Goal: Task Accomplishment & Management: Complete application form

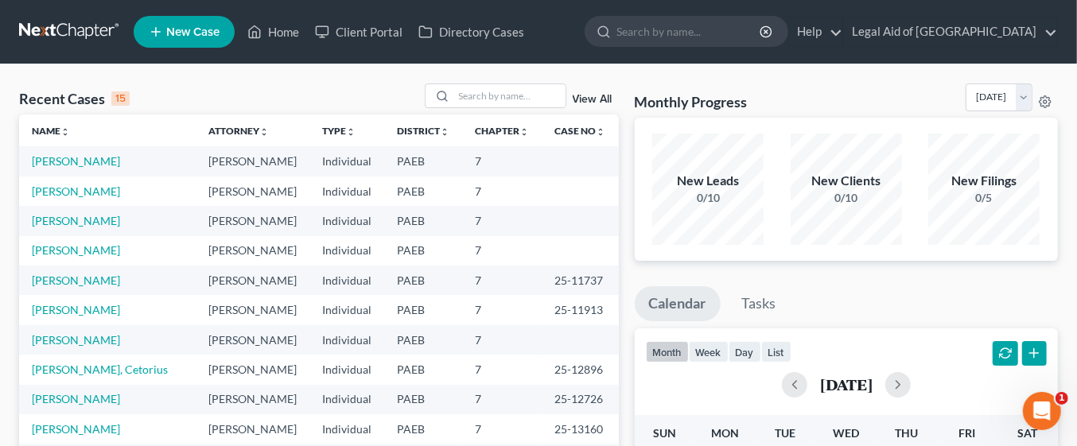
click at [200, 35] on span "New Case" at bounding box center [192, 32] width 53 height 12
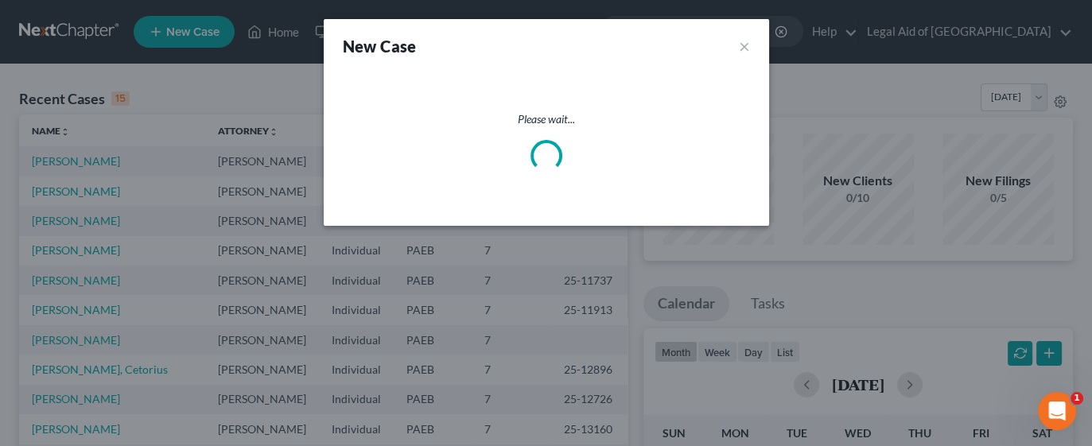
select select "67"
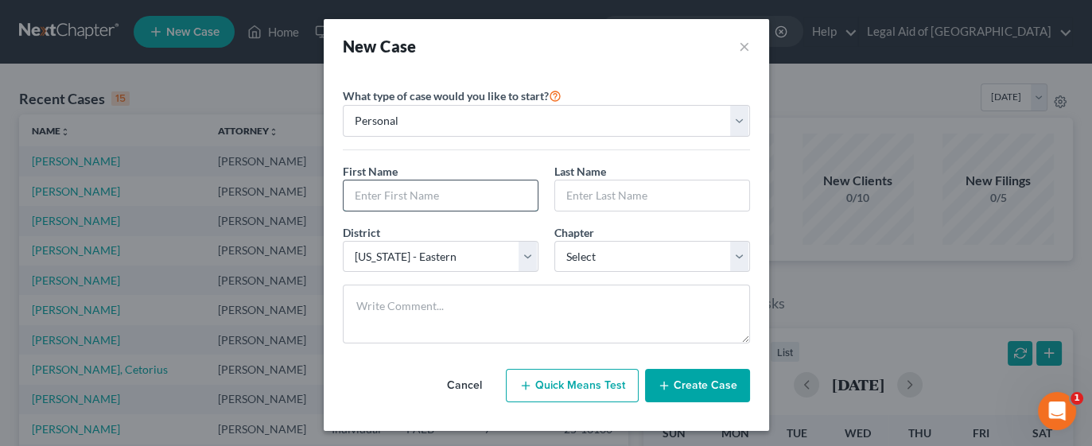
click at [466, 198] on input "text" at bounding box center [441, 196] width 194 height 30
type input "Christina"
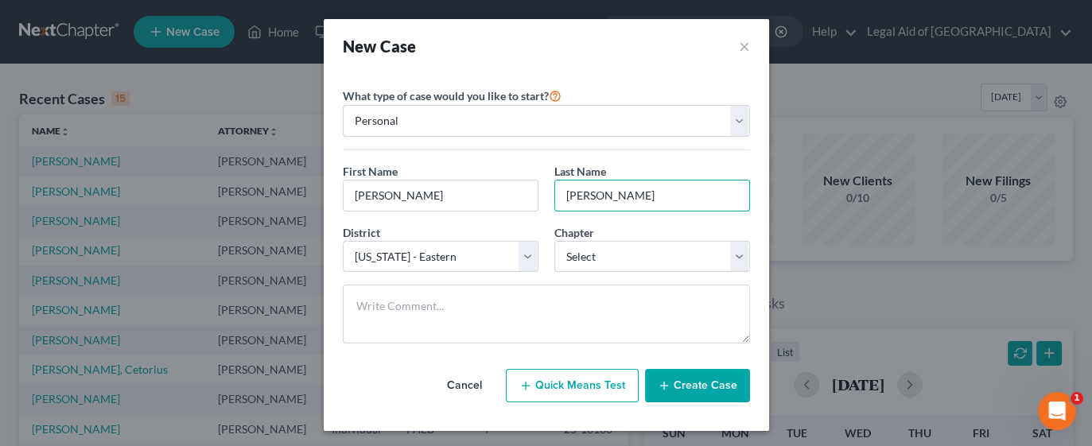
type input "Barnes"
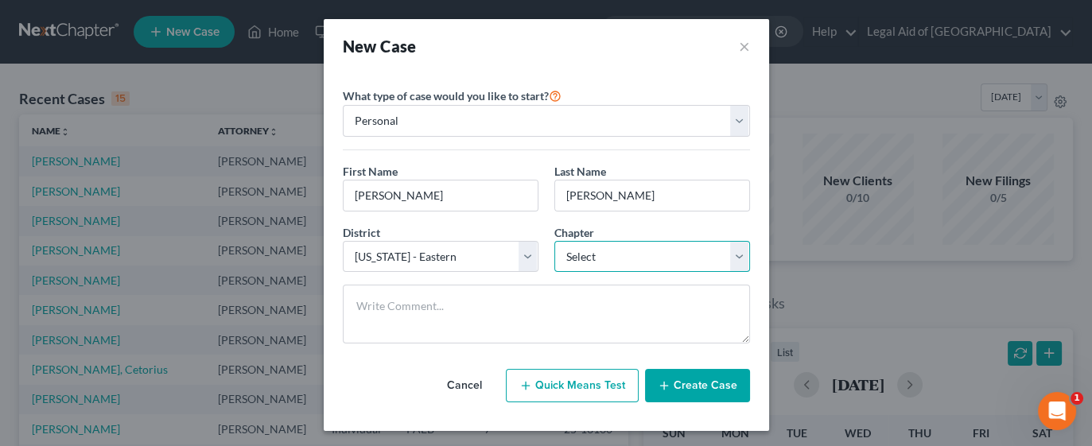
click at [725, 257] on select "Select 7 11 12 13" at bounding box center [652, 257] width 196 height 32
select select "0"
click at [554, 241] on select "Select 7 11 12 13" at bounding box center [652, 257] width 196 height 32
click at [587, 385] on button "Quick Means Test" at bounding box center [572, 385] width 133 height 33
select select "39"
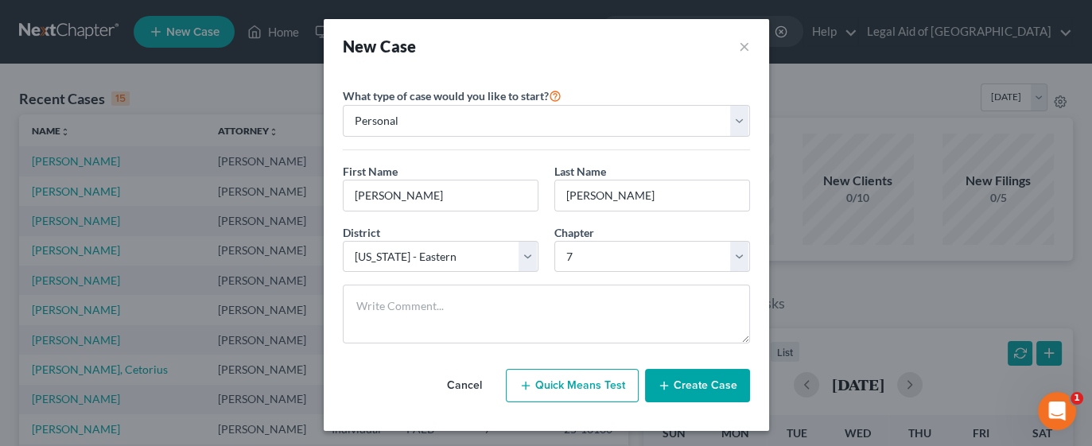
select select "0"
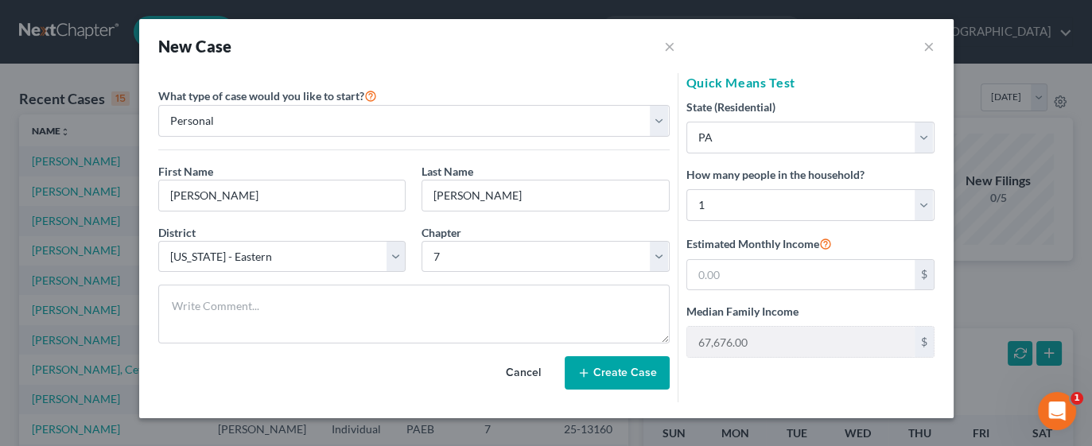
click at [539, 371] on button "Cancel" at bounding box center [523, 373] width 70 height 32
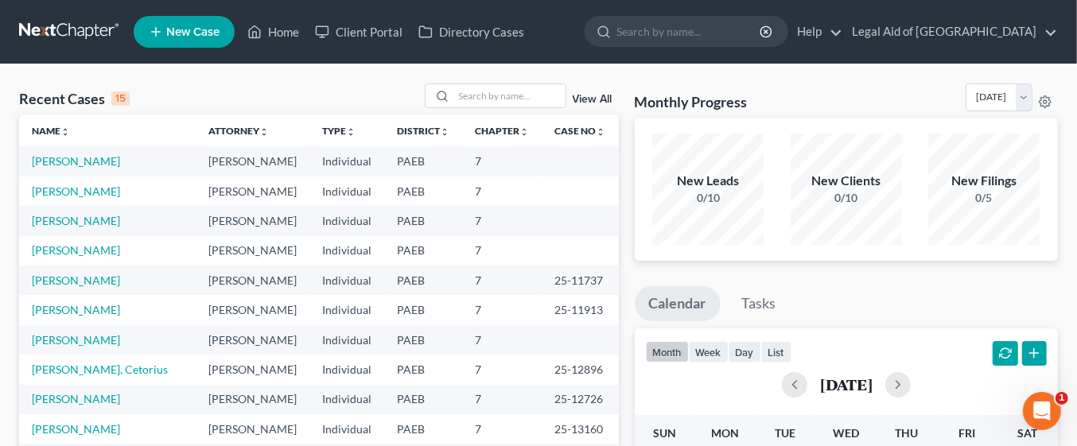
click at [206, 193] on td "[PERSON_NAME]" at bounding box center [253, 191] width 114 height 29
click at [196, 193] on td "[PERSON_NAME]" at bounding box center [253, 191] width 114 height 29
click at [209, 130] on link "Attorney unfold_more expand_more expand_less" at bounding box center [239, 131] width 60 height 12
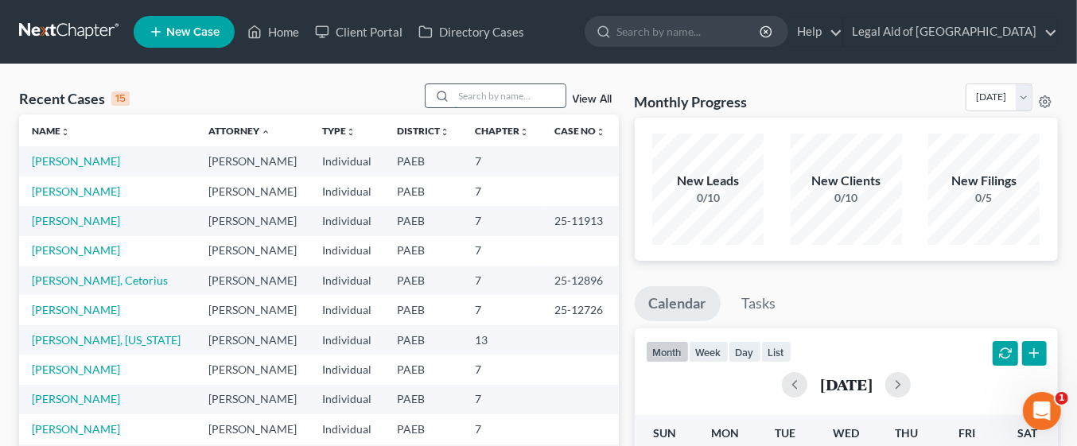
click at [494, 90] on input "search" at bounding box center [509, 95] width 111 height 23
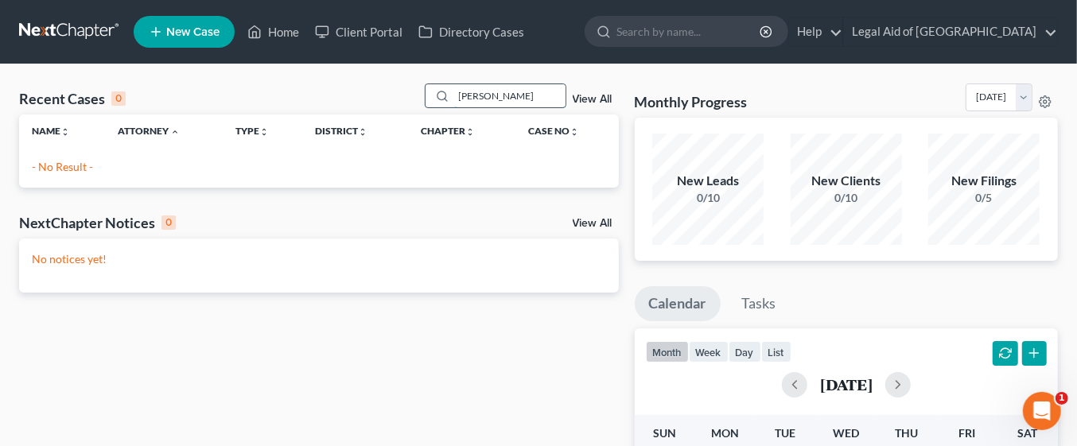
type input "Christina Barnes"
click at [445, 95] on icon at bounding box center [442, 96] width 13 height 13
click at [199, 33] on span "New Case" at bounding box center [192, 32] width 53 height 12
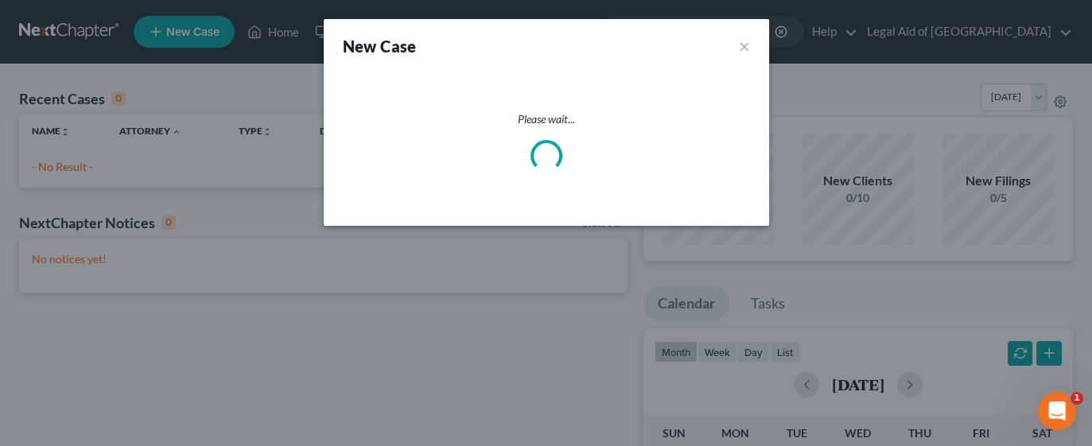
select select "67"
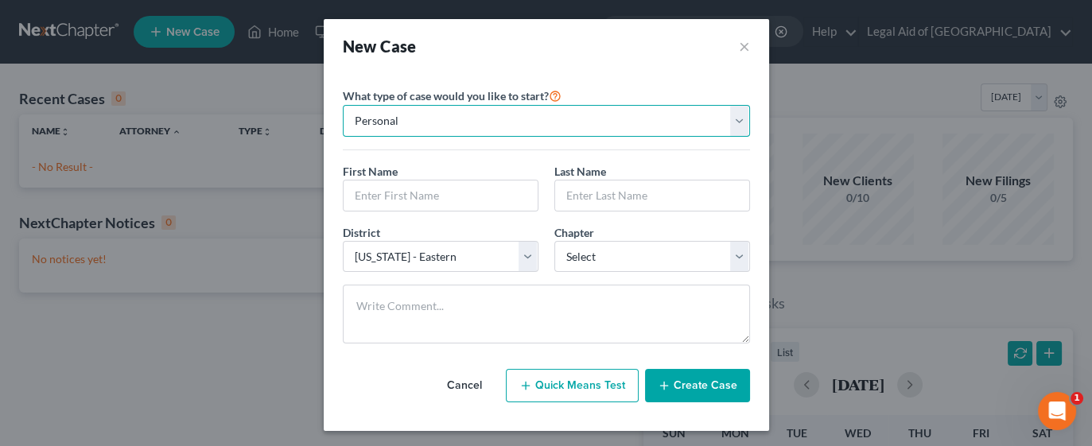
click at [471, 125] on select "Personal Business" at bounding box center [546, 121] width 407 height 32
click at [429, 193] on input "text" at bounding box center [441, 196] width 194 height 30
type input "Christina"
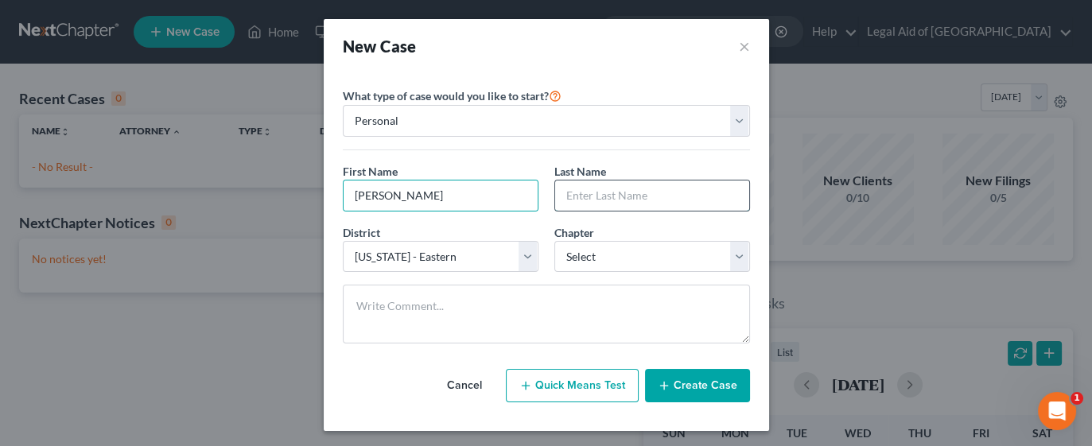
click at [623, 195] on input "text" at bounding box center [652, 196] width 194 height 30
type input "Barnes"
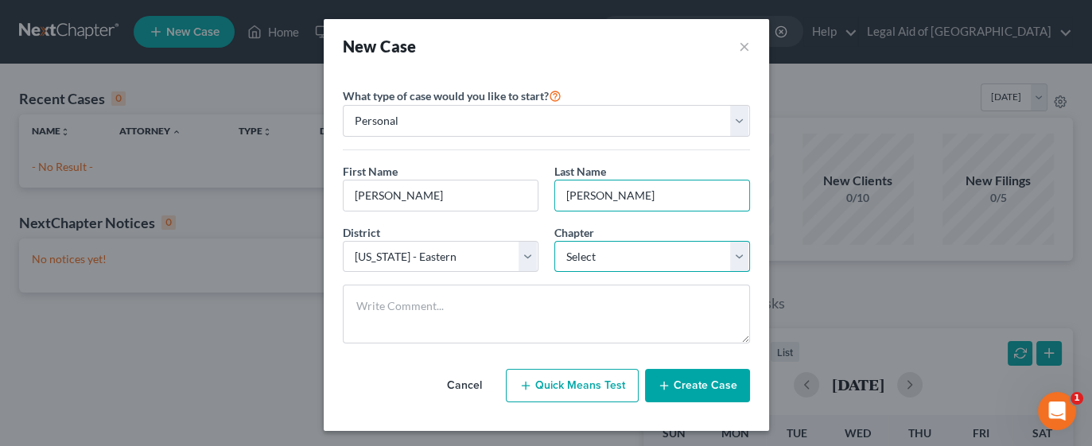
click at [734, 256] on select "Select 7 11 12 13" at bounding box center [652, 257] width 196 height 32
select select "0"
click at [554, 241] on select "Select 7 11 12 13" at bounding box center [652, 257] width 196 height 32
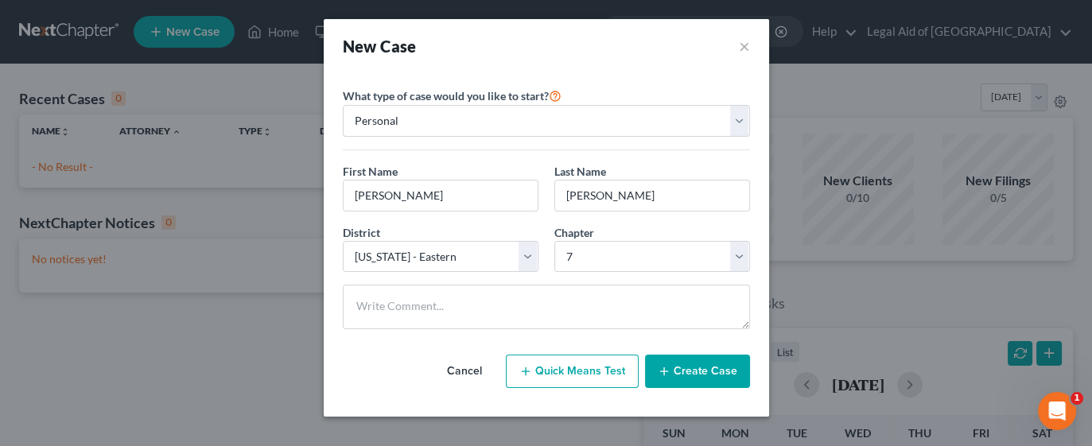
click at [709, 363] on button "Create Case" at bounding box center [697, 371] width 105 height 33
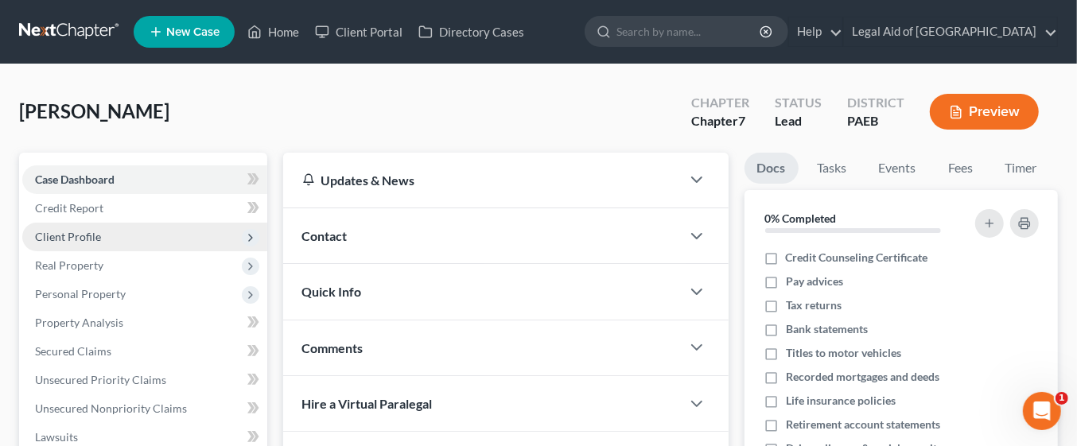
click at [141, 239] on span "Client Profile" at bounding box center [144, 237] width 245 height 29
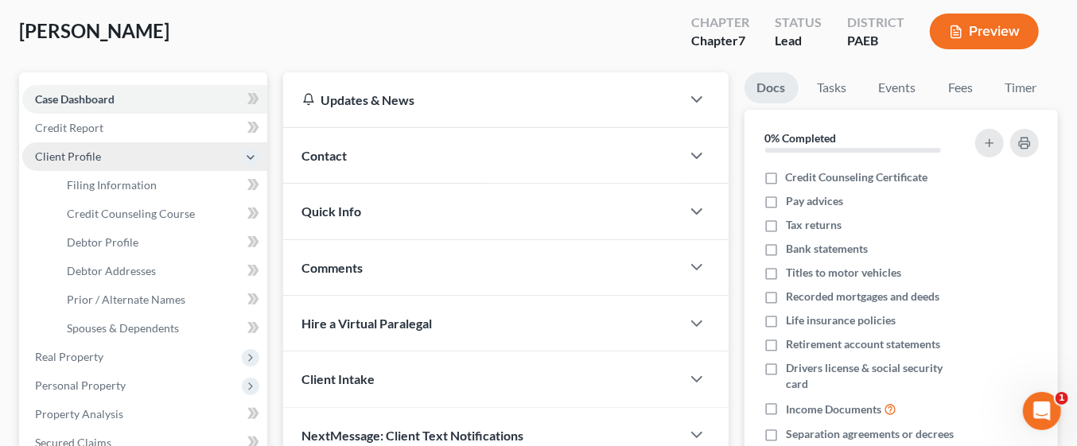
scroll to position [87, 0]
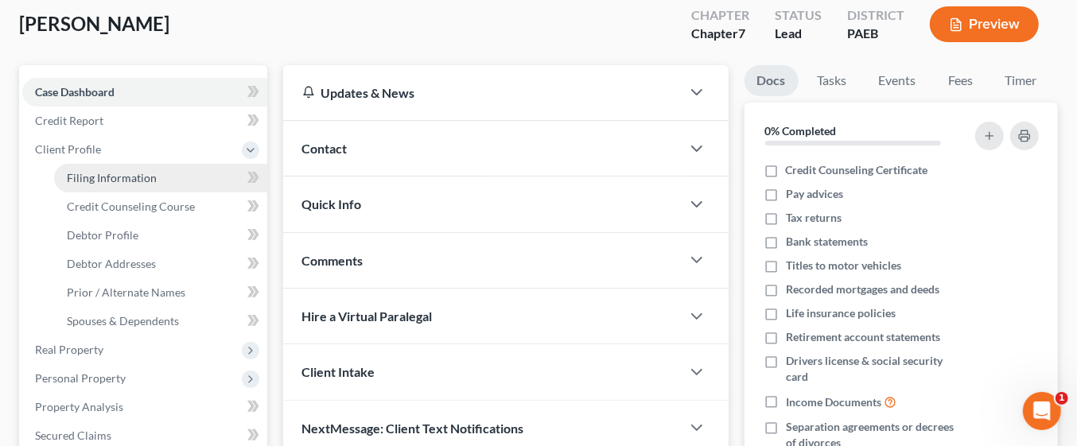
click at [171, 179] on link "Filing Information" at bounding box center [160, 178] width 213 height 29
select select "1"
select select "0"
select select "67"
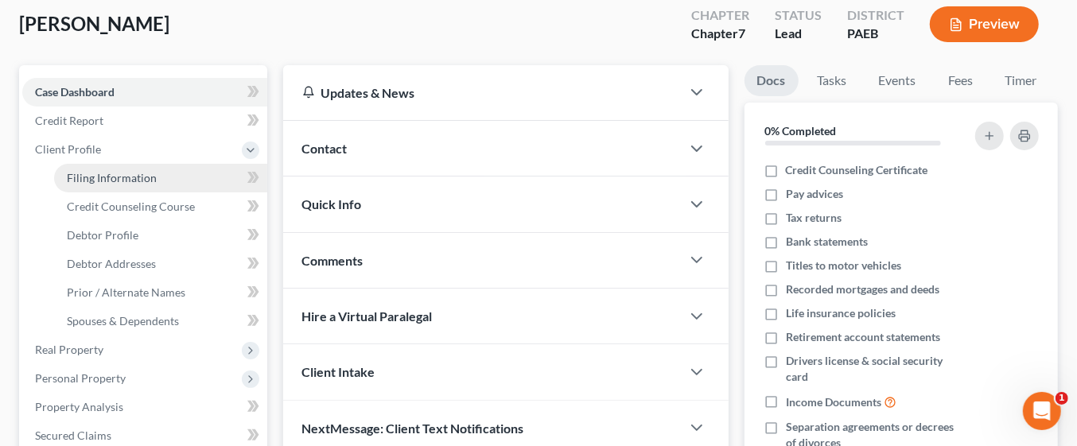
select select "39"
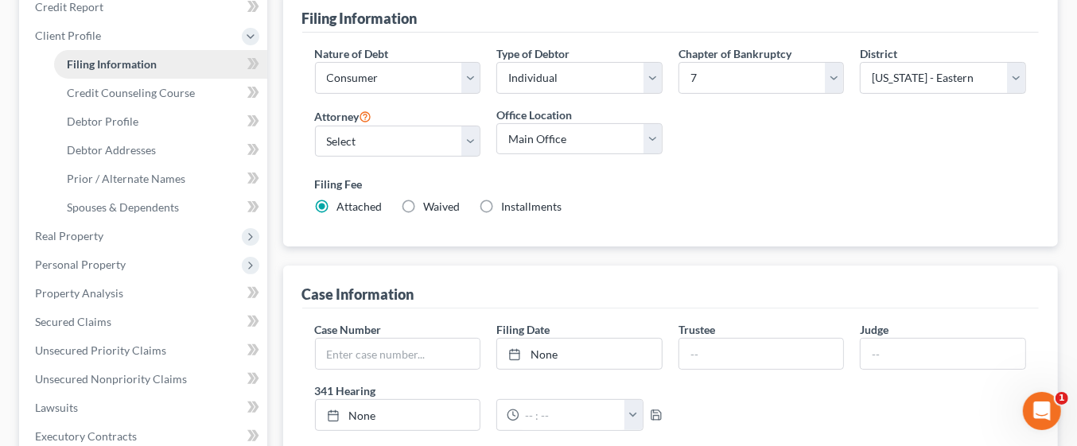
scroll to position [203, 0]
click at [464, 131] on select "Select Michael Kelley - PAEB Robert Kim - PAEB Kelly Young - PAEB Carolyn Johns…" at bounding box center [398, 140] width 166 height 32
select select "5"
click at [315, 124] on select "Select Michael Kelley - PAEB Robert Kim - PAEB Kelly Young - PAEB Carolyn Johns…" at bounding box center [398, 140] width 166 height 32
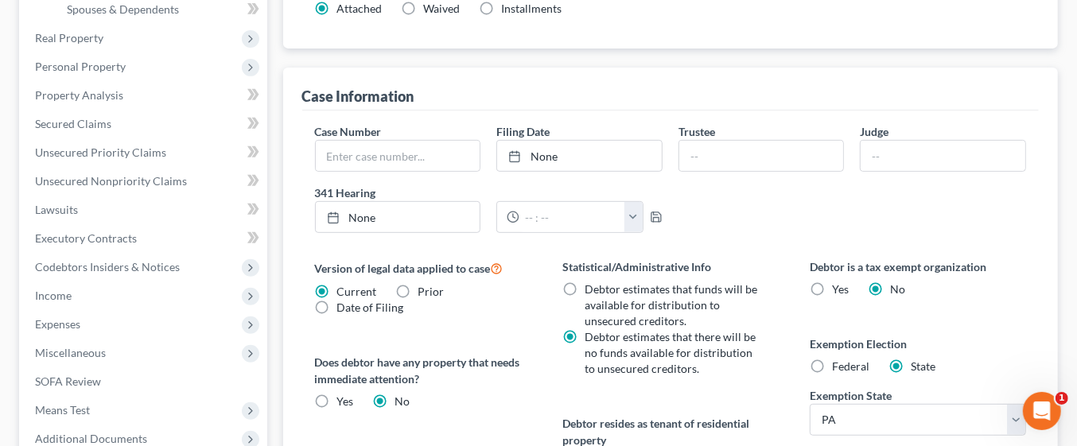
scroll to position [409, 0]
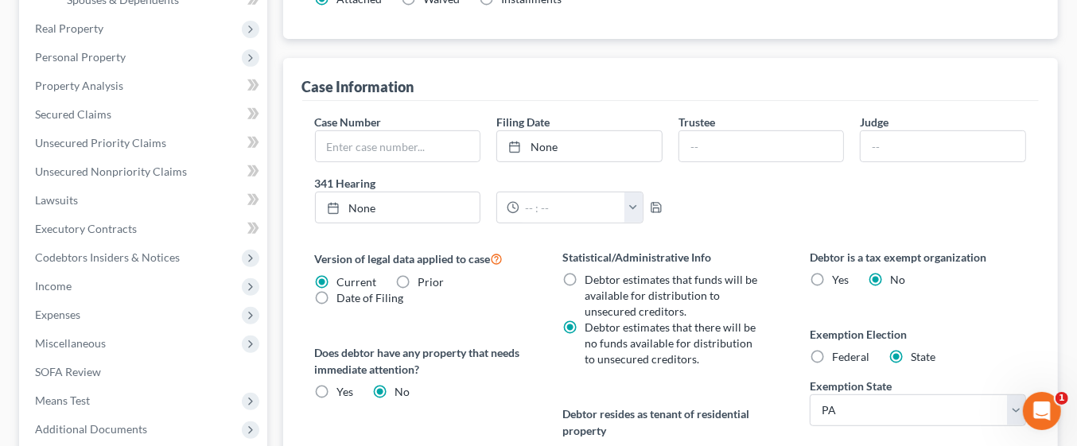
click at [832, 349] on label "Federal" at bounding box center [850, 357] width 37 height 16
click at [838, 349] on input "Federal" at bounding box center [843, 354] width 10 height 10
radio input "true"
radio input "false"
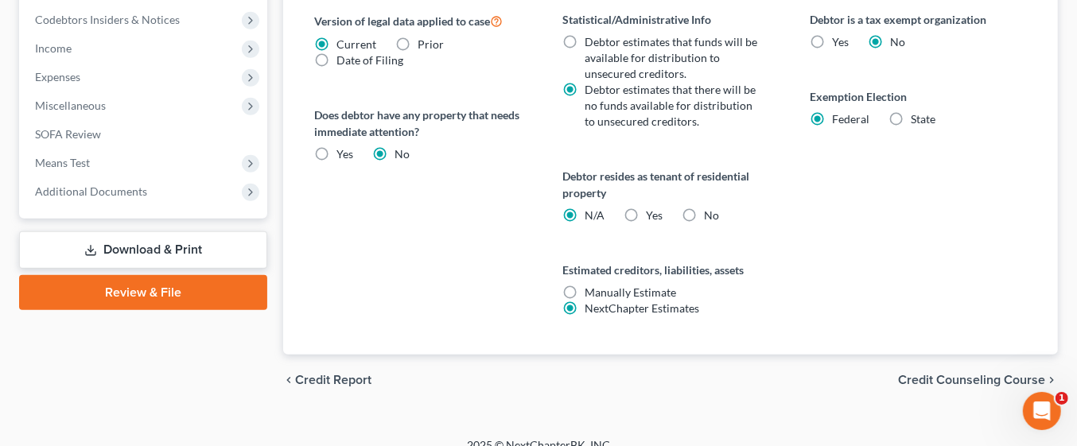
scroll to position [653, 0]
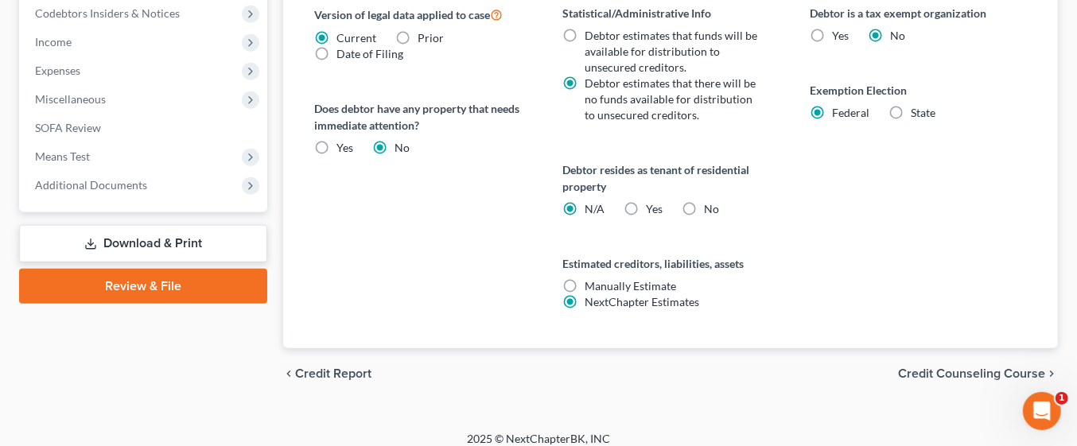
click at [968, 369] on span "Credit Counseling Course" at bounding box center [971, 373] width 147 height 13
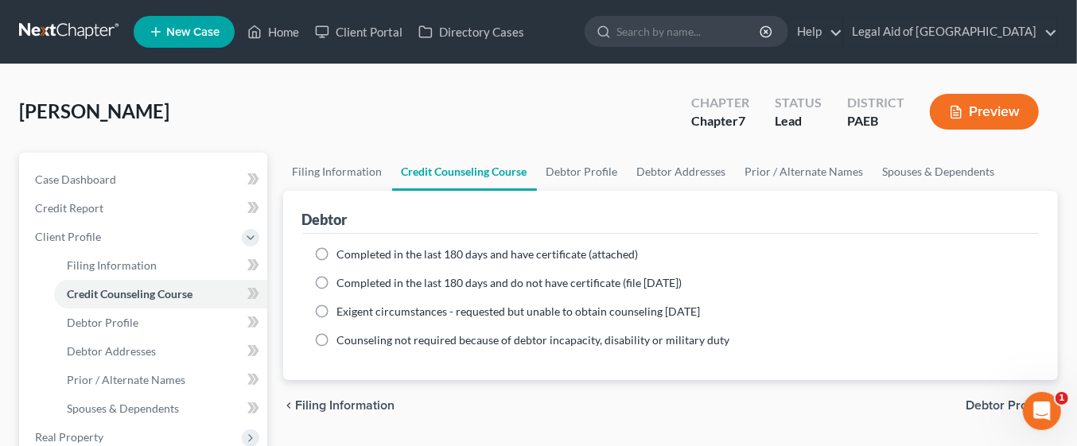
click at [337, 253] on label "Completed in the last 180 days and have certificate (attached)" at bounding box center [487, 255] width 301 height 16
click at [344, 253] on input "Completed in the last 180 days and have certificate (attached)" at bounding box center [349, 252] width 10 height 10
radio input "true"
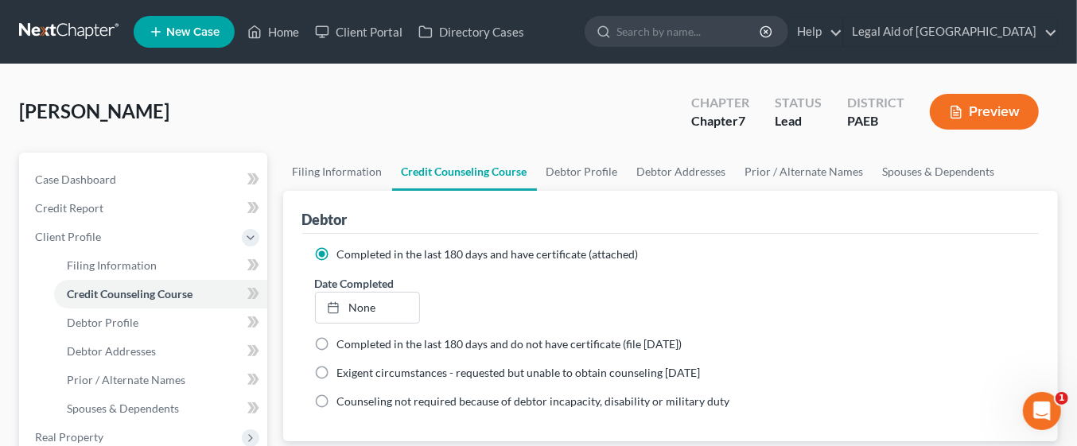
click at [337, 337] on label "Completed in the last 180 days and do not have certificate (file within 14 days)" at bounding box center [509, 344] width 345 height 16
click at [344, 337] on input "Completed in the last 180 days and do not have certificate (file within 14 days)" at bounding box center [349, 341] width 10 height 10
radio input "true"
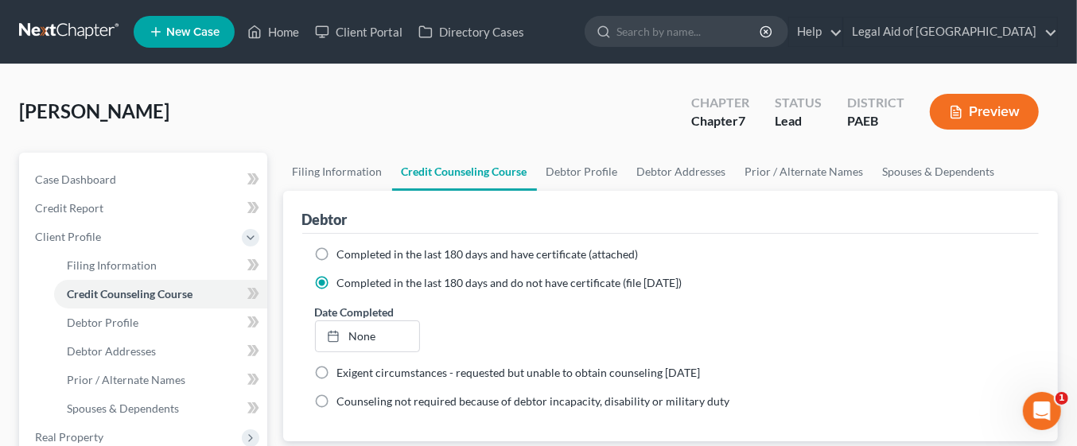
click at [337, 248] on label "Completed in the last 180 days and have certificate (attached)" at bounding box center [487, 255] width 301 height 16
click at [344, 248] on input "Completed in the last 180 days and have certificate (attached)" at bounding box center [349, 252] width 10 height 10
radio input "true"
radio input "false"
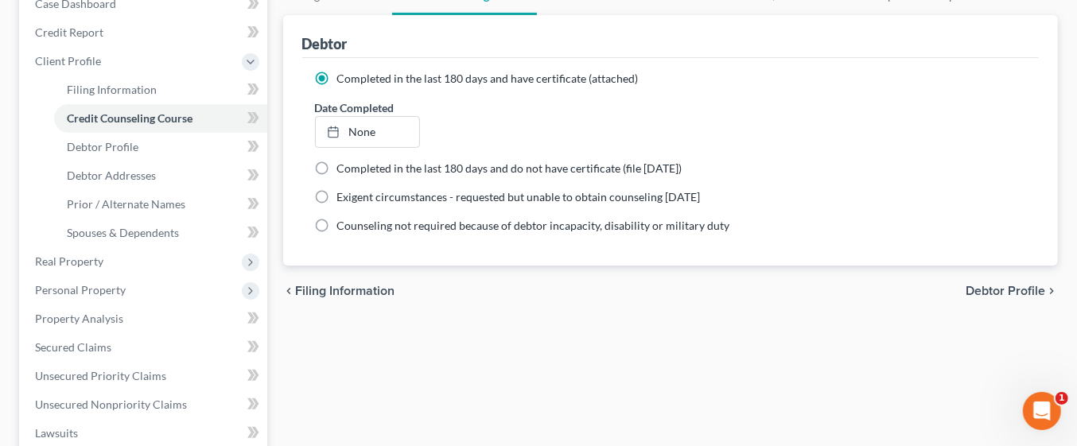
scroll to position [275, 0]
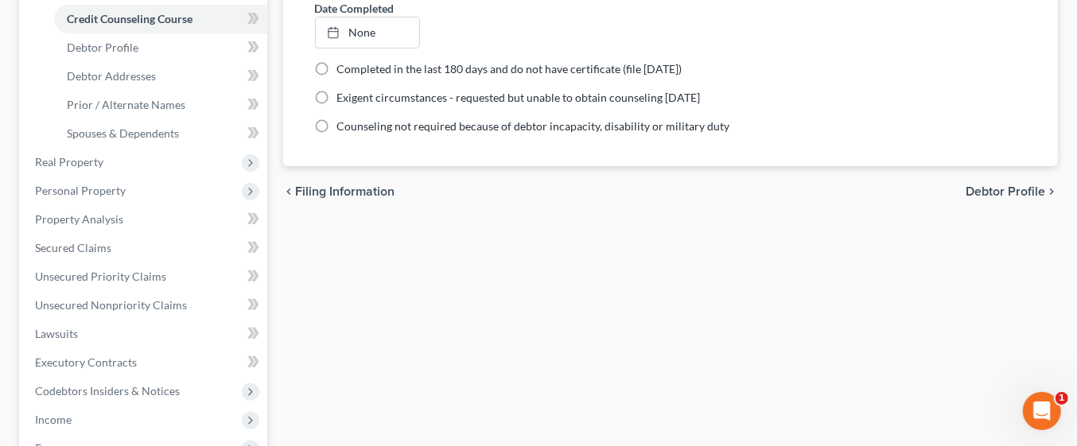
click at [1008, 192] on span "Debtor Profile" at bounding box center [1005, 191] width 80 height 13
select select "0"
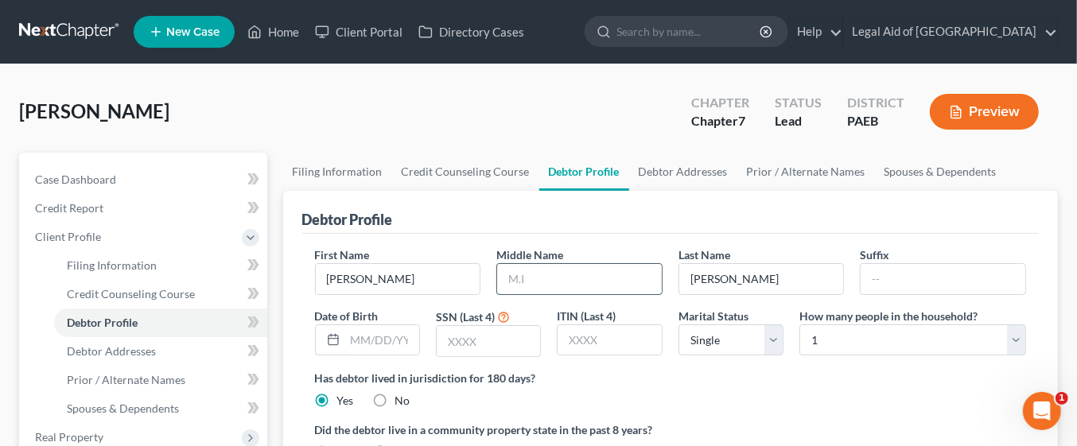
click at [524, 282] on input "text" at bounding box center [579, 279] width 165 height 30
type input "Ashley"
click at [355, 338] on input "text" at bounding box center [382, 340] width 74 height 30
type input "03301994"
click at [479, 337] on input "text" at bounding box center [488, 341] width 103 height 30
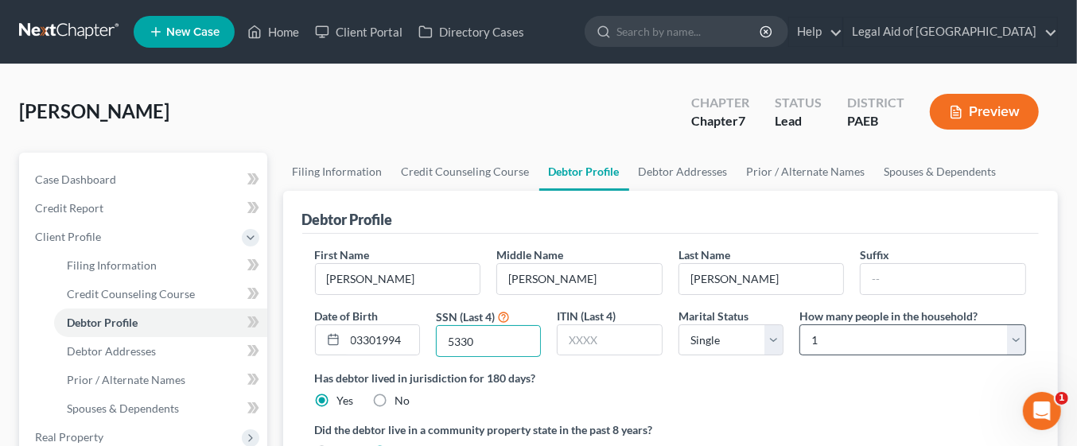
type input "5330"
click at [1002, 340] on select "Select 1 2 3 4 5 6 7 8 9 10 11 12 13 14 15 16 17 18 19 20" at bounding box center [912, 340] width 227 height 32
select select "1"
click at [799, 324] on select "Select 1 2 3 4 5 6 7 8 9 10 11 12 13 14 15 16 17 18 19 20" at bounding box center [912, 340] width 227 height 32
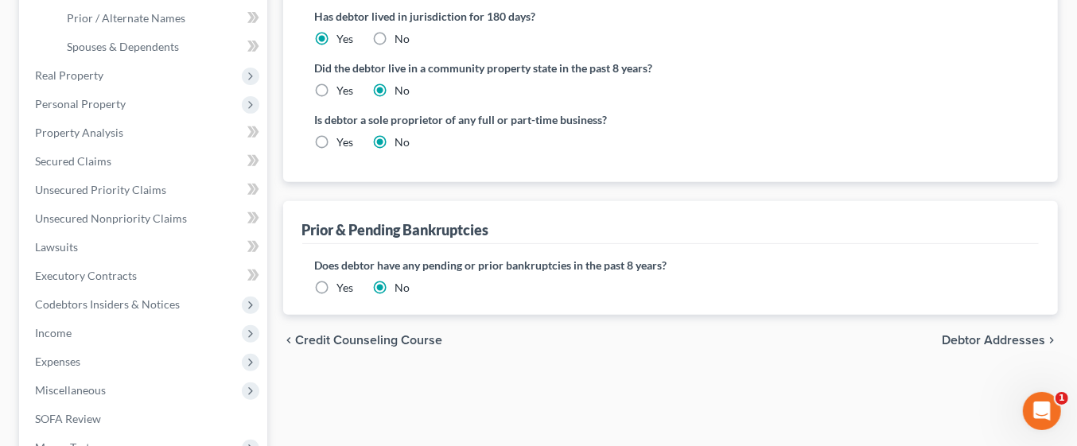
scroll to position [362, 0]
click at [997, 339] on span "Debtor Addresses" at bounding box center [993, 340] width 103 height 13
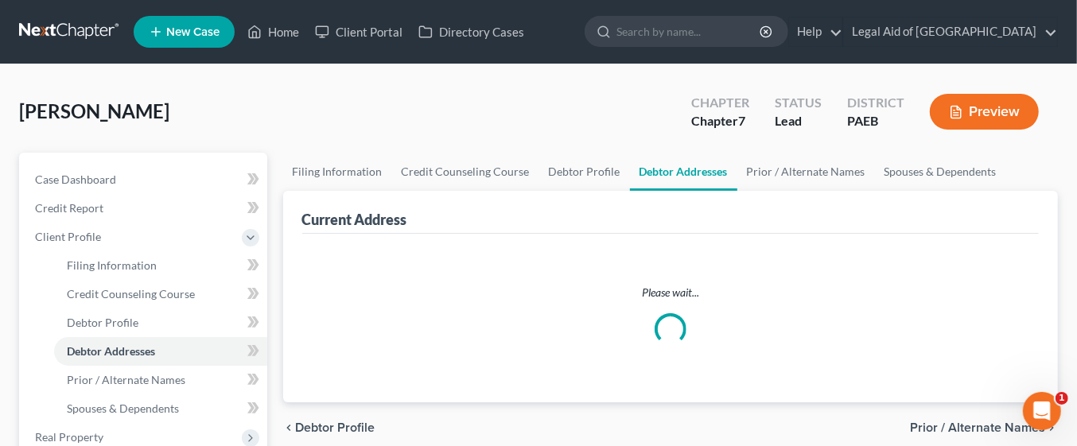
select select "0"
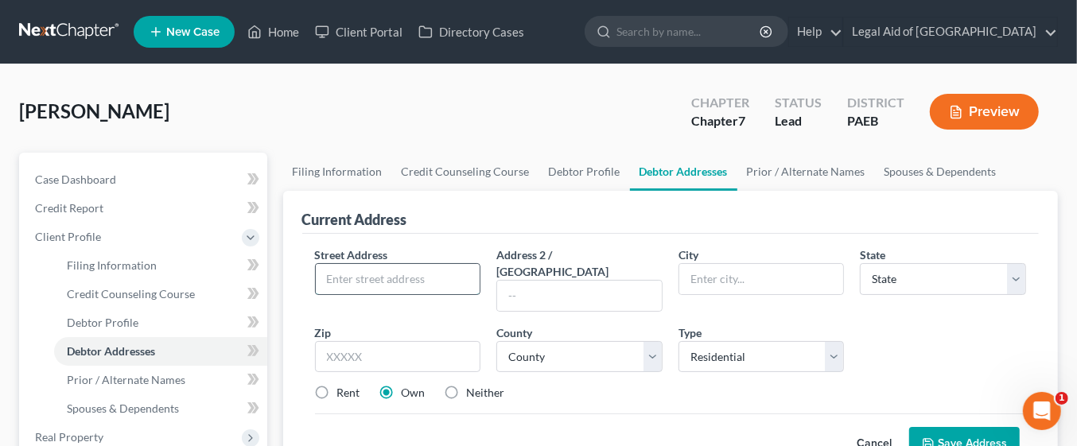
click at [402, 276] on input "text" at bounding box center [398, 279] width 165 height 30
type input "201 Woodside Circle"
click at [725, 282] on input "text" at bounding box center [761, 279] width 165 height 30
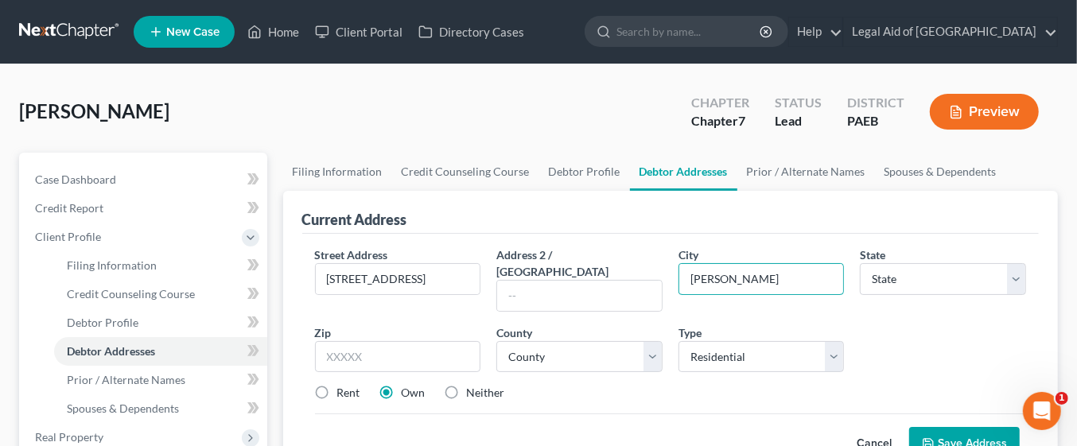
type input "Dresher"
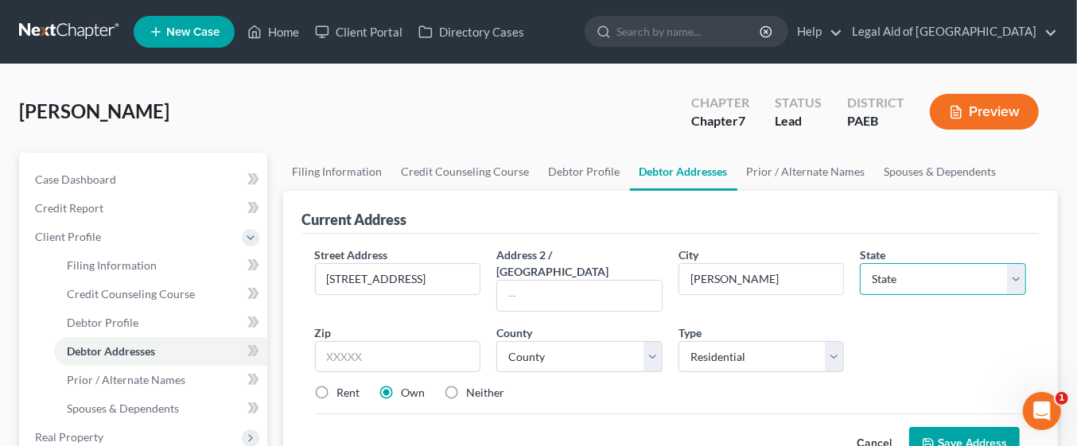
select select "39"
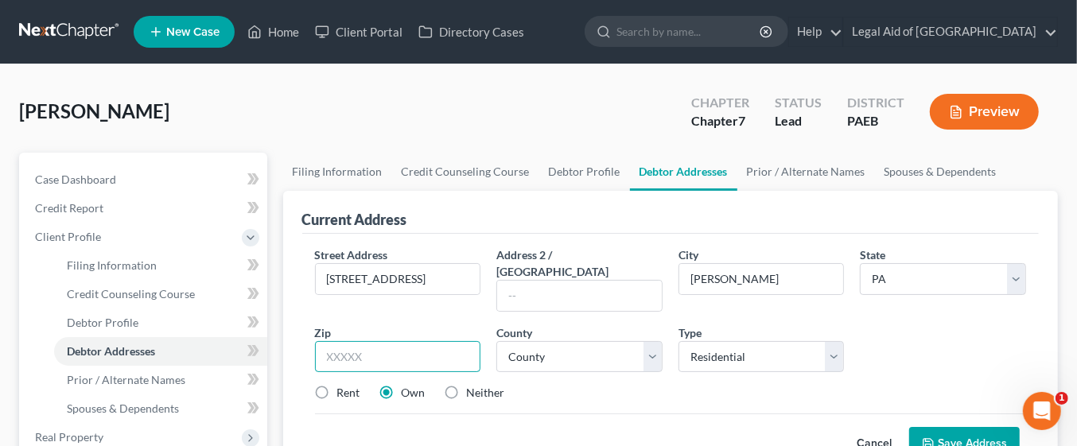
click at [395, 341] on input "text" at bounding box center [398, 357] width 166 height 32
type input "19025"
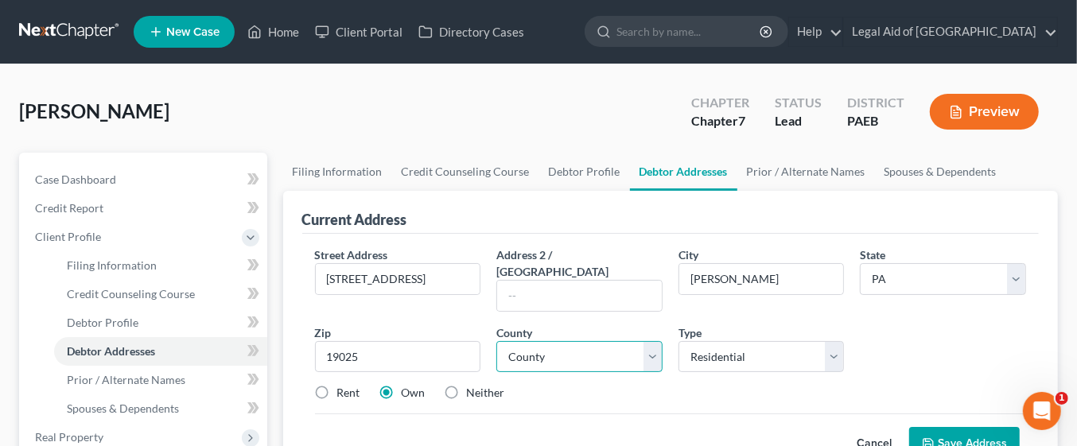
click at [653, 341] on select "County Adams County Allegheny County Armstrong County Beaver County Bedford Cou…" at bounding box center [579, 357] width 166 height 32
select select "45"
click at [496, 341] on select "County Adams County Allegheny County Armstrong County Beaver County Bedford Cou…" at bounding box center [579, 357] width 166 height 32
click at [467, 385] on label "Neither" at bounding box center [486, 393] width 38 height 16
click at [473, 385] on input "Neither" at bounding box center [478, 390] width 10 height 10
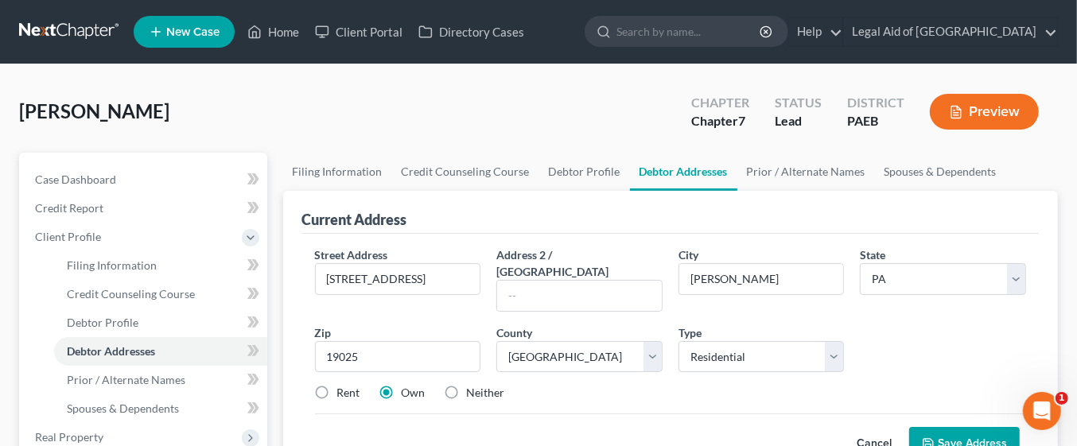
radio input "true"
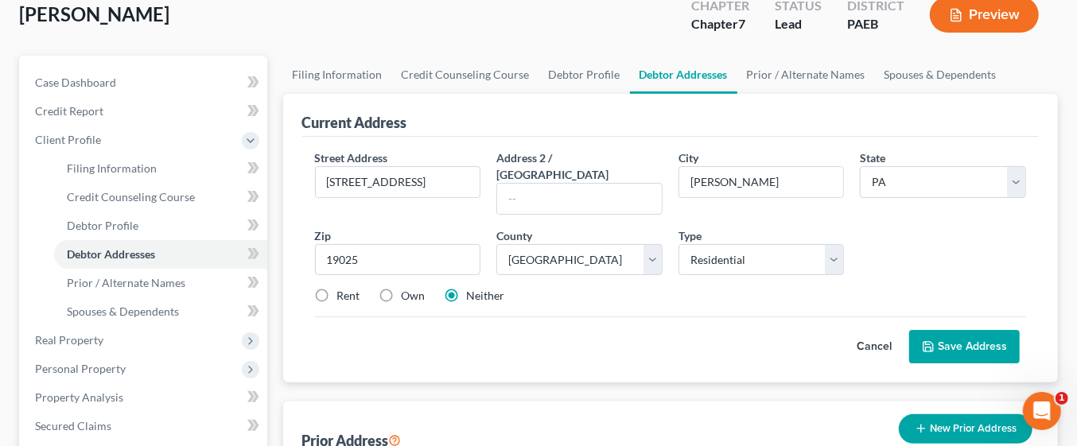
scroll to position [99, 0]
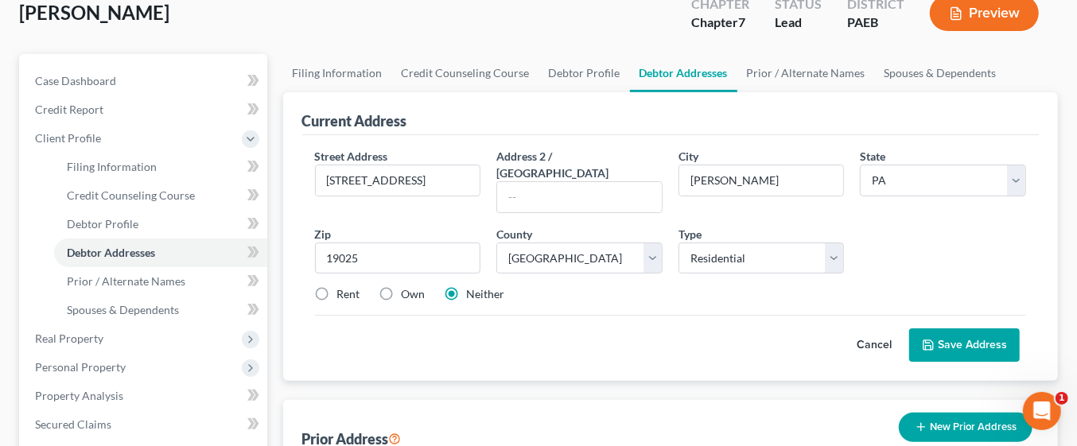
click at [989, 328] on button "Save Address" at bounding box center [964, 344] width 111 height 33
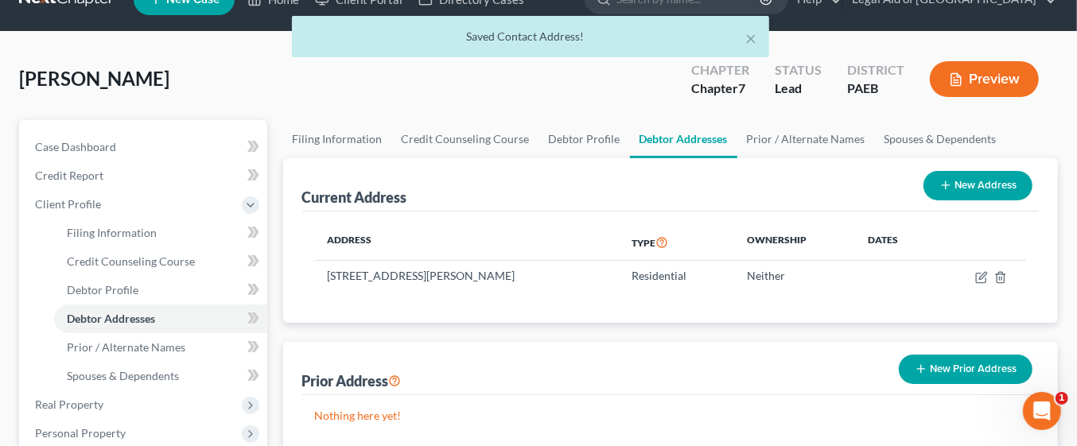
scroll to position [0, 0]
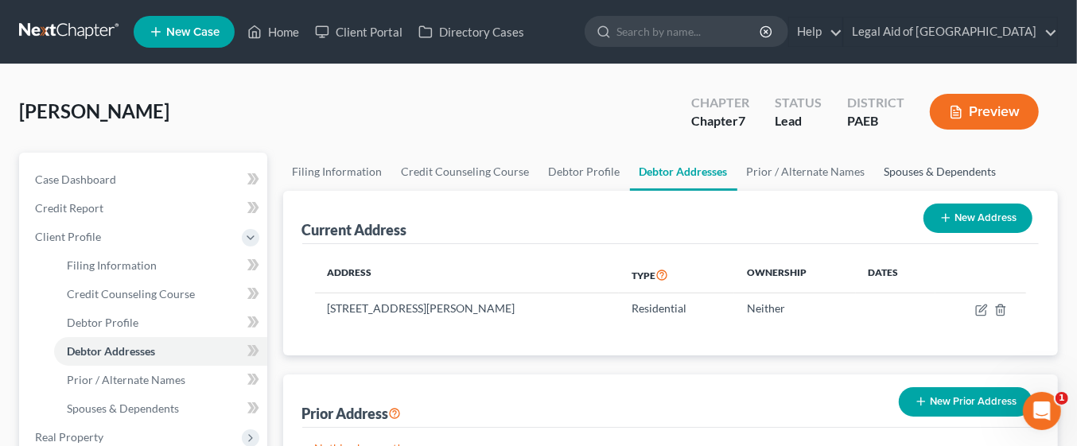
click at [907, 171] on link "Spouses & Dependents" at bounding box center [940, 172] width 131 height 38
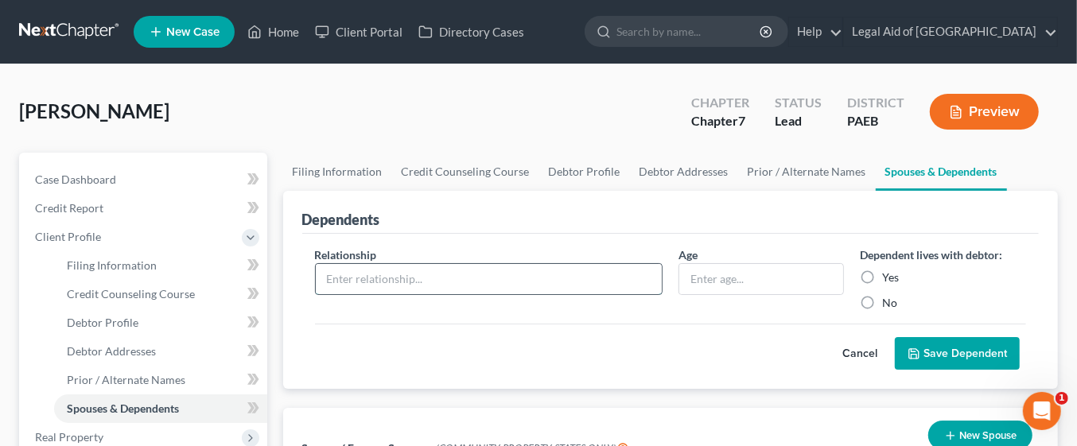
click at [445, 271] on input "text" at bounding box center [489, 279] width 346 height 30
type input "Son"
click at [721, 276] on input "text" at bounding box center [761, 279] width 165 height 30
click at [769, 270] on input "text" at bounding box center [761, 279] width 165 height 30
click at [761, 276] on input "text" at bounding box center [761, 279] width 165 height 30
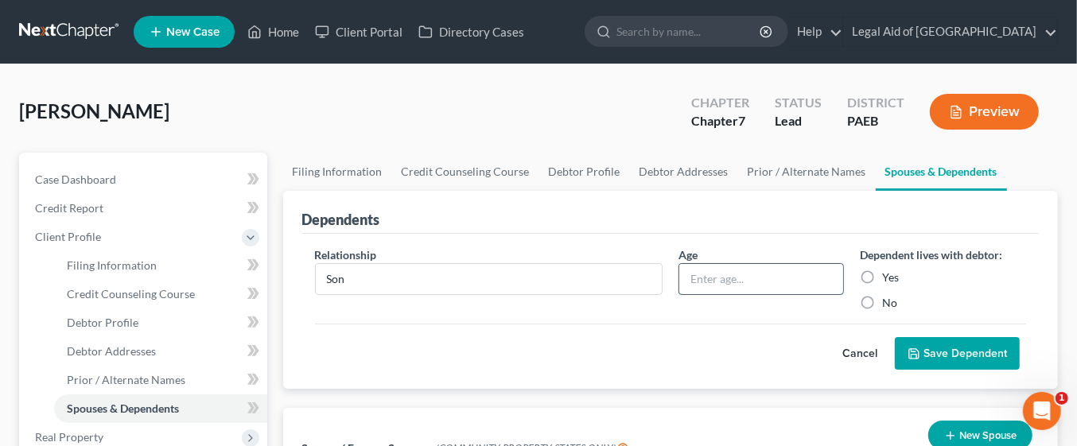
click at [760, 279] on input "text" at bounding box center [761, 279] width 165 height 30
type input "7"
click at [882, 276] on label "Yes" at bounding box center [890, 278] width 17 height 16
click at [888, 276] on input "Yes" at bounding box center [893, 275] width 10 height 10
radio input "true"
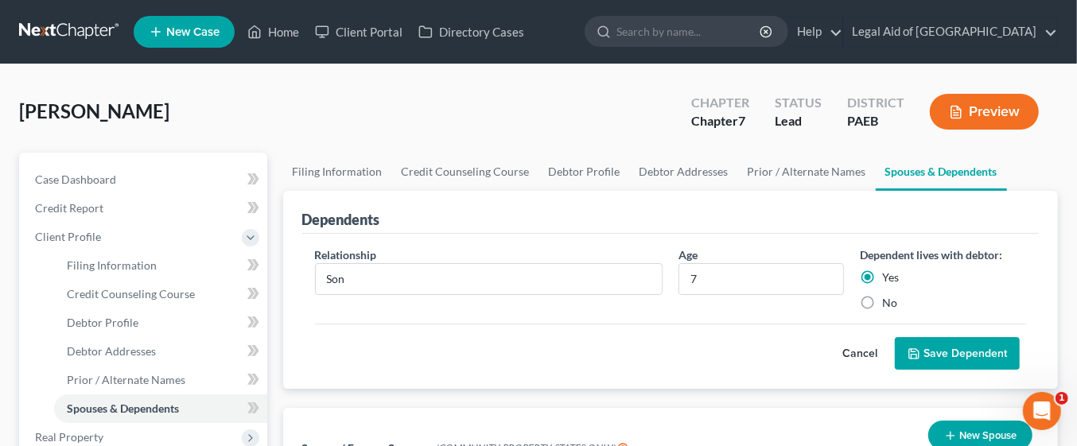
click at [977, 353] on button "Save Dependent" at bounding box center [957, 353] width 125 height 33
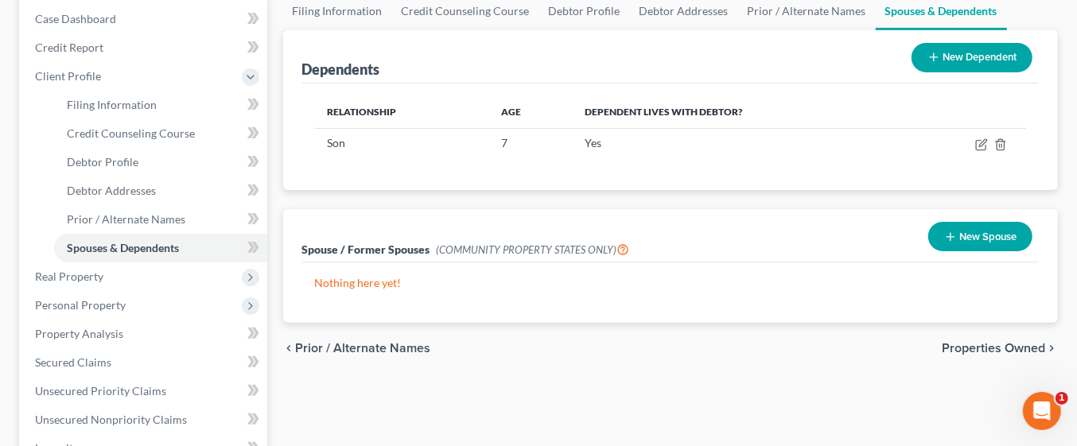
scroll to position [167, 0]
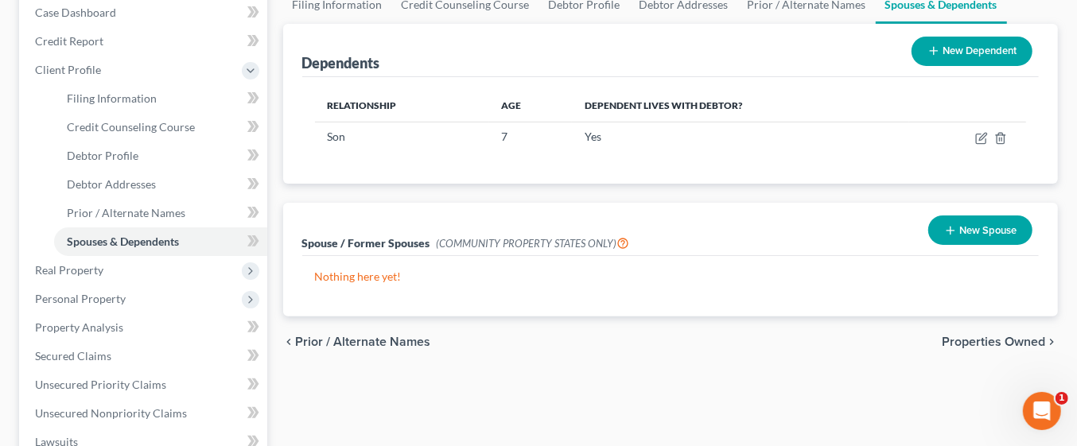
click at [1016, 343] on span "Properties Owned" at bounding box center [993, 342] width 103 height 13
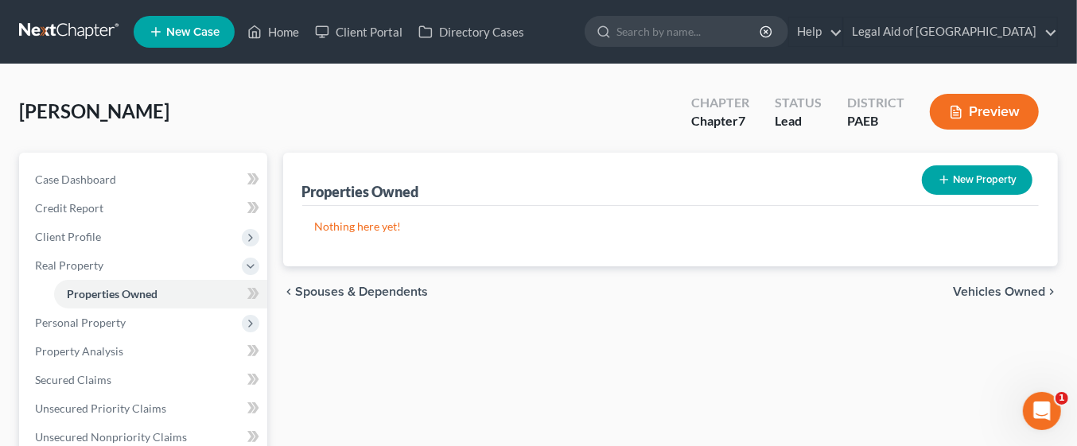
click at [1012, 290] on span "Vehicles Owned" at bounding box center [999, 292] width 92 height 13
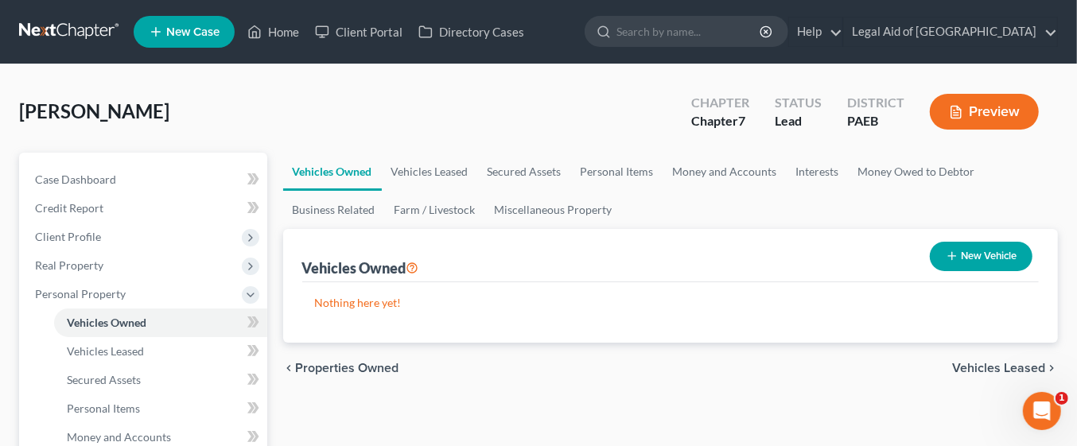
click at [1004, 365] on span "Vehicles Leased" at bounding box center [998, 368] width 93 height 13
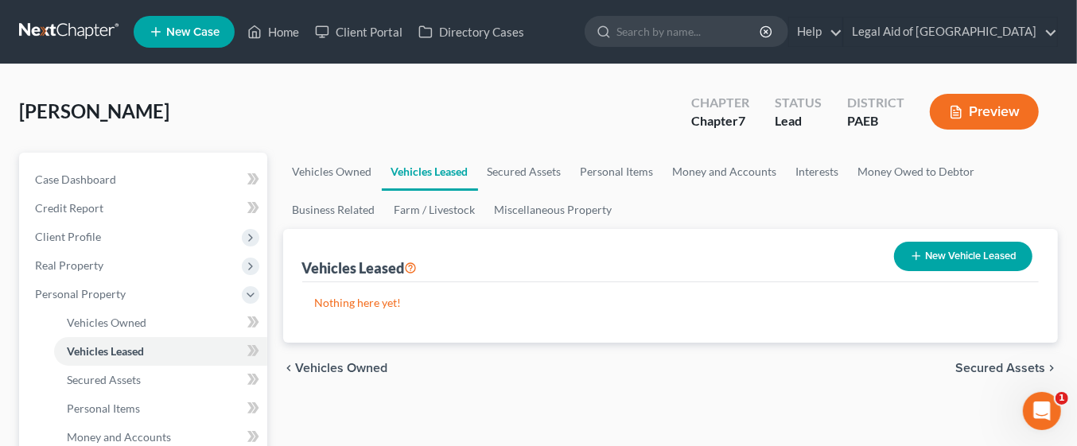
click at [958, 260] on button "New Vehicle Leased" at bounding box center [963, 256] width 138 height 29
select select "0"
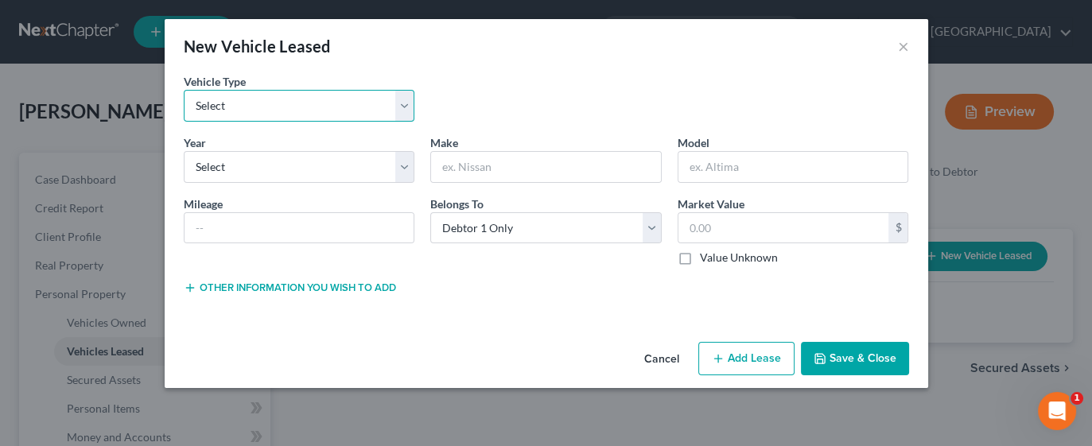
click at [403, 114] on select "Select Automobile Truck Trailer Watercraft Aircraft Motor Home Atv Other Vehicle" at bounding box center [299, 106] width 231 height 32
select select "0"
click at [184, 90] on select "Select Automobile Truck Trailer Watercraft Aircraft Motor Home Atv Other Vehicle" at bounding box center [299, 106] width 231 height 32
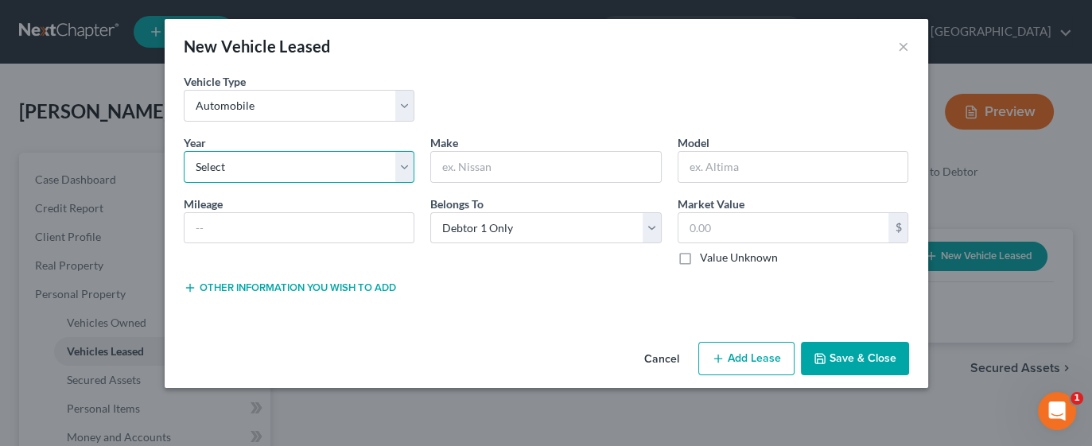
click at [402, 165] on select "Select 2026 2025 2024 2023 2022 2021 2020 2019 2018 2017 2016 2015 2014 2013 20…" at bounding box center [299, 167] width 231 height 32
select select "3"
click at [184, 151] on select "Select 2026 2025 2024 2023 2022 2021 2020 2019 2018 2017 2016 2015 2014 2013 20…" at bounding box center [299, 167] width 231 height 32
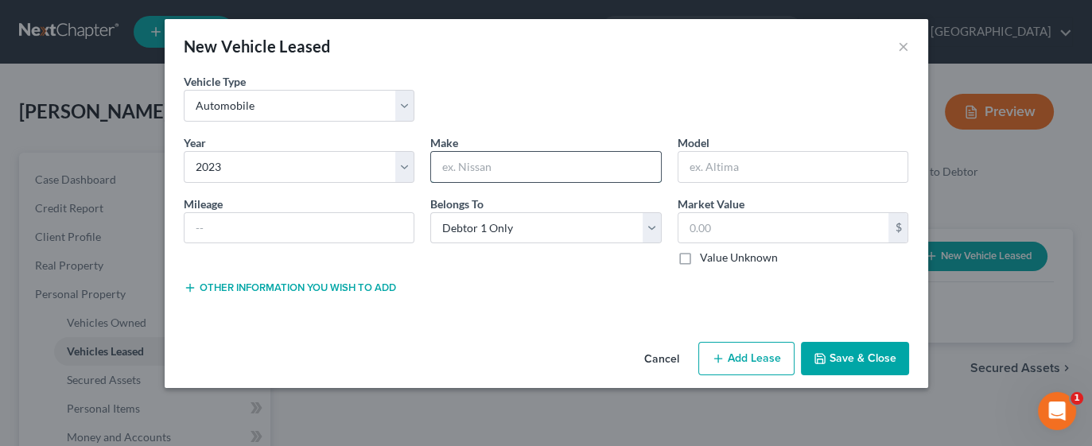
click at [576, 167] on input "text" at bounding box center [546, 167] width 230 height 30
type input "a"
type input "Audi"
click at [752, 161] on input "text" at bounding box center [793, 167] width 230 height 30
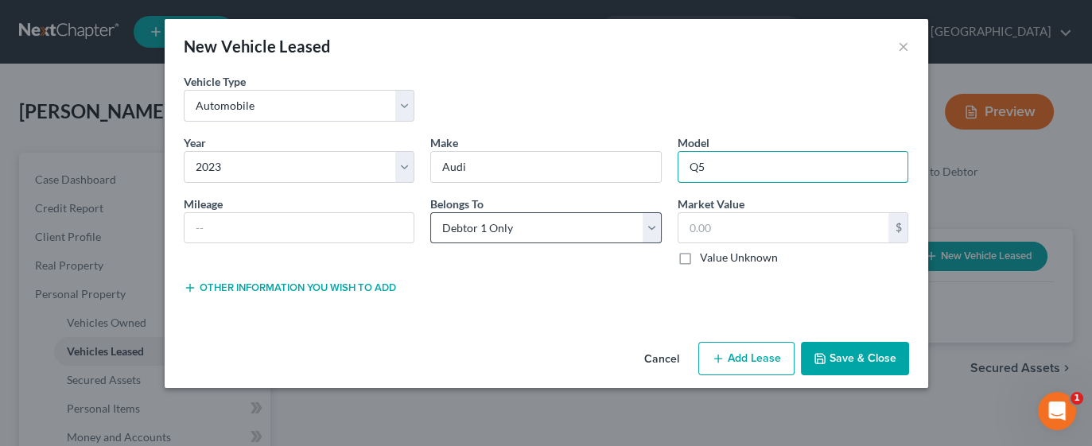
type input "Q5"
click at [602, 224] on select "Select Debtor 1 Only Debtor 2 Only Debtor 1 And Debtor 2 Only At Least One Of T…" at bounding box center [545, 228] width 231 height 32
click at [700, 261] on label "Value Unknown" at bounding box center [739, 258] width 78 height 16
click at [706, 260] on input "Value Unknown" at bounding box center [711, 255] width 10 height 10
checkbox input "true"
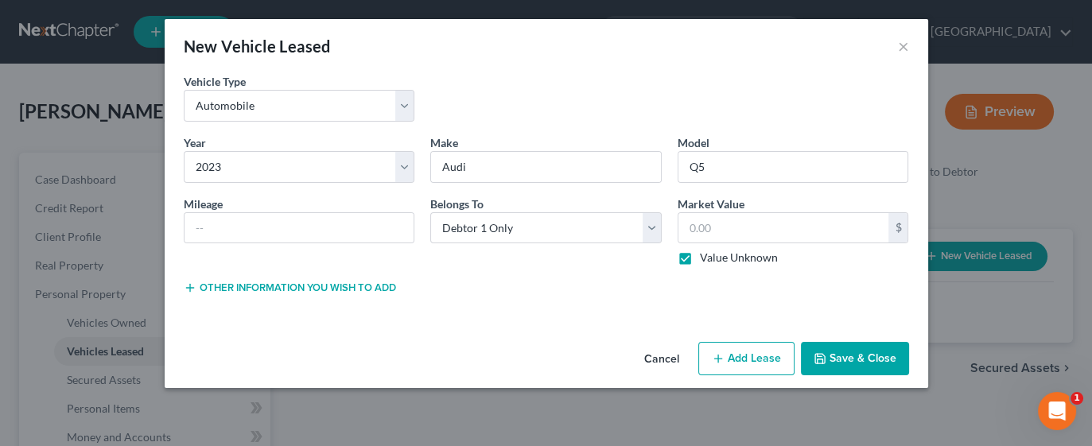
type input "0.00"
click at [700, 253] on label "Value Unknown" at bounding box center [739, 258] width 78 height 16
click at [706, 253] on input "Value Unknown" at bounding box center [711, 255] width 10 height 10
checkbox input "false"
click at [728, 230] on input "0.00" at bounding box center [783, 228] width 211 height 30
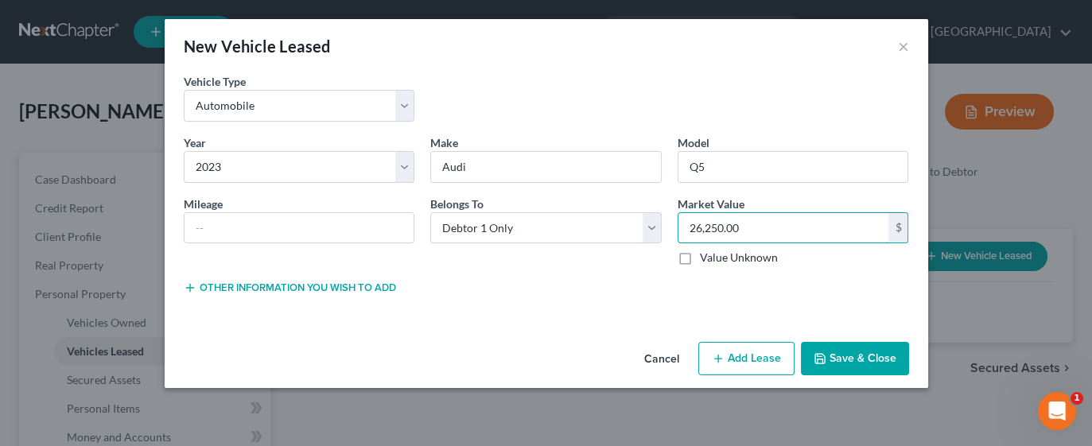
type input "26,250.00"
click at [877, 355] on button "Save & Close" at bounding box center [855, 358] width 108 height 33
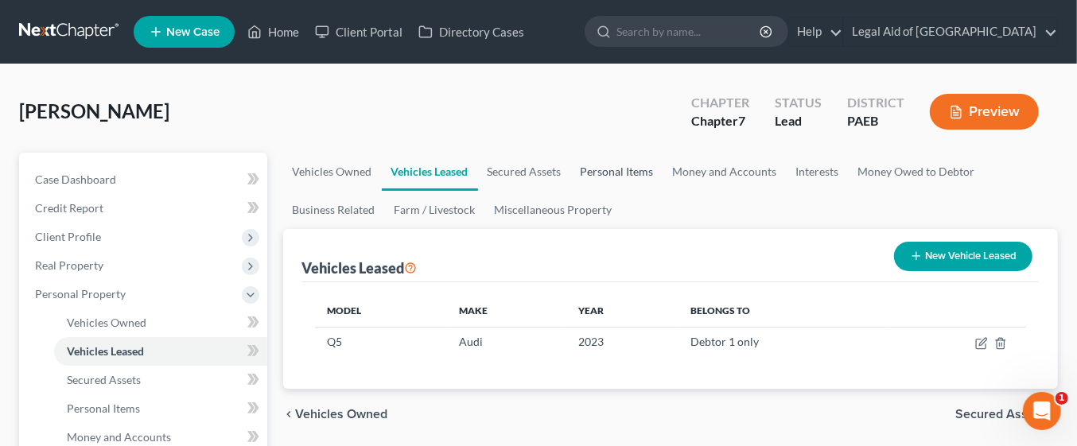
click at [620, 171] on link "Personal Items" at bounding box center [617, 172] width 92 height 38
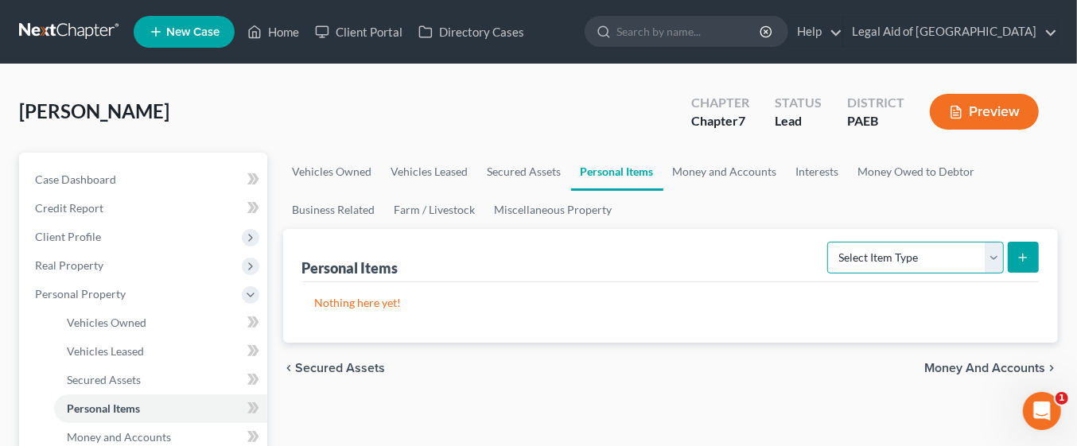
click at [992, 254] on select "Select Item Type Clothing Collectibles Of Value Electronics Firearms Household …" at bounding box center [915, 258] width 177 height 32
click at [1025, 253] on icon "submit" at bounding box center [1022, 257] width 13 height 13
click at [1023, 258] on line "submit" at bounding box center [1023, 258] width 7 height 0
click at [992, 248] on select "Select Item Type Clothing Collectibles Of Value Electronics Firearms Household …" at bounding box center [915, 258] width 177 height 32
click at [912, 252] on select "Select Item Type Clothing Collectibles Of Value Electronics Firearms Household …" at bounding box center [915, 258] width 177 height 32
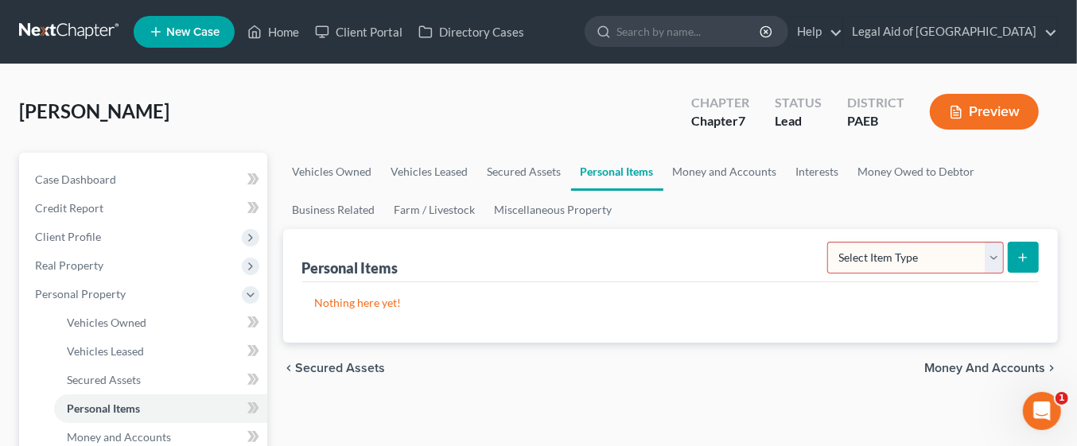
click at [1023, 258] on line "submit" at bounding box center [1023, 258] width 7 height 0
click at [998, 258] on select "Select Item Type Clothing Collectibles Of Value Electronics Firearms Household …" at bounding box center [915, 258] width 177 height 32
select select "clothing"
click at [829, 242] on select "Select Item Type Clothing Collectibles Of Value Electronics Firearms Household …" at bounding box center [915, 258] width 177 height 32
click at [1024, 253] on icon "submit" at bounding box center [1022, 257] width 13 height 13
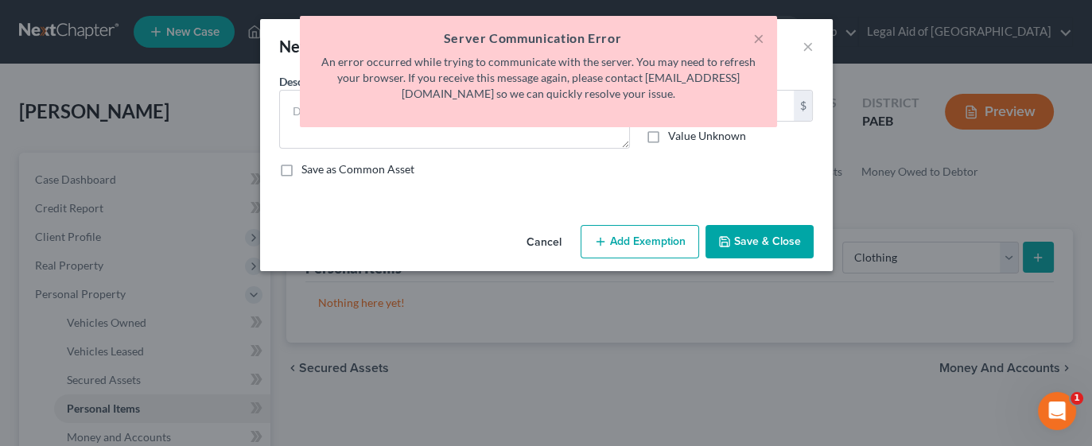
click at [1024, 253] on div "New Clothing × An exemption set must first be selected from the Filing Informat…" at bounding box center [546, 223] width 1092 height 446
click at [1042, 254] on div "New Clothing × An exemption set must first be selected from the Filing Informat…" at bounding box center [546, 223] width 1092 height 446
click at [756, 40] on button "×" at bounding box center [758, 38] width 11 height 19
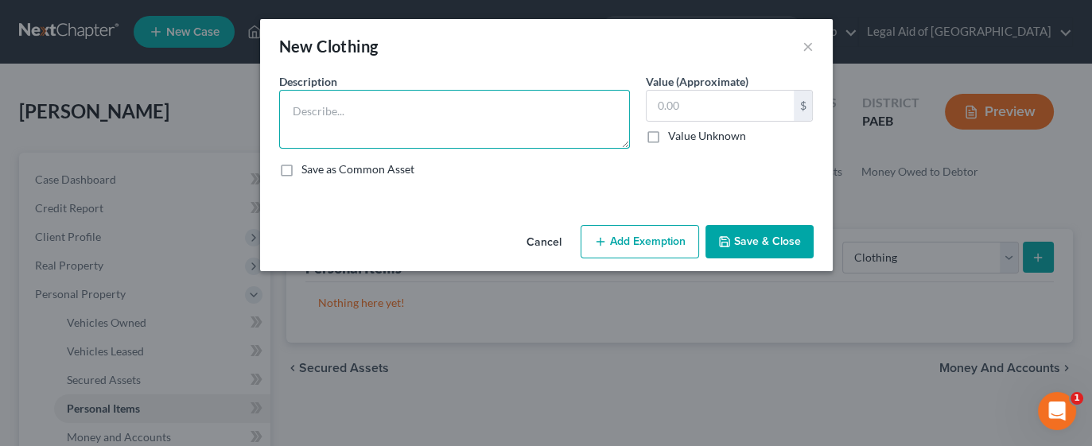
click at [433, 110] on textarea at bounding box center [454, 119] width 351 height 59
type textarea "Misc Clothing"
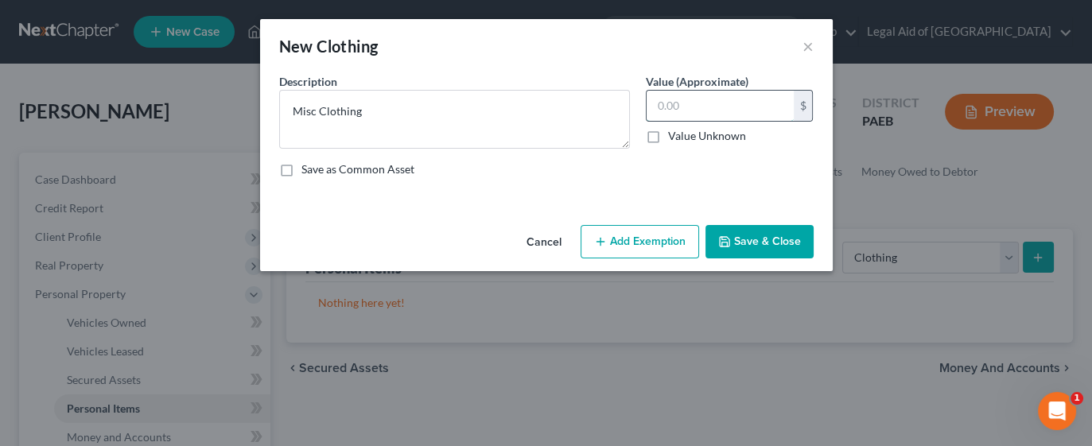
click at [709, 107] on input "text" at bounding box center [720, 106] width 147 height 30
type input "200"
click at [652, 241] on button "Add Exemption" at bounding box center [640, 241] width 118 height 33
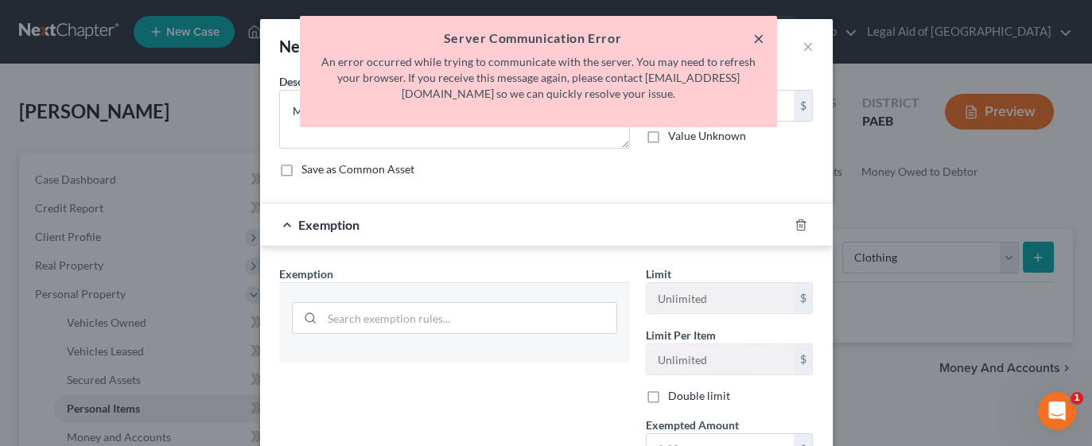
click at [758, 38] on button "×" at bounding box center [758, 38] width 11 height 19
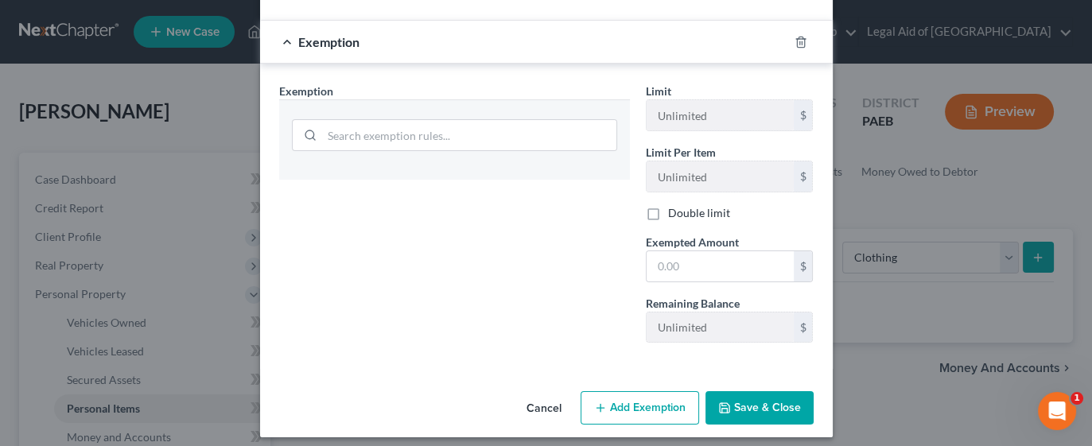
scroll to position [190, 0]
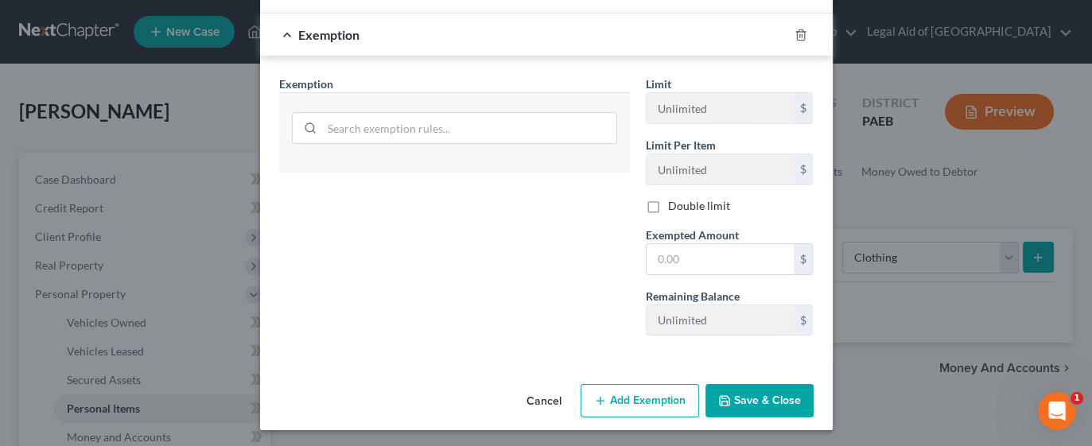
click at [652, 403] on button "Add Exemption" at bounding box center [640, 400] width 118 height 33
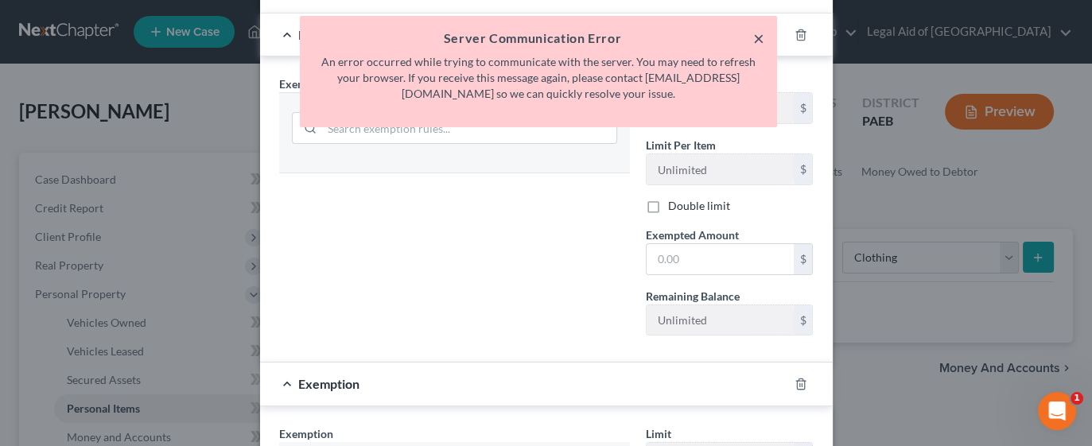
click at [756, 43] on button "×" at bounding box center [758, 38] width 11 height 19
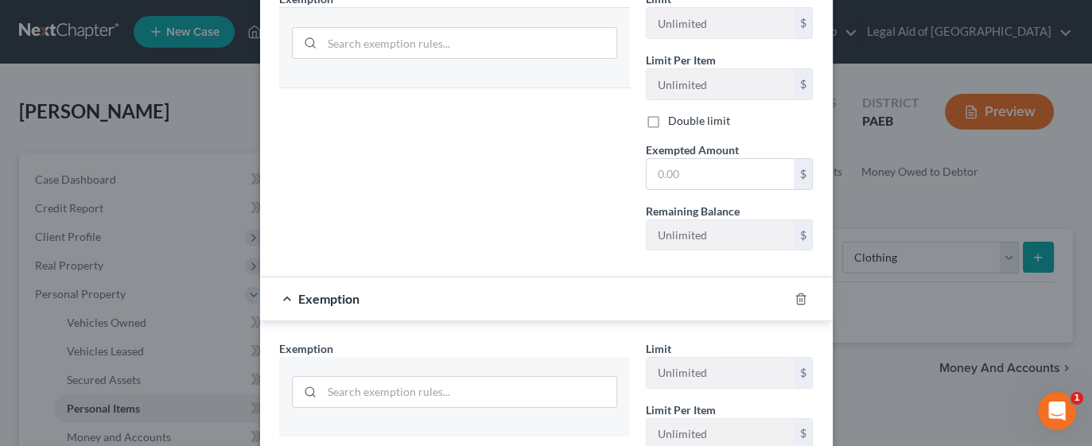
scroll to position [316, 0]
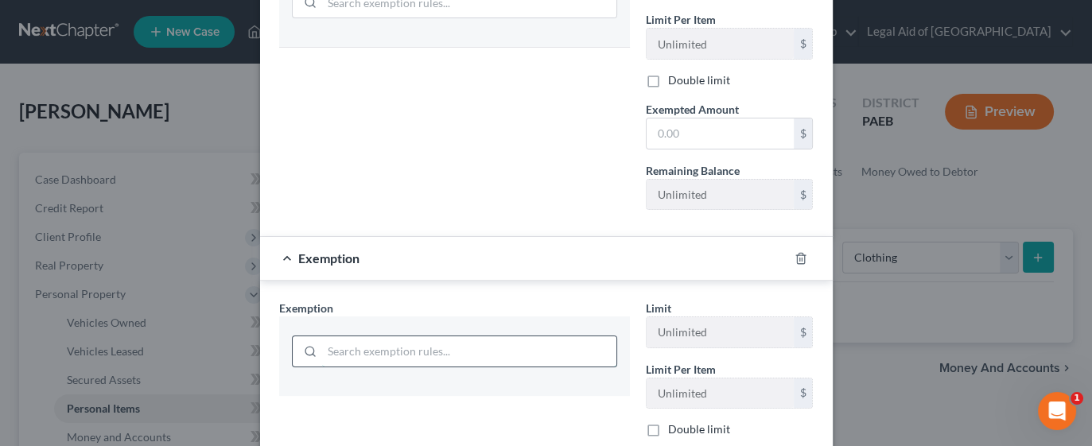
click at [463, 341] on input "search" at bounding box center [469, 351] width 294 height 30
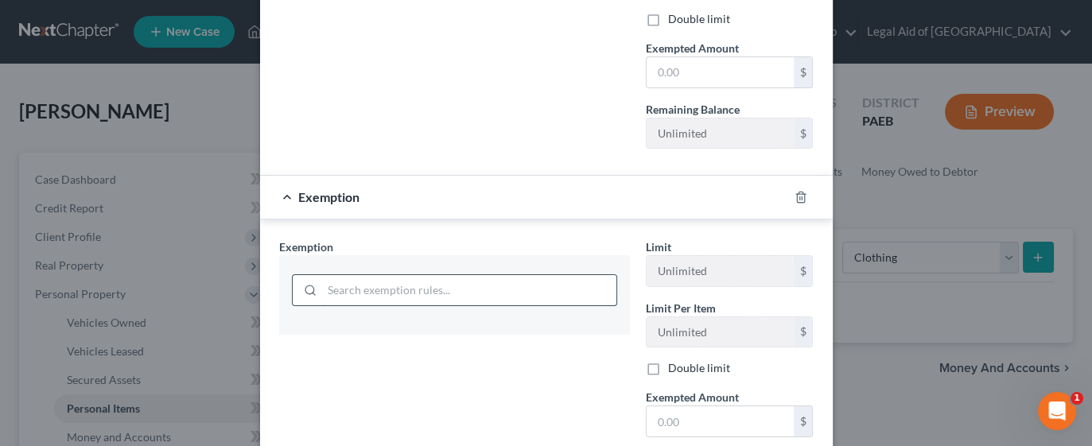
scroll to position [412, 0]
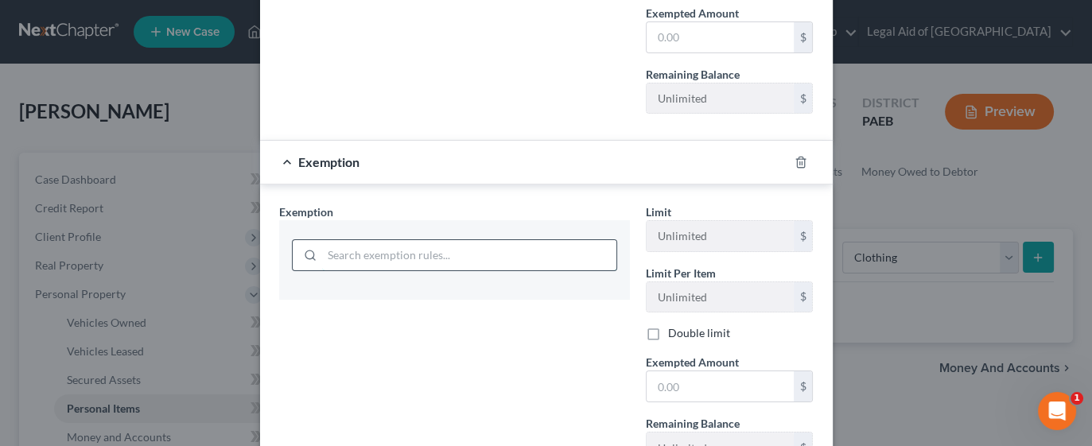
click at [457, 257] on input "search" at bounding box center [469, 255] width 294 height 30
click at [352, 249] on input "search" at bounding box center [469, 255] width 294 height 30
type input "clothing"
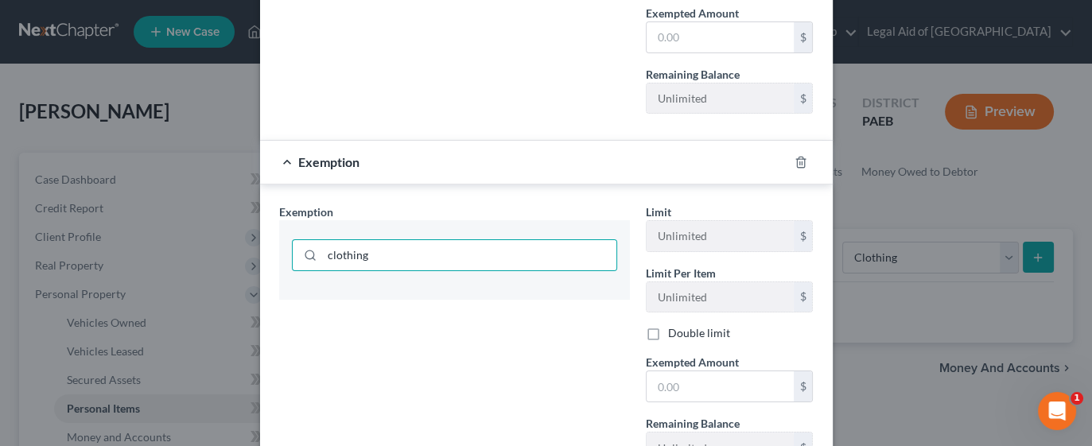
click at [583, 391] on div "Exemption Set must be selected for CA. Exemption * clothing" at bounding box center [454, 340] width 367 height 273
click at [562, 251] on input "clothing" at bounding box center [469, 255] width 294 height 30
click at [304, 249] on icon at bounding box center [310, 255] width 13 height 13
click at [403, 254] on input "clothing" at bounding box center [469, 255] width 294 height 30
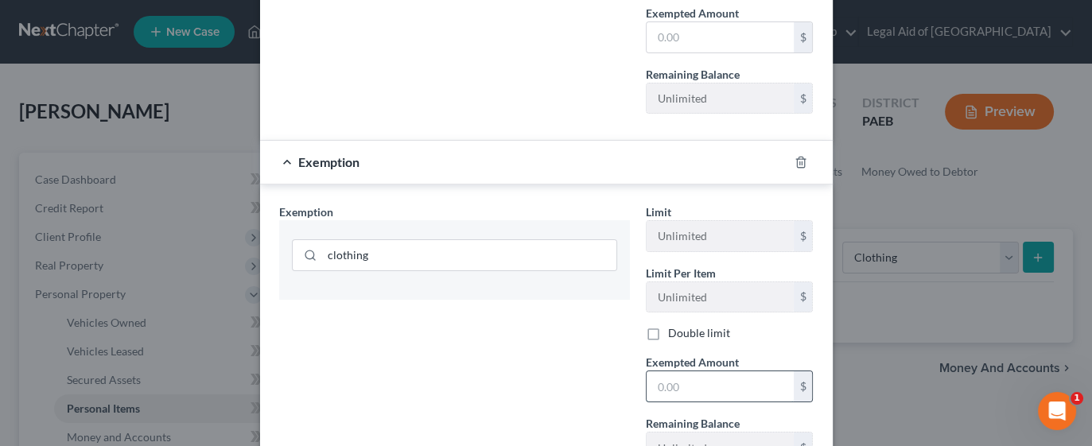
click at [662, 376] on input "text" at bounding box center [720, 386] width 147 height 30
type input "200.00"
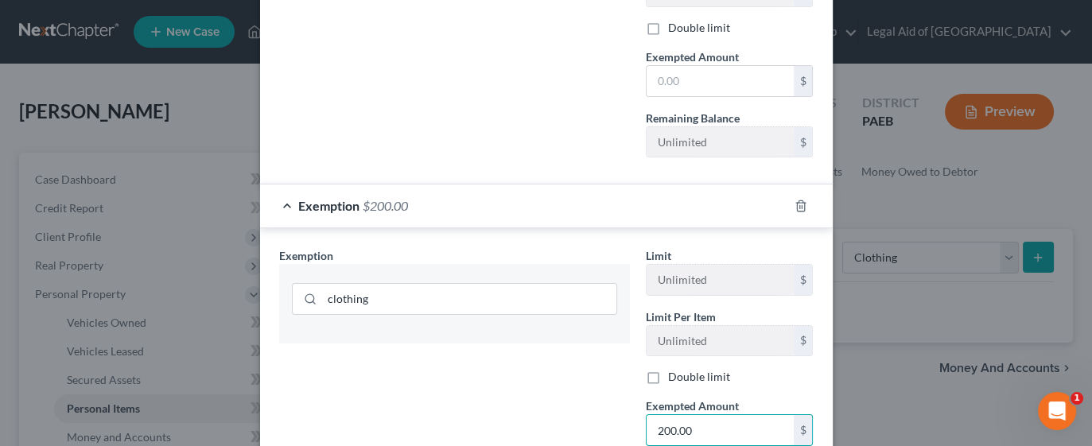
scroll to position [371, 0]
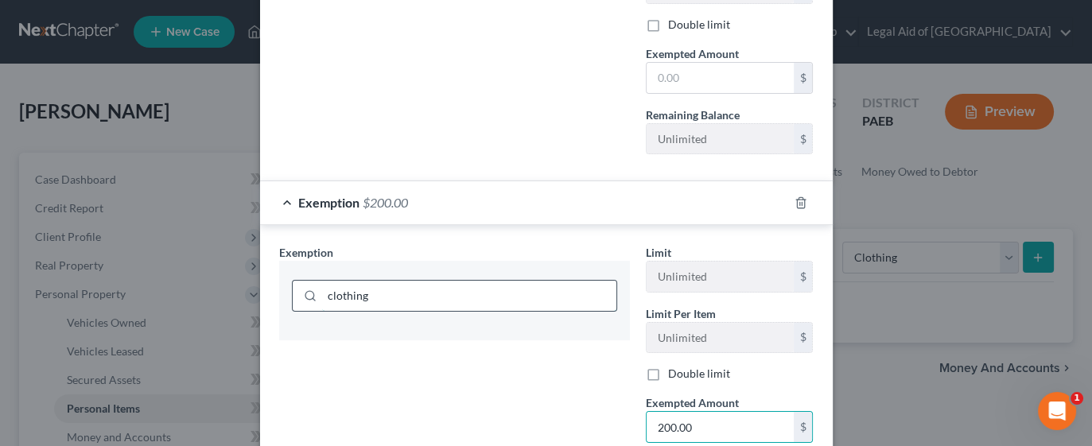
click at [453, 285] on input "clothing" at bounding box center [469, 296] width 294 height 30
click at [460, 292] on input "clothing" at bounding box center [469, 296] width 294 height 30
type input "c"
type input "C"
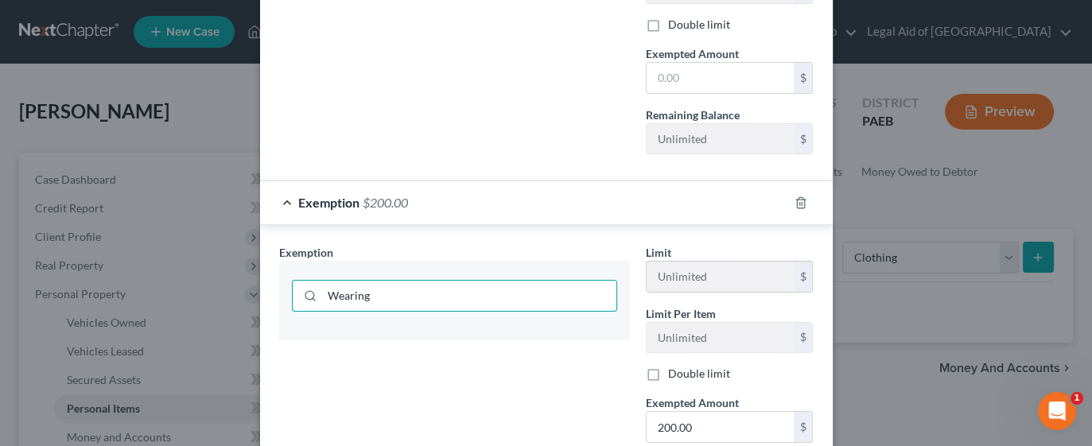
type input "Wearing"
click at [304, 289] on icon at bounding box center [310, 295] width 13 height 13
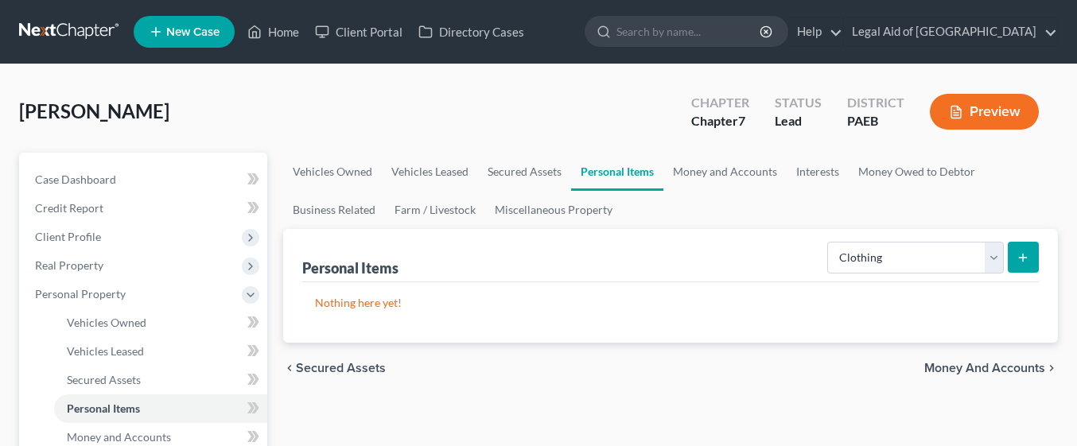
select select "clothing"
click at [1020, 258] on icon "submit" at bounding box center [1022, 257] width 13 height 13
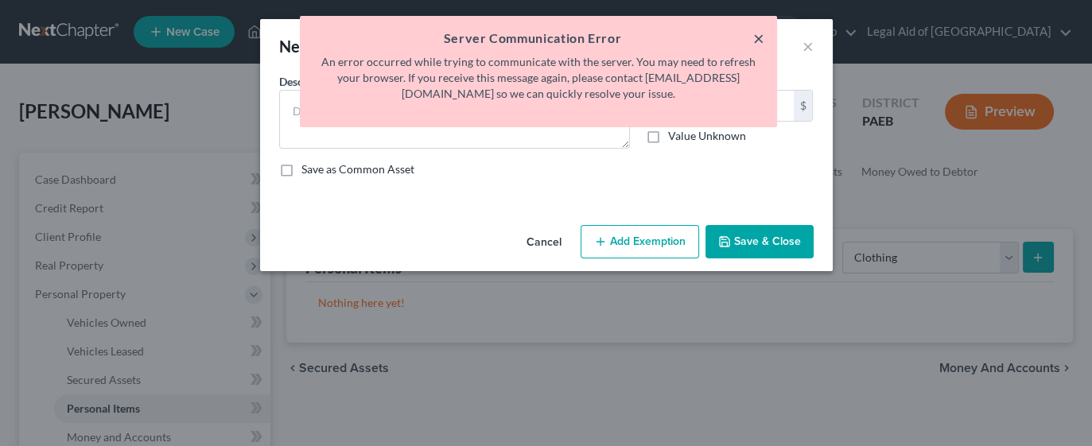
click at [761, 41] on button "×" at bounding box center [758, 38] width 11 height 19
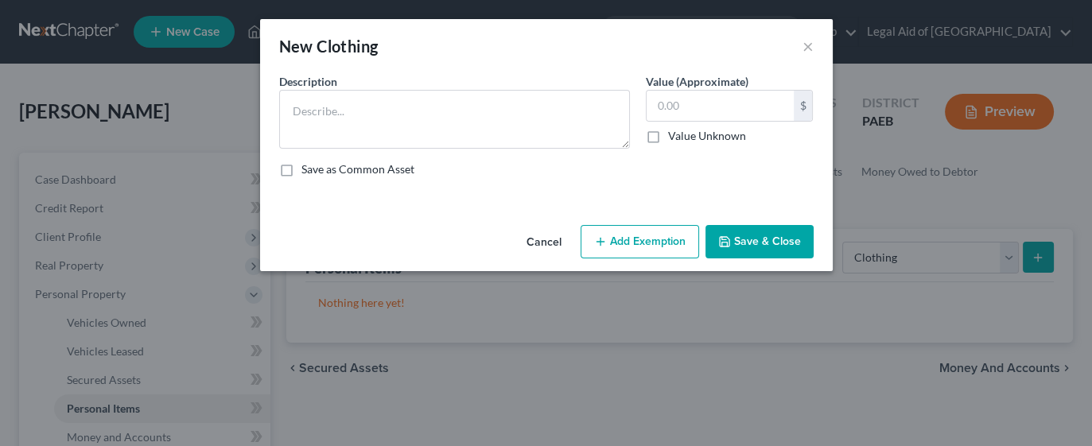
click at [647, 241] on button "Add Exemption" at bounding box center [640, 241] width 118 height 33
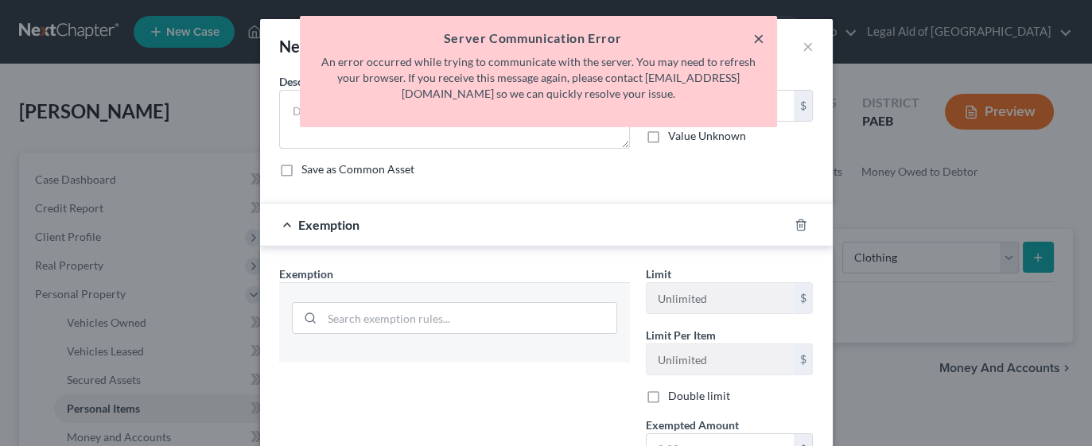
click at [758, 33] on button "×" at bounding box center [758, 38] width 11 height 19
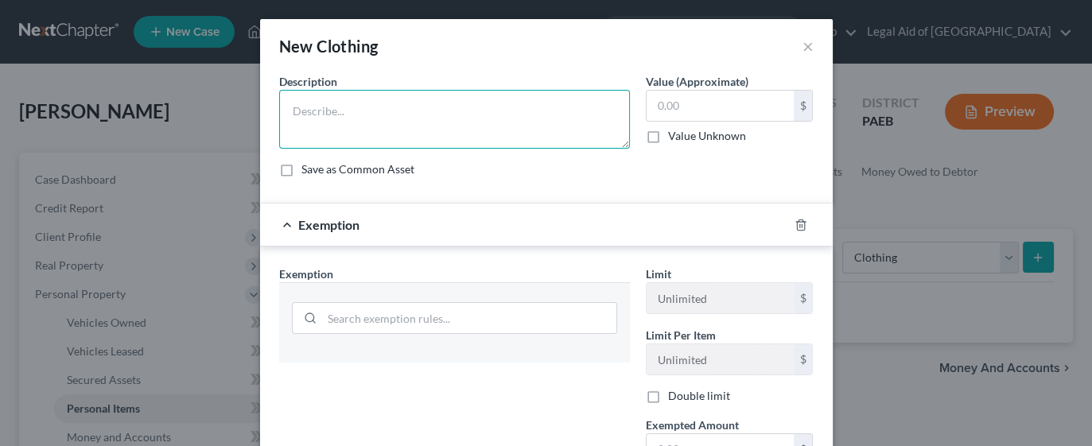
click at [429, 105] on textarea at bounding box center [454, 119] width 351 height 59
type textarea "Clothing"
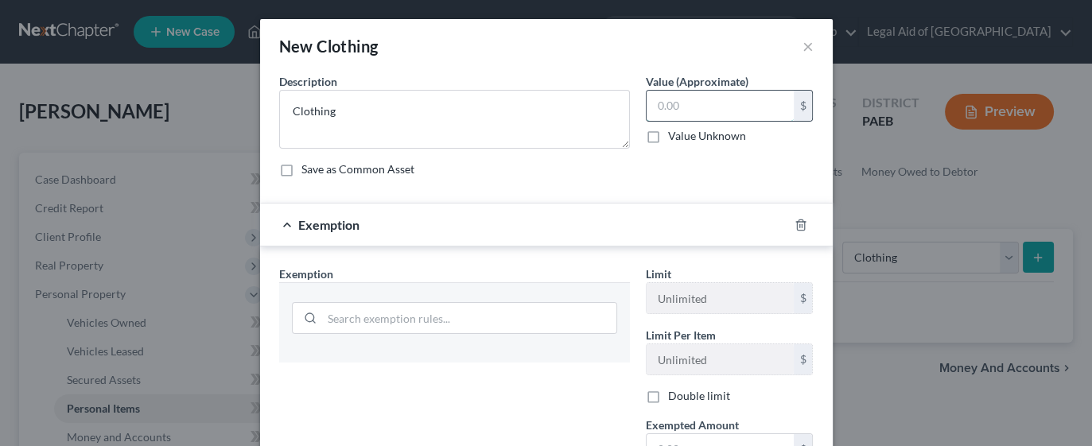
click at [721, 105] on input "text" at bounding box center [720, 106] width 147 height 30
type input "250.00"
click at [527, 315] on input "search" at bounding box center [469, 318] width 294 height 30
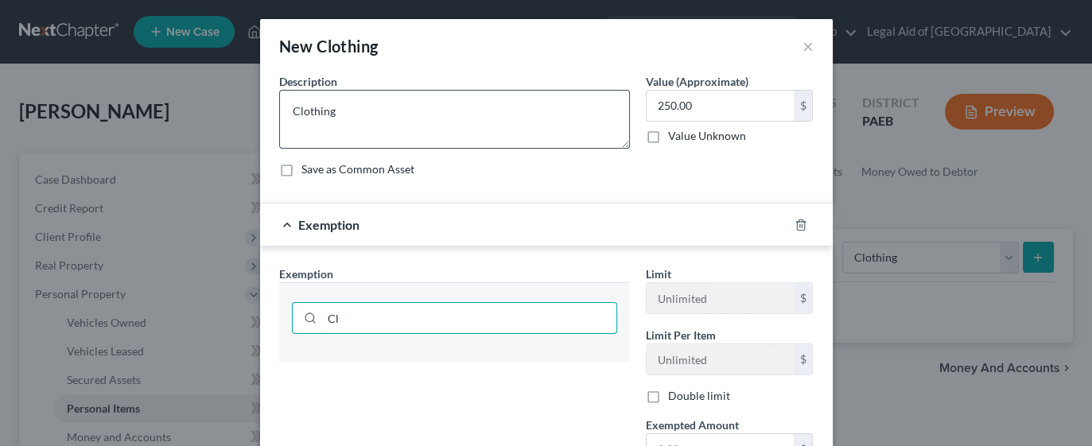
type input "C"
click at [322, 317] on input "Wearing Apparel" at bounding box center [469, 318] width 294 height 30
type input "Wearing Apparel"
click at [304, 313] on icon at bounding box center [310, 318] width 13 height 13
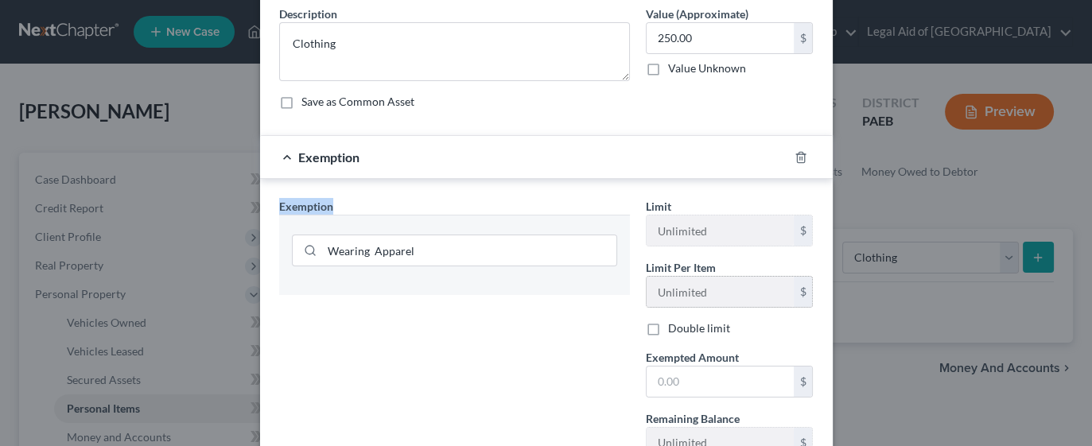
scroll to position [71, 0]
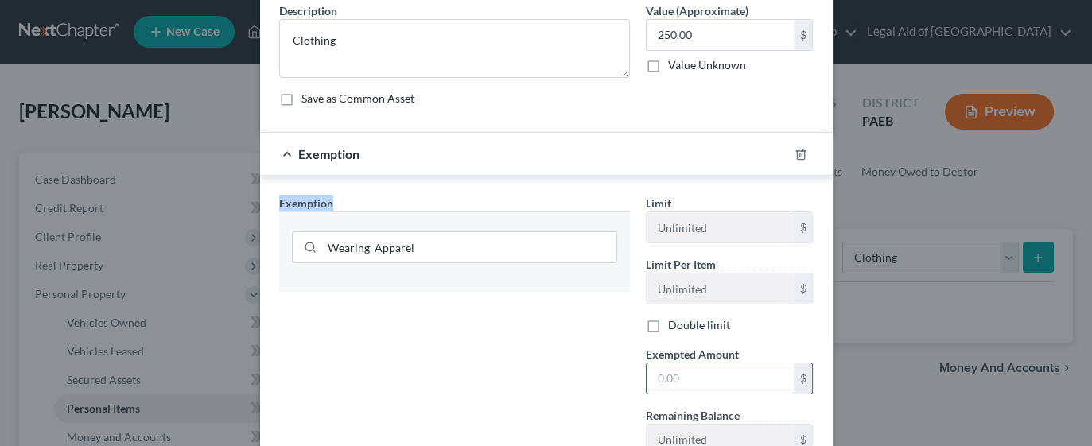
click at [695, 380] on input "text" at bounding box center [720, 378] width 147 height 30
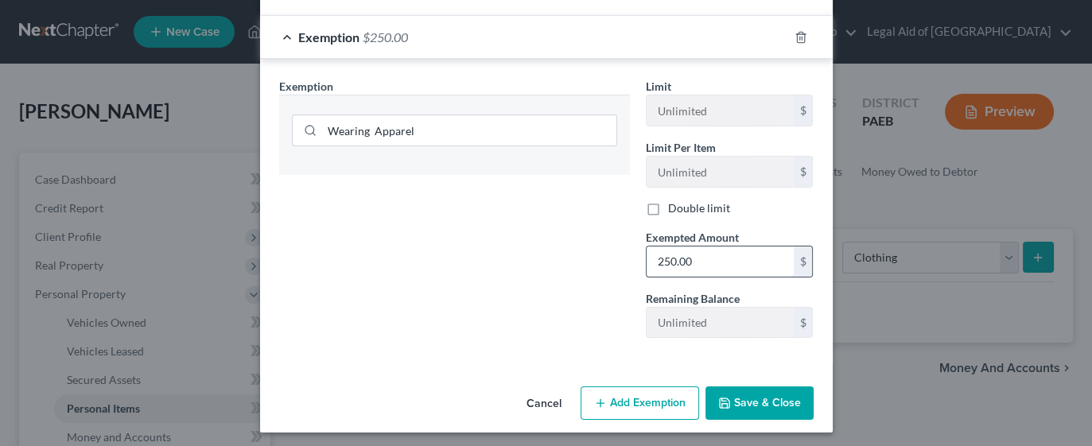
scroll to position [190, 0]
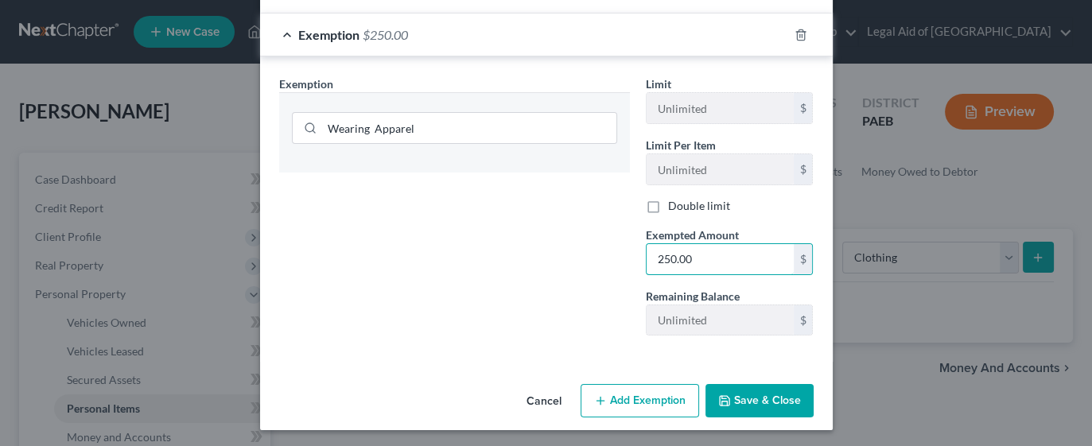
type input "250.00"
click at [478, 129] on input "Wearing Apparel" at bounding box center [469, 128] width 294 height 30
click at [751, 403] on button "Save & Close" at bounding box center [759, 400] width 108 height 33
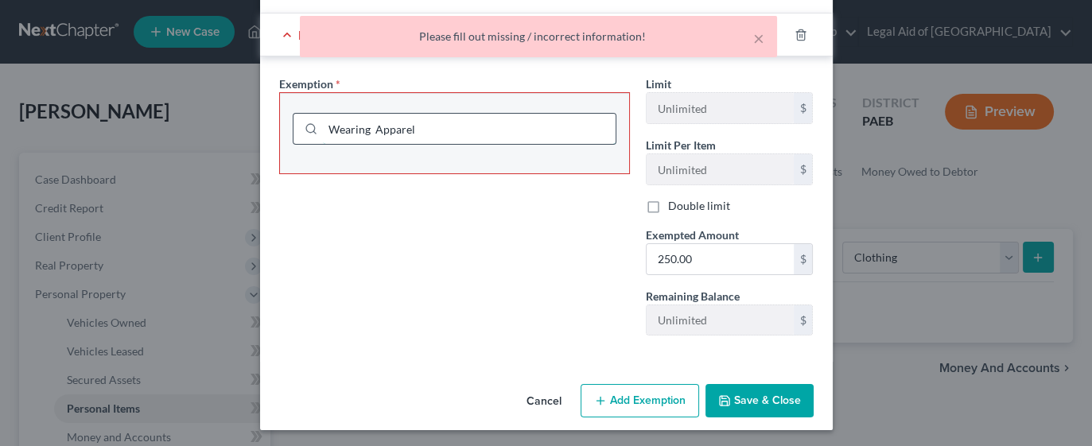
click at [521, 123] on input "Wearing Apparel" at bounding box center [469, 129] width 293 height 30
type input "W"
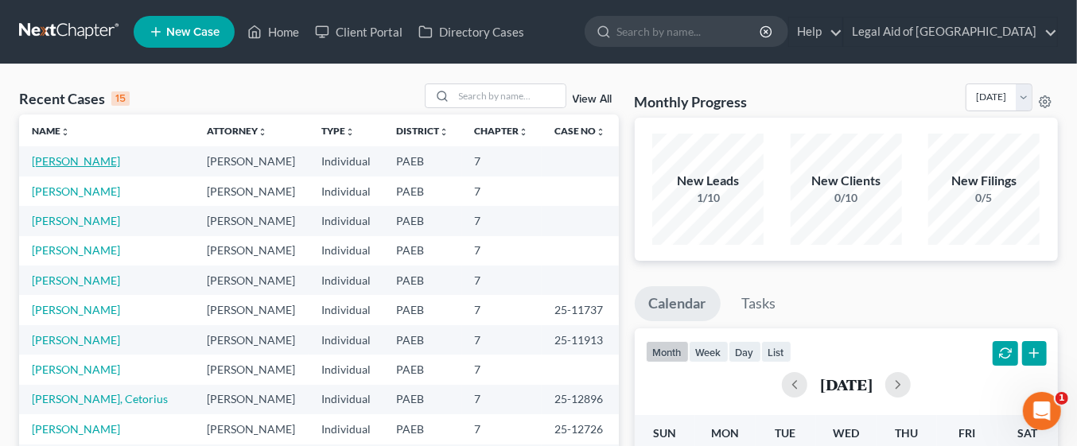
click at [91, 161] on link "[PERSON_NAME]" at bounding box center [76, 161] width 88 height 14
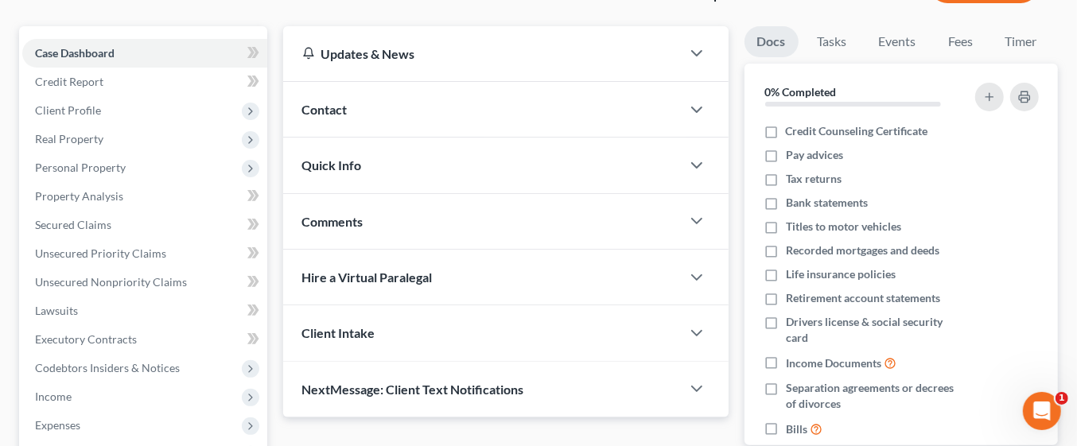
scroll to position [89, 0]
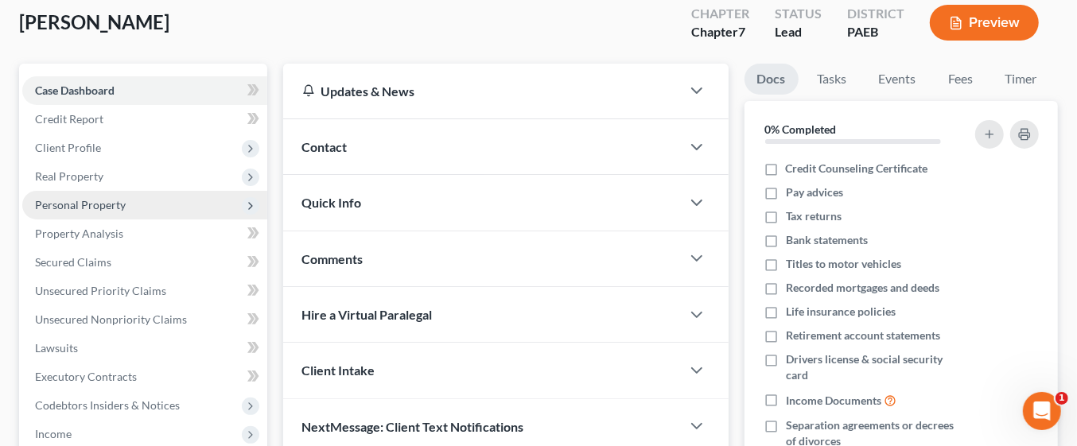
click at [102, 202] on span "Personal Property" at bounding box center [80, 205] width 91 height 14
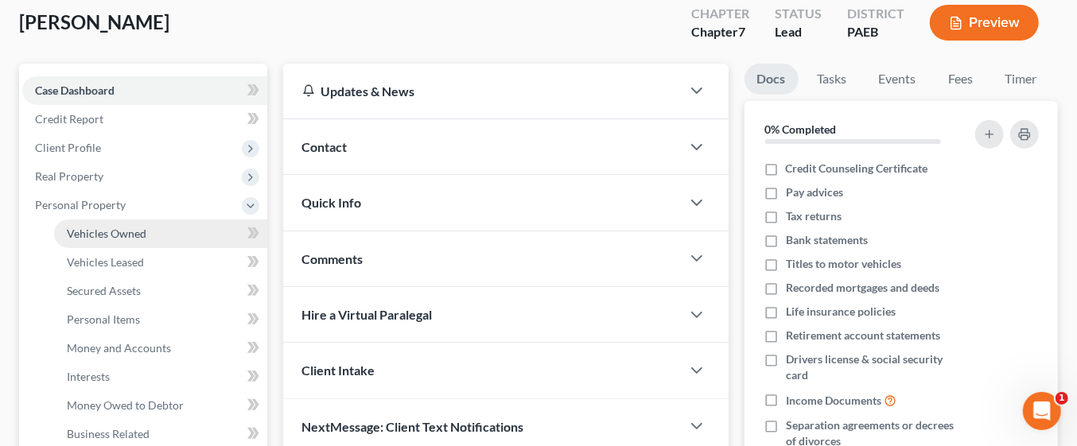
click at [166, 233] on link "Vehicles Owned" at bounding box center [160, 233] width 213 height 29
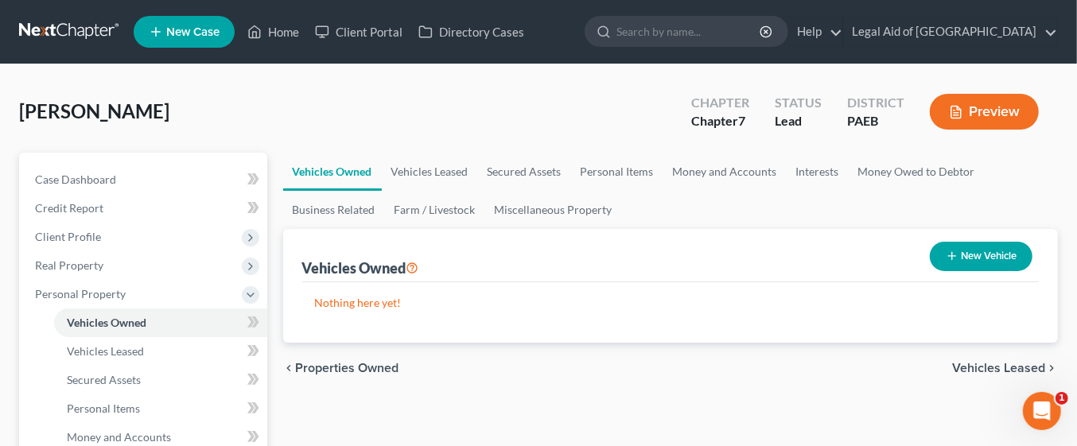
click at [1002, 366] on span "Vehicles Leased" at bounding box center [998, 368] width 93 height 13
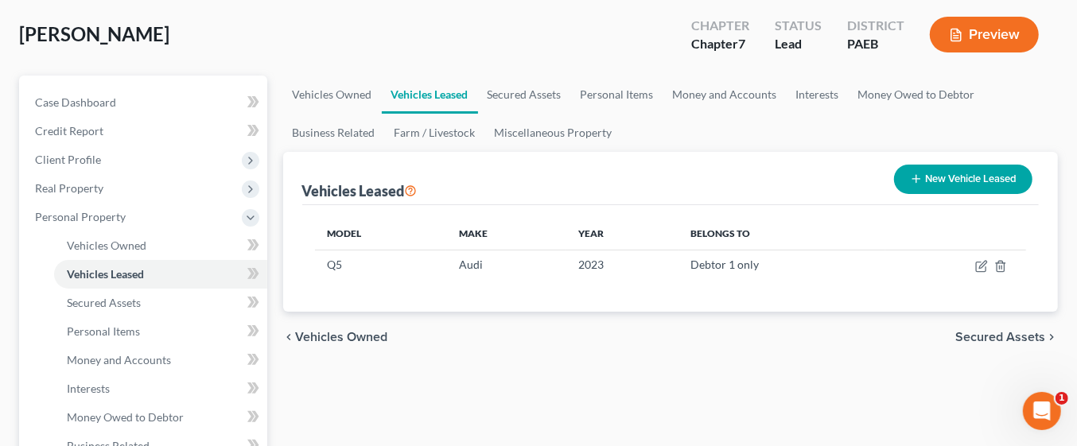
scroll to position [80, 0]
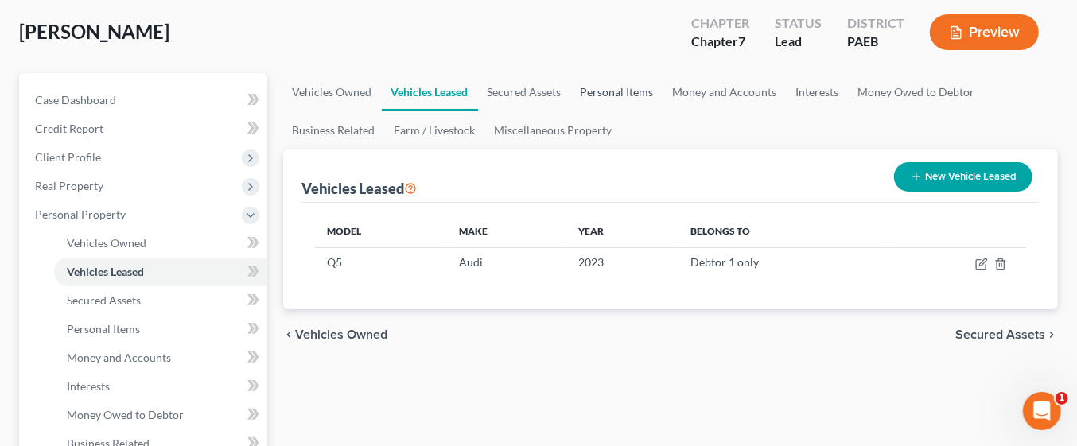
click at [624, 108] on link "Personal Items" at bounding box center [617, 92] width 92 height 38
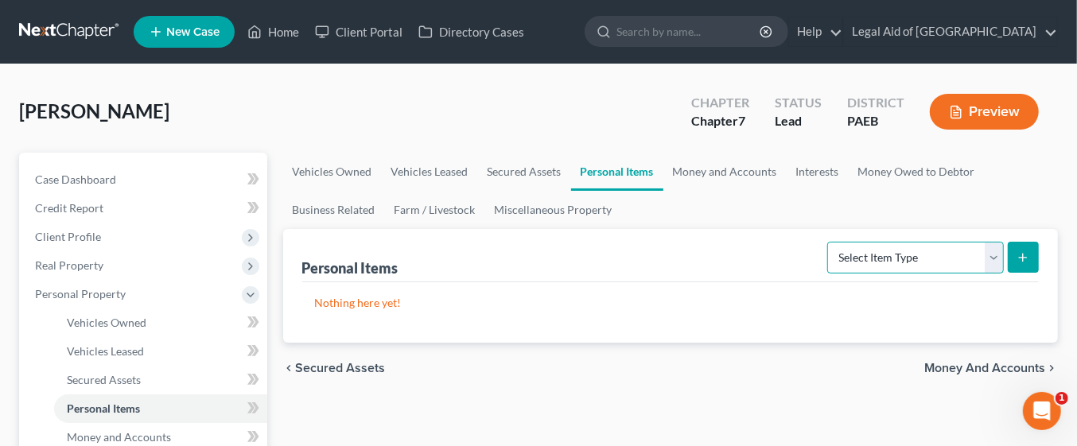
click at [996, 256] on select "Select Item Type Clothing Collectibles Of Value Electronics Firearms Household …" at bounding box center [915, 258] width 177 height 32
select select "clothing"
click at [829, 242] on select "Select Item Type Clothing Collectibles Of Value Electronics Firearms Household …" at bounding box center [915, 258] width 177 height 32
click at [1023, 258] on line "submit" at bounding box center [1023, 258] width 7 height 0
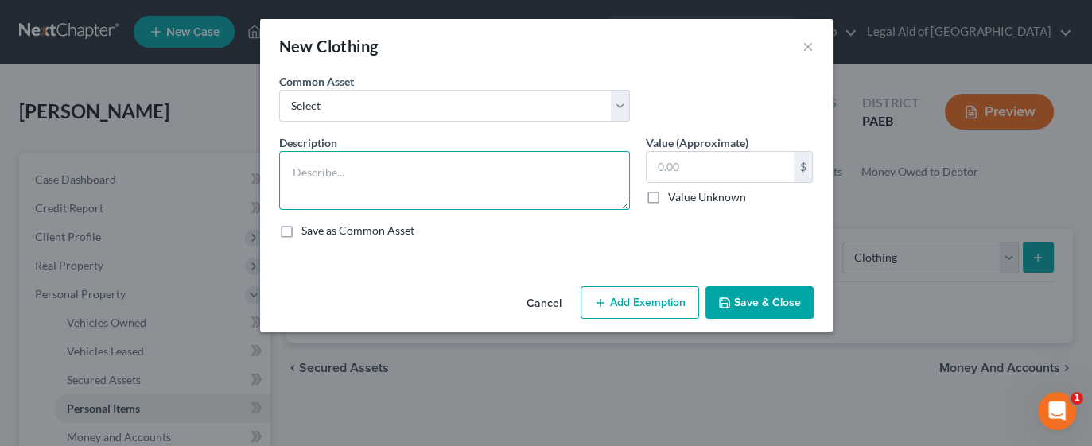
click at [496, 172] on textarea at bounding box center [454, 180] width 351 height 59
type textarea "Misc clothing"
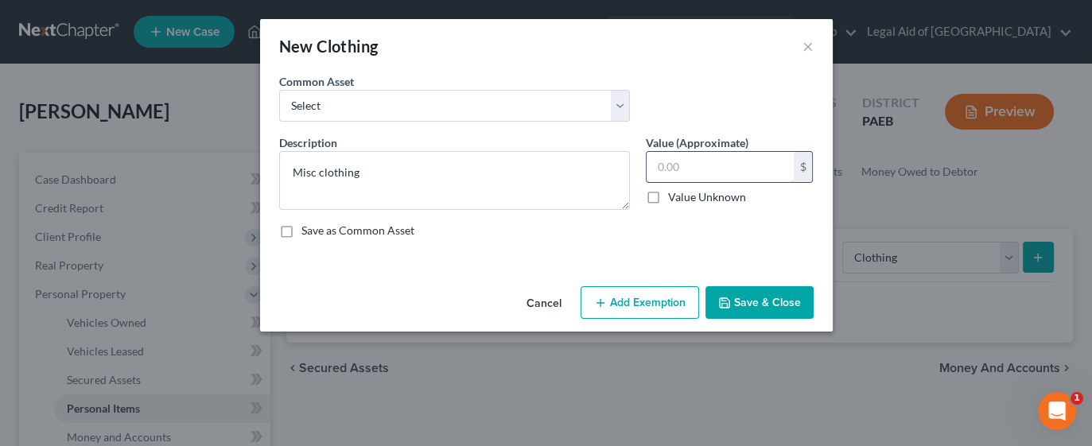
click at [705, 168] on input "text" at bounding box center [720, 167] width 147 height 30
type input "250.00"
click at [665, 304] on button "Add Exemption" at bounding box center [640, 302] width 118 height 33
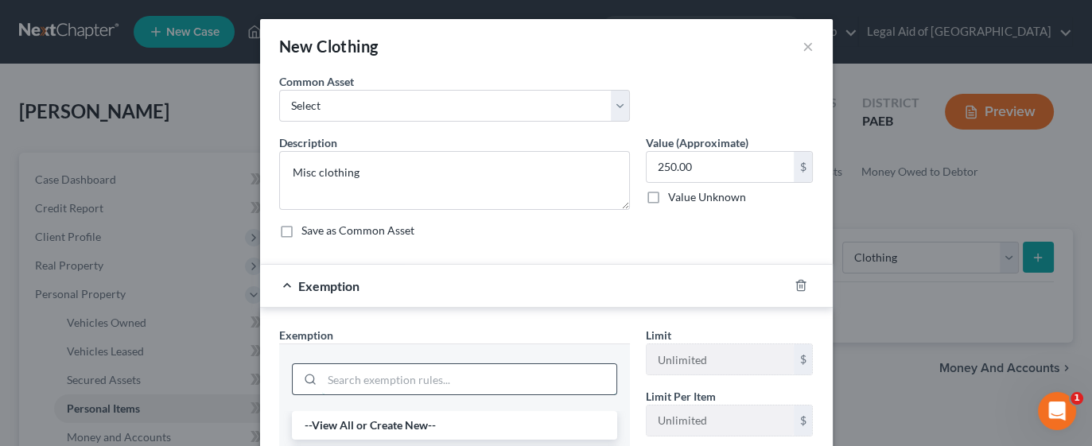
click at [493, 381] on input "search" at bounding box center [469, 379] width 294 height 30
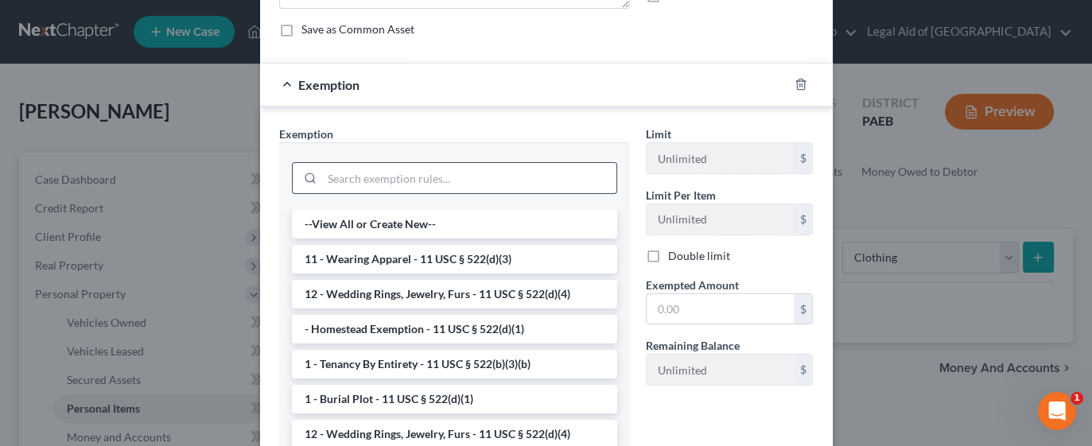
scroll to position [203, 0]
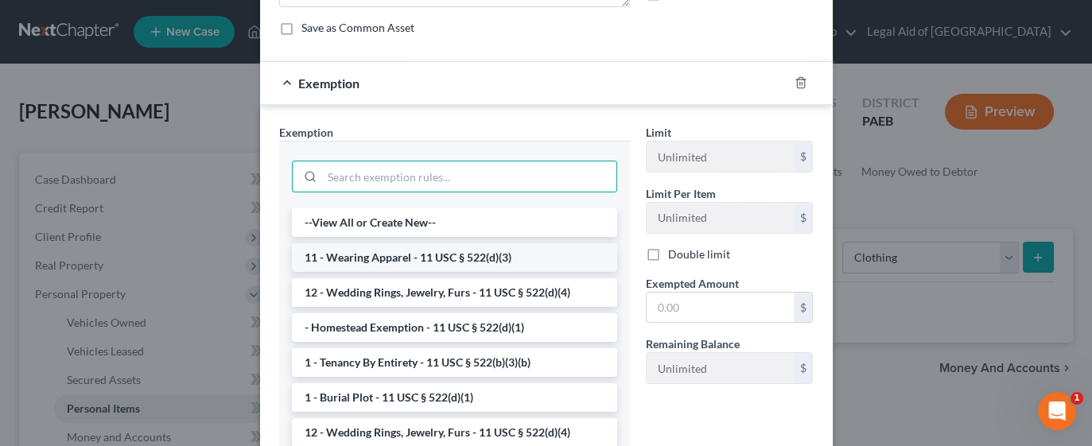
click at [431, 254] on li "11 - Wearing Apparel - 11 USC § 522(d)(3)" at bounding box center [454, 257] width 325 height 29
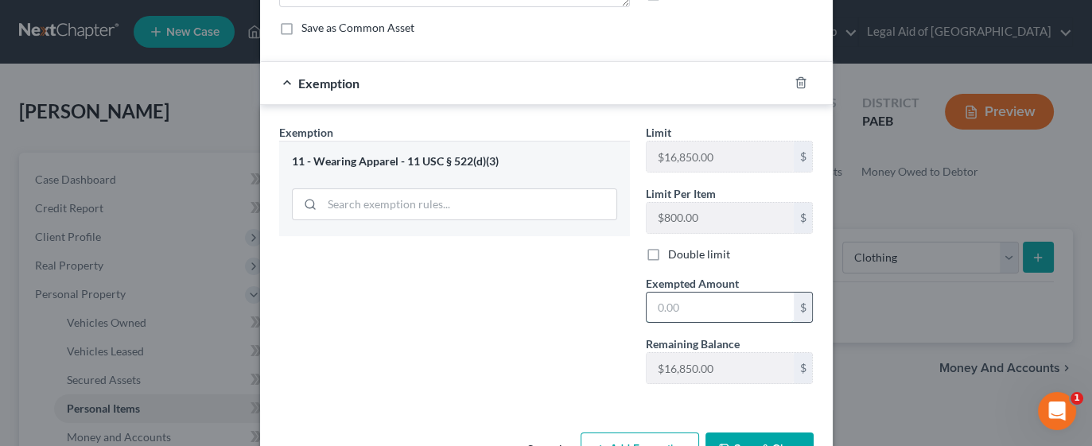
click at [705, 306] on input "text" at bounding box center [720, 308] width 147 height 30
type input "250.00"
click at [500, 387] on div "Exemption Set must be selected for CA. Exemption * 11 - Wearing Apparel - 11 US…" at bounding box center [454, 260] width 367 height 273
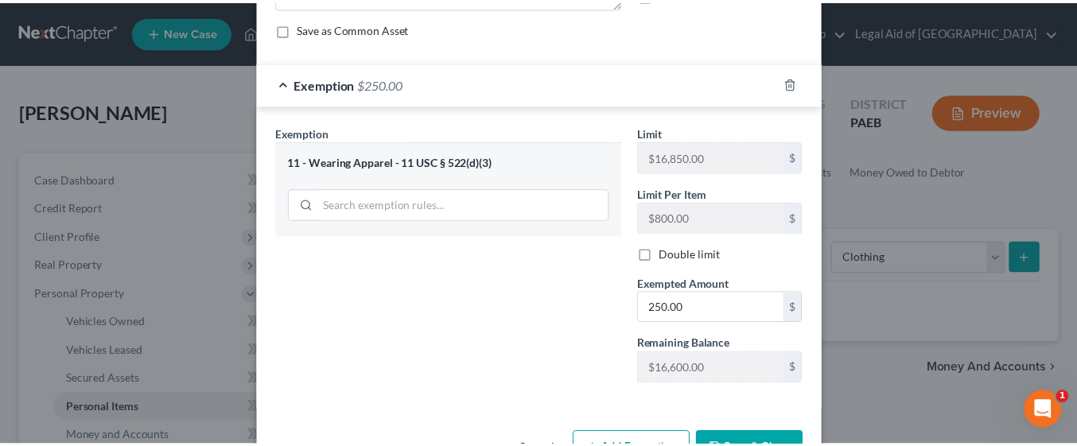
scroll to position [251, 0]
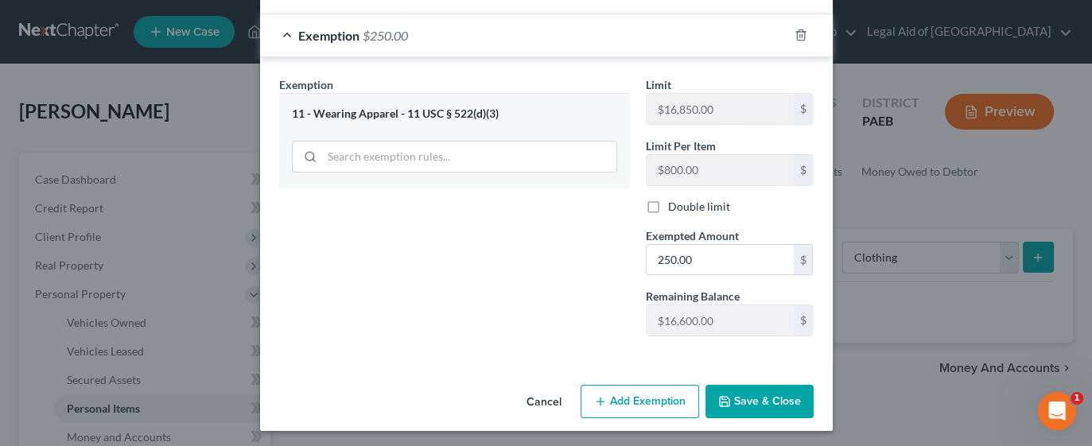
click at [742, 404] on button "Save & Close" at bounding box center [759, 401] width 108 height 33
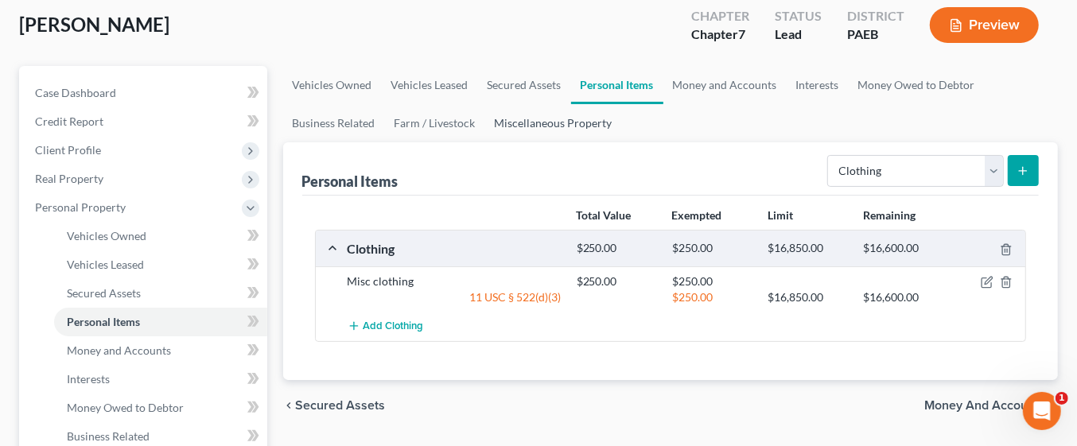
scroll to position [103, 0]
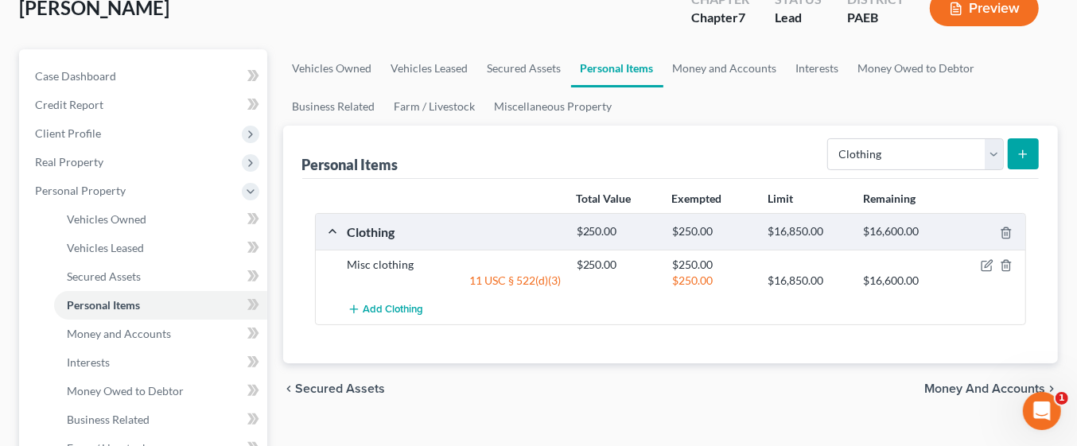
click at [963, 387] on span "Money and Accounts" at bounding box center [984, 389] width 121 height 13
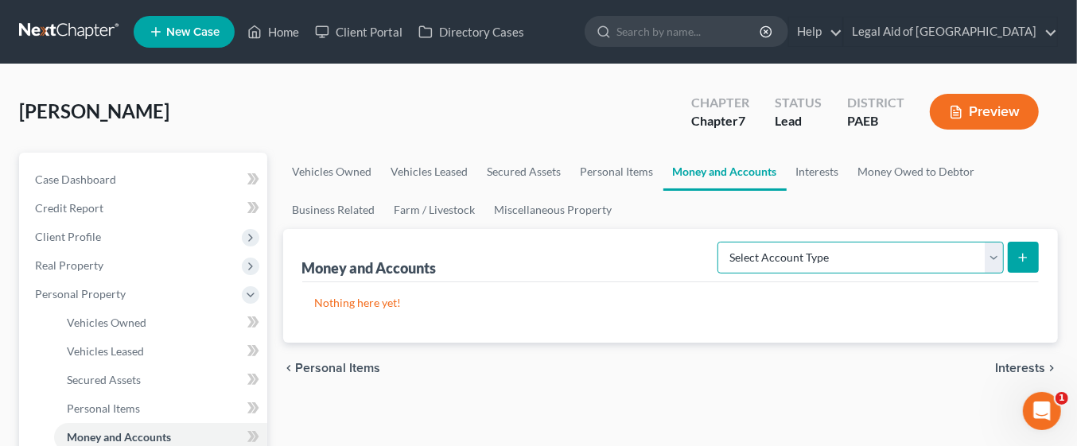
click at [999, 254] on select "Select Account Type Brokerage Cash on Hand Certificates of Deposit Checking Acc…" at bounding box center [860, 258] width 286 height 32
click at [1037, 179] on ul "Vehicles Owned Vehicles Leased Secured Assets Personal Items Money and Accounts…" at bounding box center [670, 191] width 775 height 76
click at [1023, 258] on line "submit" at bounding box center [1023, 258] width 7 height 0
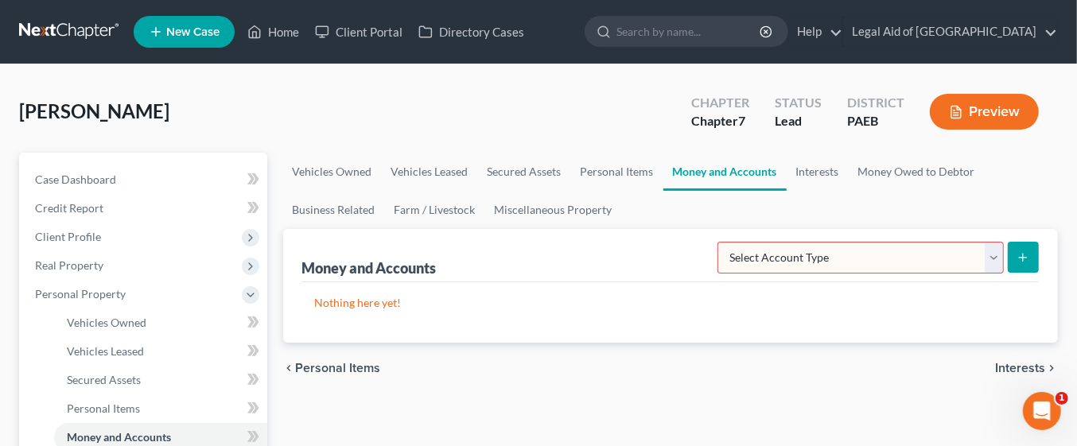
click at [996, 257] on select "Select Account Type Brokerage Cash on Hand Certificates of Deposit Checking Acc…" at bounding box center [860, 258] width 286 height 32
click at [944, 336] on div "Nothing here yet!" at bounding box center [670, 312] width 737 height 60
click at [1023, 258] on line "submit" at bounding box center [1023, 258] width 7 height 0
click at [958, 250] on select "Select Account Type Brokerage Cash on Hand Certificates of Deposit Checking Acc…" at bounding box center [860, 258] width 286 height 32
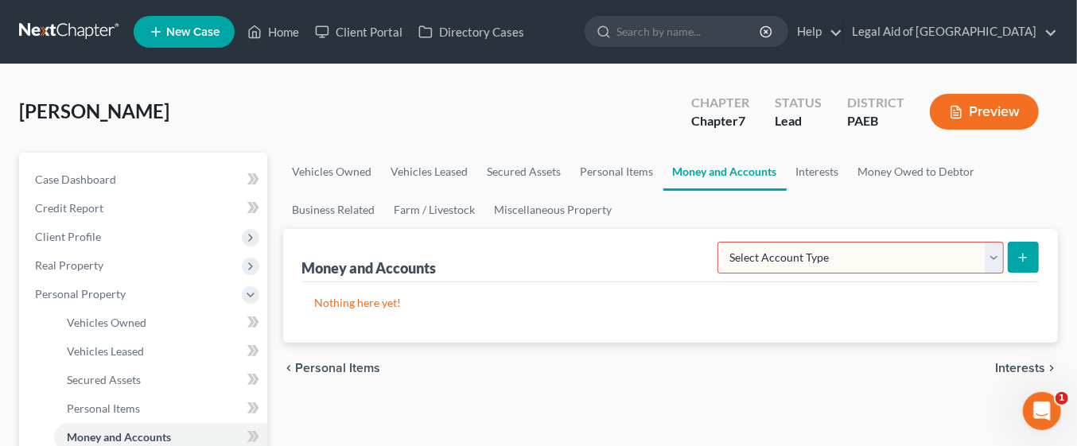
select select "other"
click at [721, 242] on select "Select Account Type Brokerage Cash on Hand Certificates of Deposit Checking Acc…" at bounding box center [860, 258] width 286 height 32
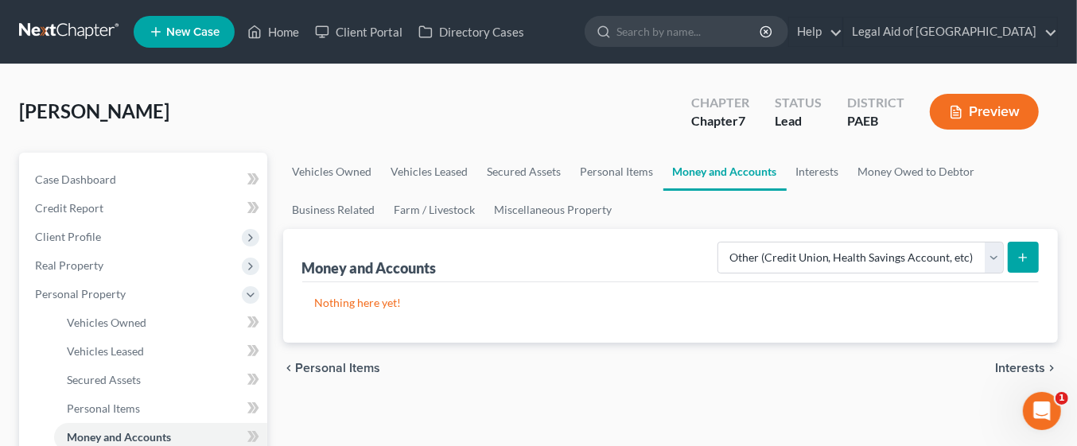
click at [1023, 258] on line "submit" at bounding box center [1023, 258] width 7 height 0
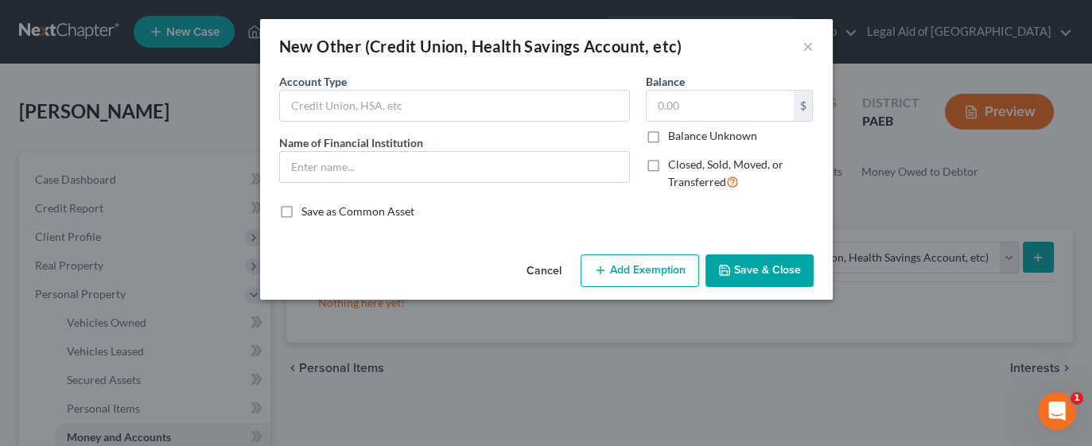
click at [763, 266] on button "Save & Close" at bounding box center [759, 270] width 108 height 33
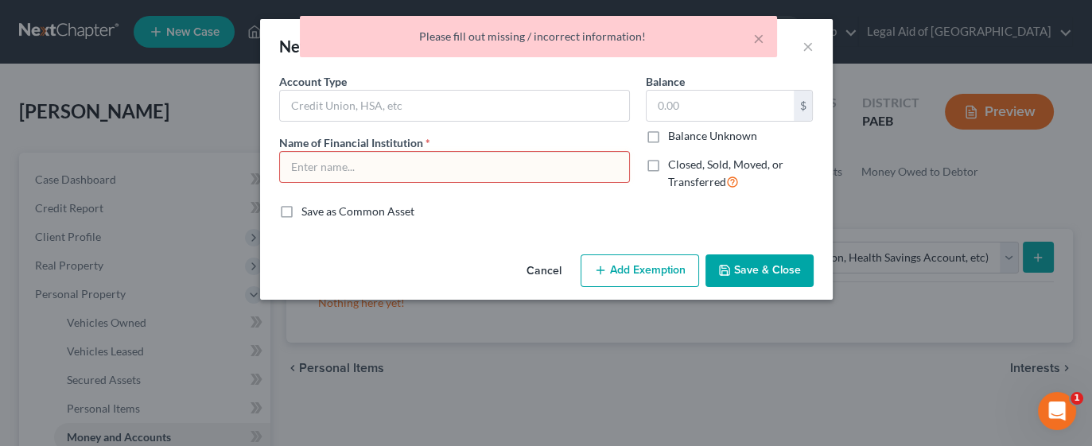
click at [562, 272] on button "Cancel" at bounding box center [544, 272] width 60 height 32
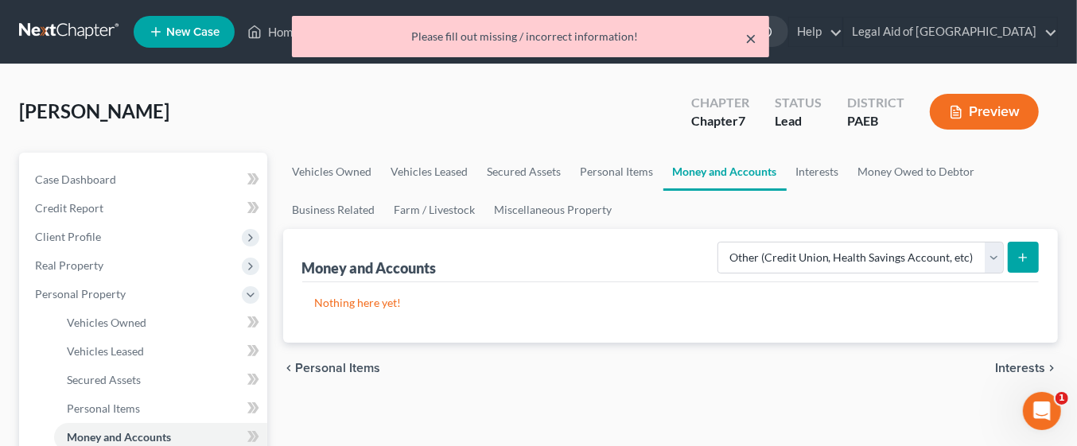
click at [751, 37] on button "×" at bounding box center [750, 38] width 11 height 19
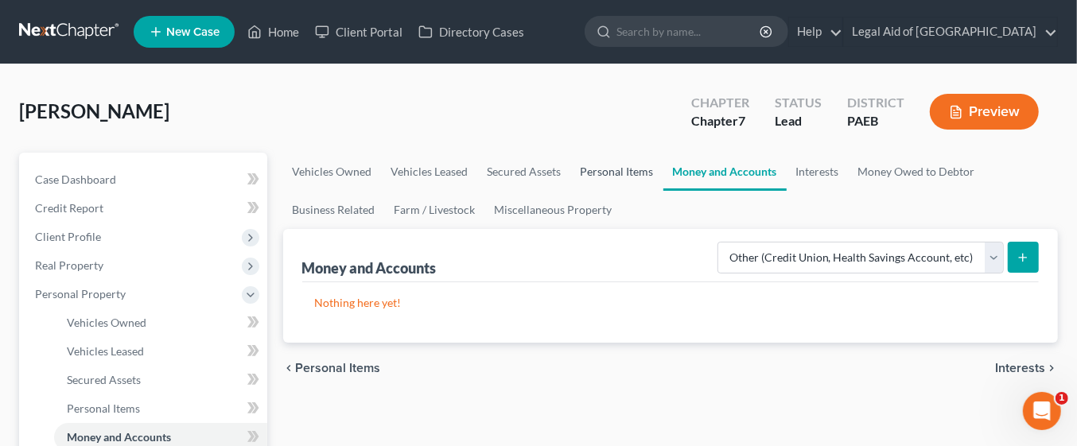
click at [603, 176] on link "Personal Items" at bounding box center [617, 172] width 92 height 38
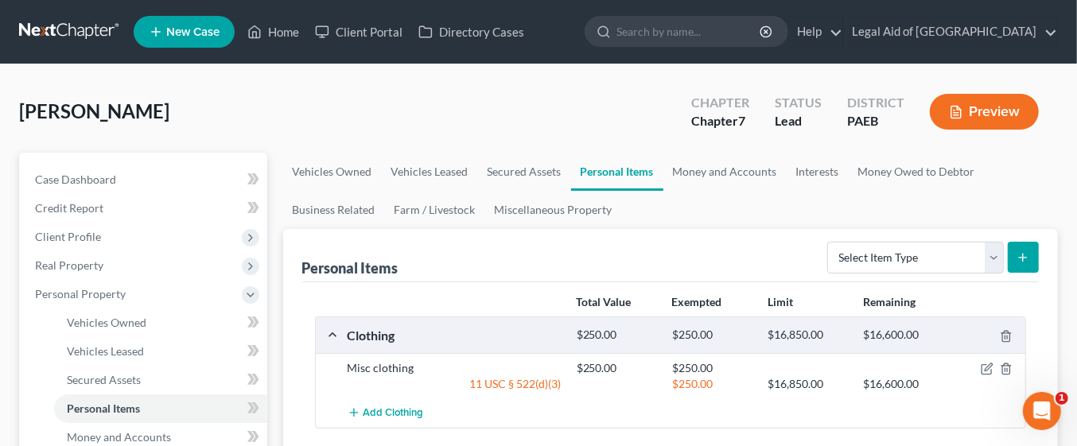
click at [1023, 258] on line "submit" at bounding box center [1023, 258] width 7 height 0
click at [991, 253] on select "Select Item Type Clothing Collectibles Of Value Electronics Firearms Household …" at bounding box center [915, 258] width 177 height 32
select select "electronics"
click at [829, 242] on select "Select Item Type Clothing Collectibles Of Value Electronics Firearms Household …" at bounding box center [915, 258] width 177 height 32
click at [1022, 253] on icon "submit" at bounding box center [1022, 257] width 13 height 13
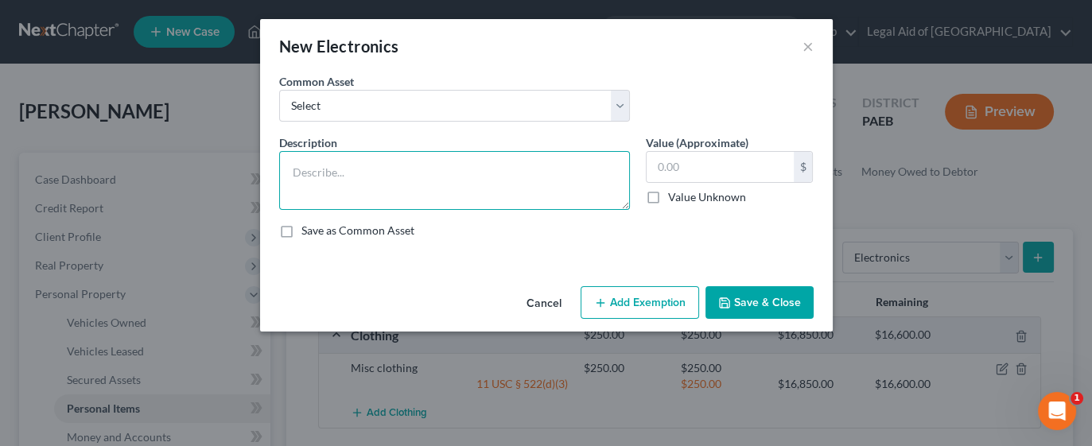
click at [425, 165] on textarea at bounding box center [454, 180] width 351 height 59
type textarea "Computer and TV"
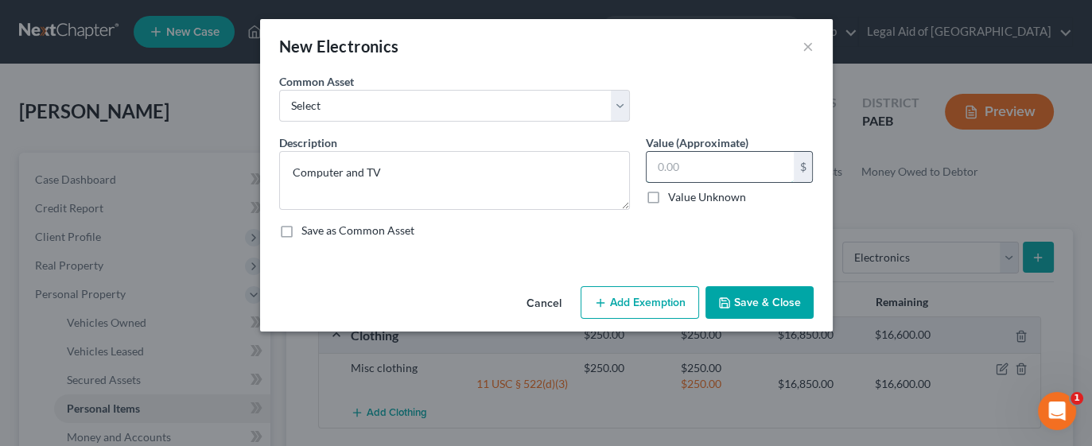
click at [709, 161] on input "text" at bounding box center [720, 167] width 147 height 30
type input "1,030"
click at [670, 302] on button "Add Exemption" at bounding box center [640, 302] width 118 height 33
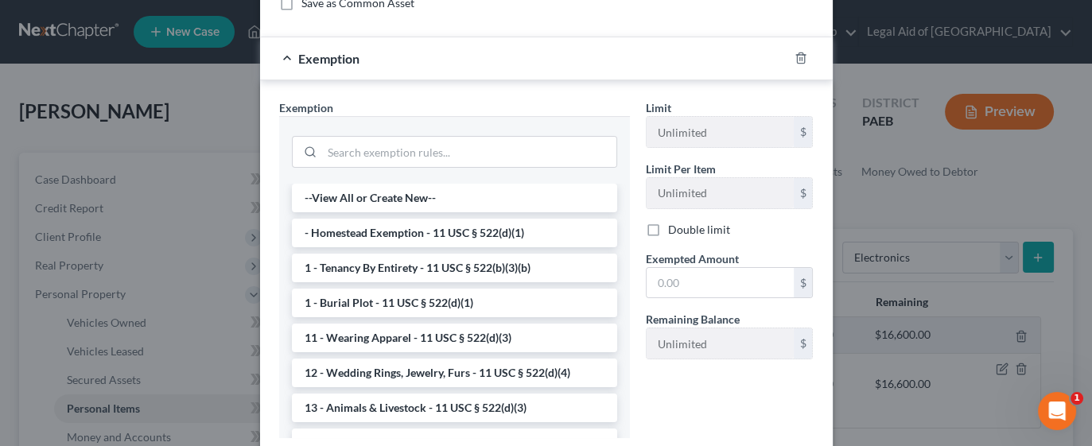
scroll to position [238, 0]
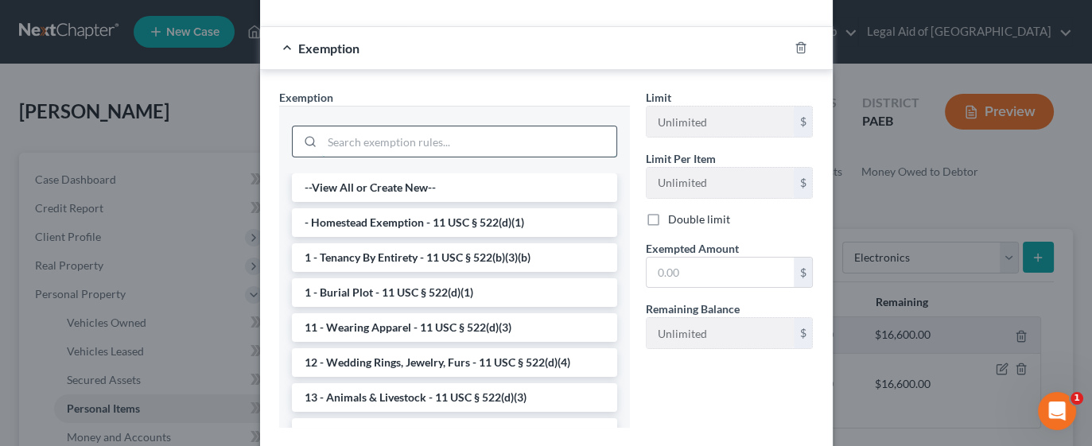
click at [400, 146] on input "search" at bounding box center [469, 141] width 294 height 30
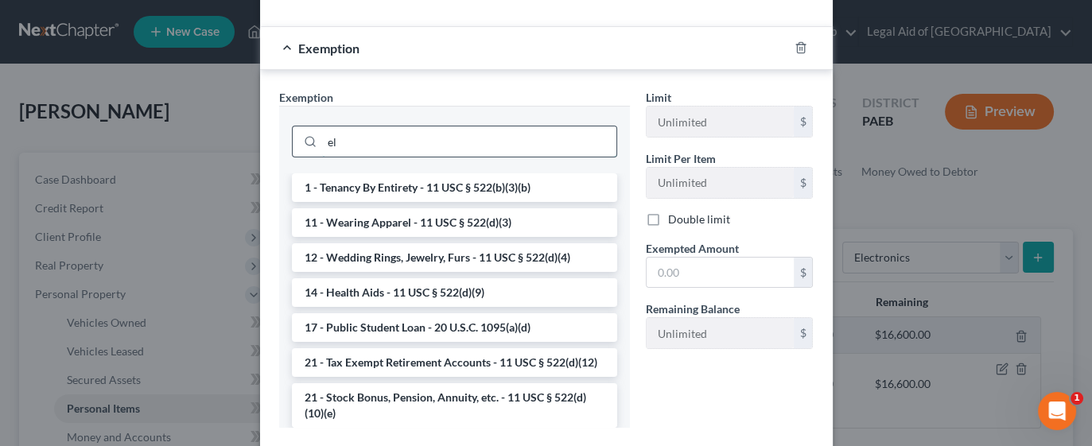
type input "e"
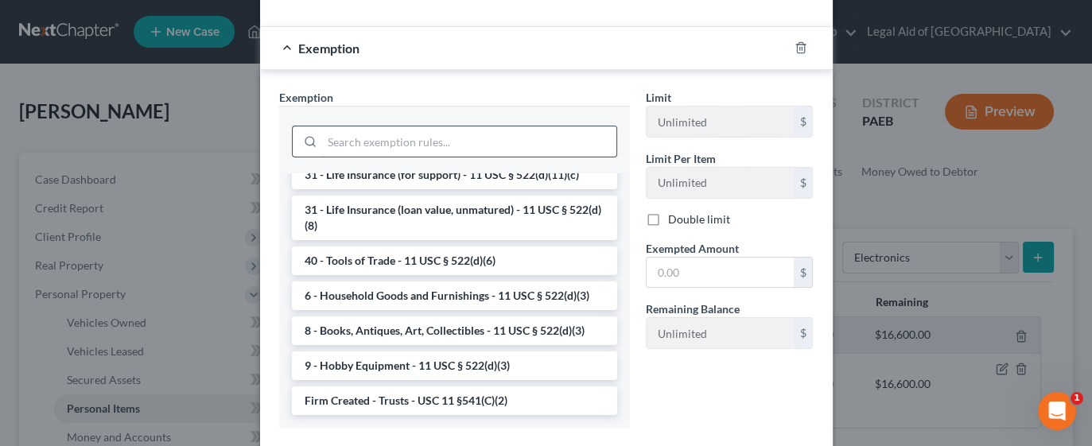
scroll to position [1333, 0]
click at [473, 304] on li "6 - Household Goods and Furnishings - 11 USC § 522(d)(3)" at bounding box center [454, 296] width 325 height 29
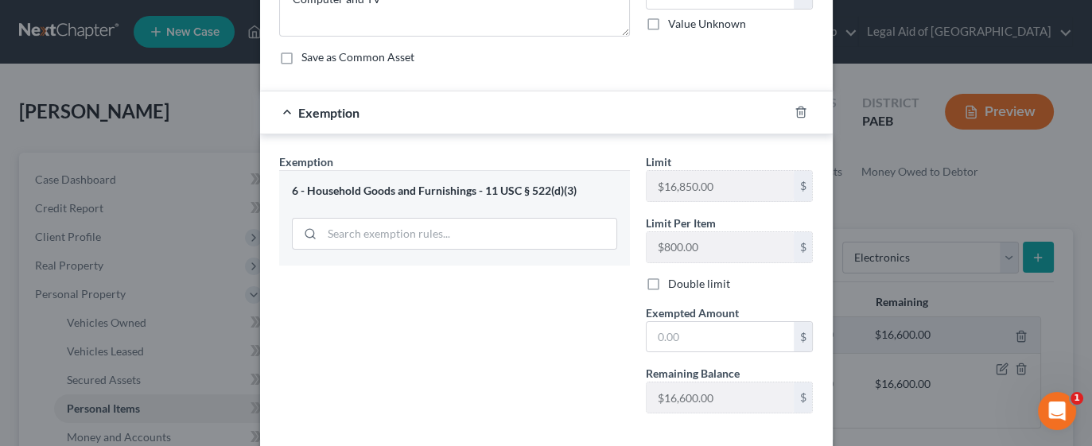
scroll to position [251, 0]
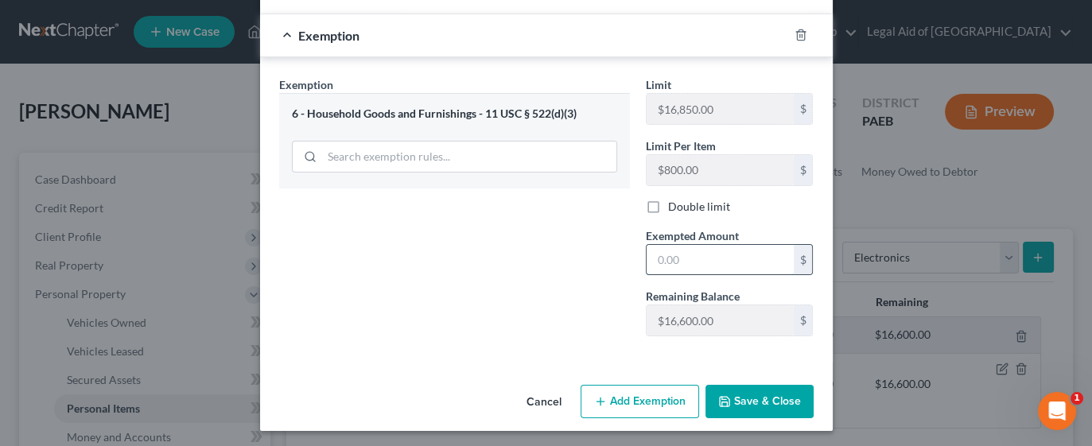
click at [662, 254] on input "text" at bounding box center [720, 260] width 147 height 30
type input "1,030"
click at [767, 398] on button "Save & Close" at bounding box center [759, 401] width 108 height 33
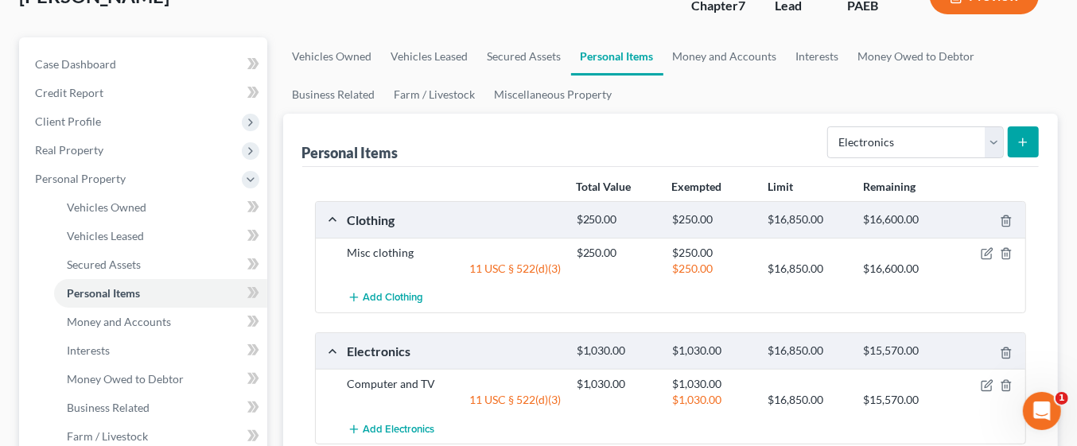
scroll to position [89, 0]
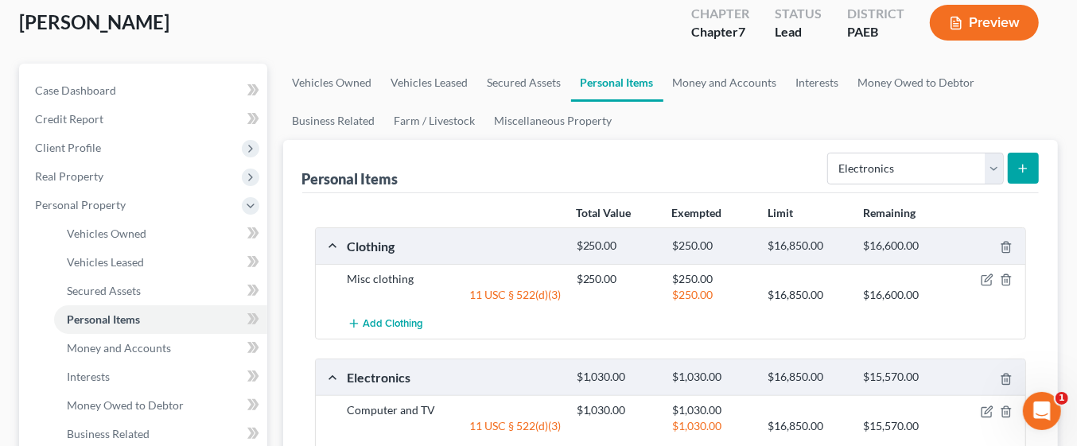
click at [1027, 162] on icon "submit" at bounding box center [1022, 168] width 13 height 13
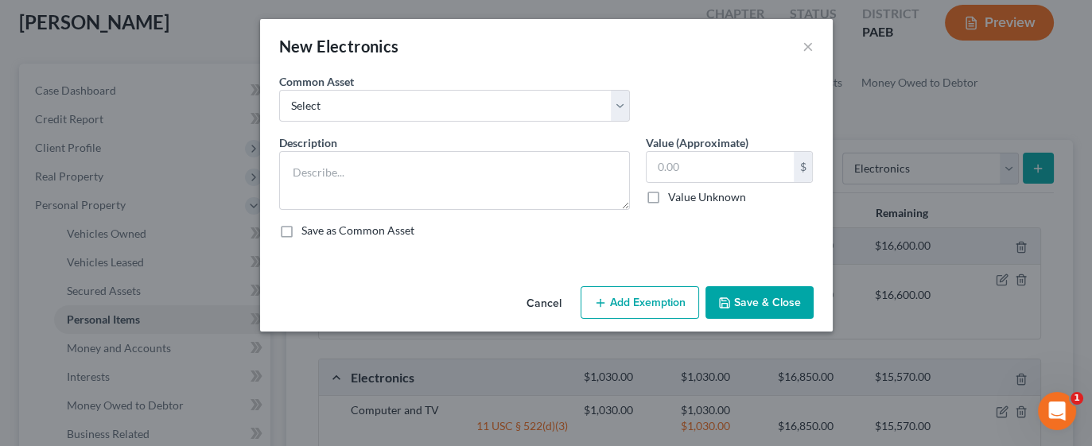
click at [547, 302] on button "Cancel" at bounding box center [544, 304] width 60 height 32
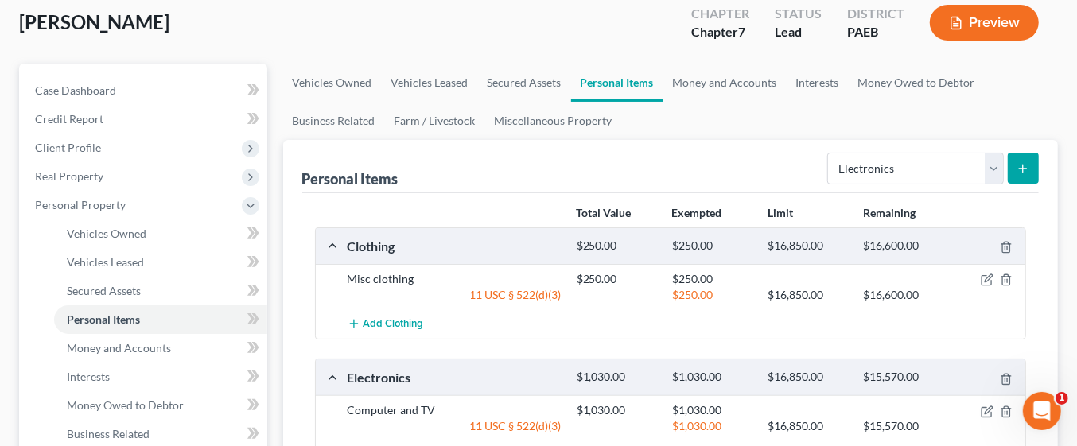
click at [1023, 169] on line "submit" at bounding box center [1023, 169] width 7 height 0
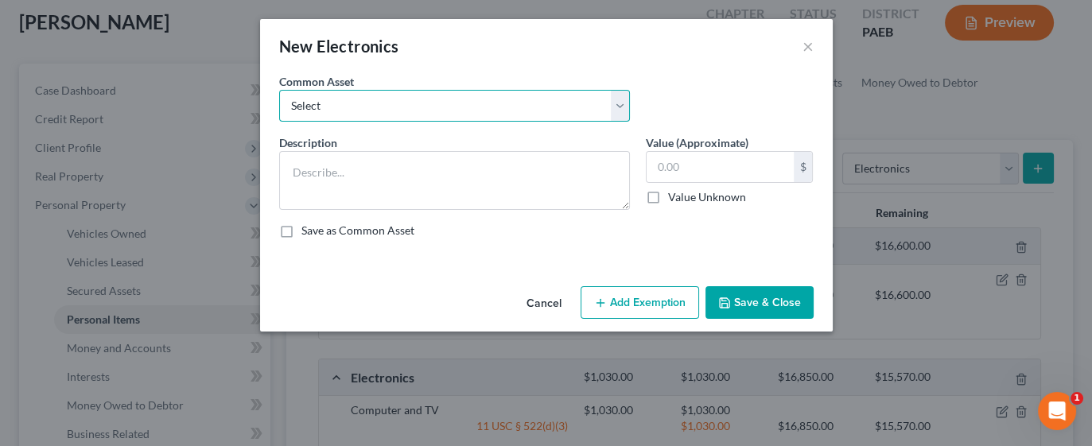
click at [613, 101] on select "Select Headphones TV Printer Laptop DVD and VHS players iPad iPhone 12 C amera …" at bounding box center [454, 106] width 351 height 32
select select "1"
click at [279, 90] on select "Select Headphones TV Printer Laptop DVD and VHS players iPad iPhone 12 C amera …" at bounding box center [454, 106] width 351 height 32
type textarea "TV"
type input "150.00"
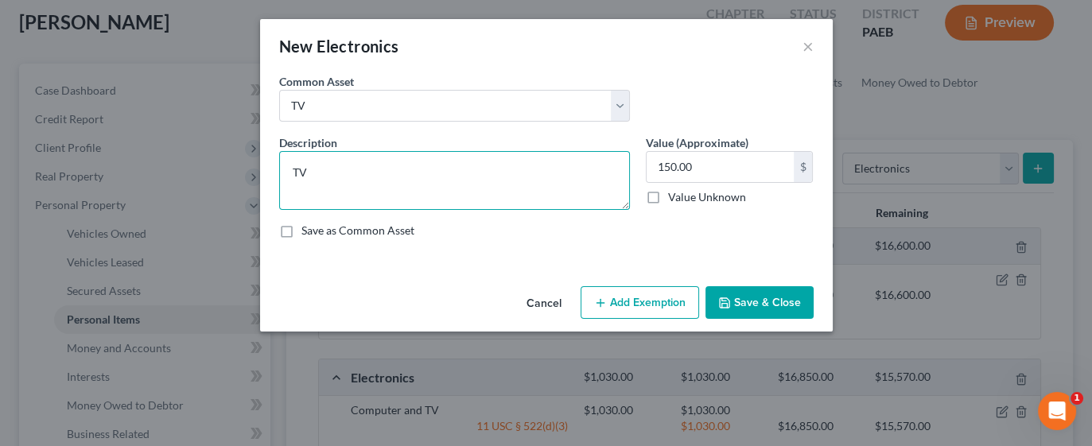
click at [514, 169] on textarea "TV" at bounding box center [454, 180] width 351 height 59
type textarea "TV, Laptop"
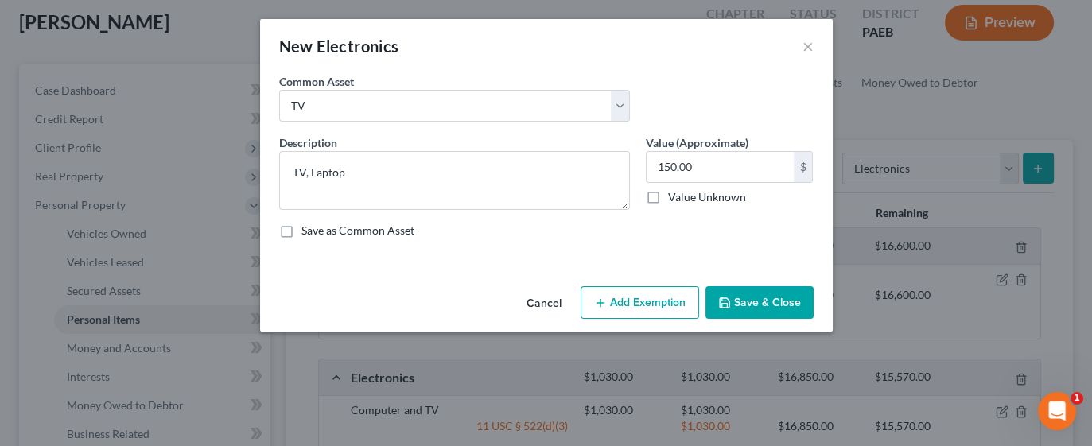
click at [542, 301] on button "Cancel" at bounding box center [544, 304] width 60 height 32
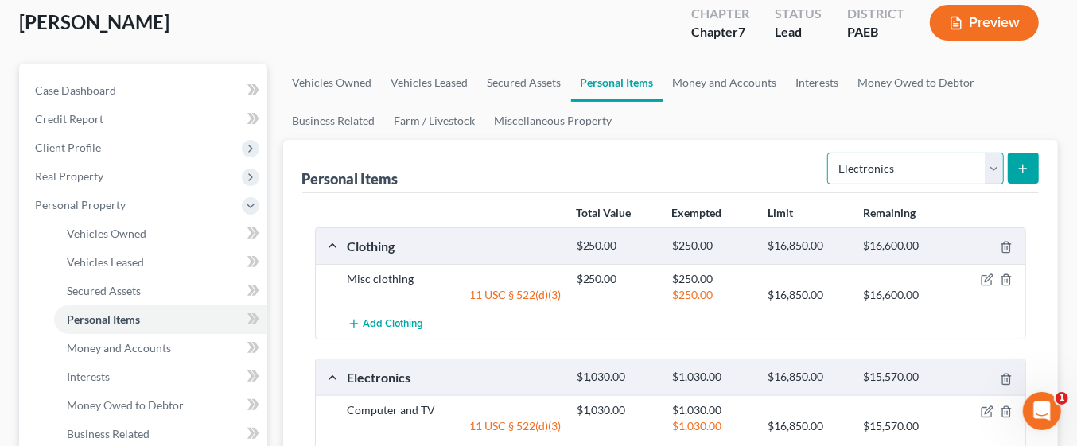
click at [989, 165] on select "Select Item Type Clothing Collectibles Of Value Electronics Firearms Household …" at bounding box center [915, 169] width 177 height 32
click at [701, 82] on link "Money and Accounts" at bounding box center [724, 83] width 123 height 38
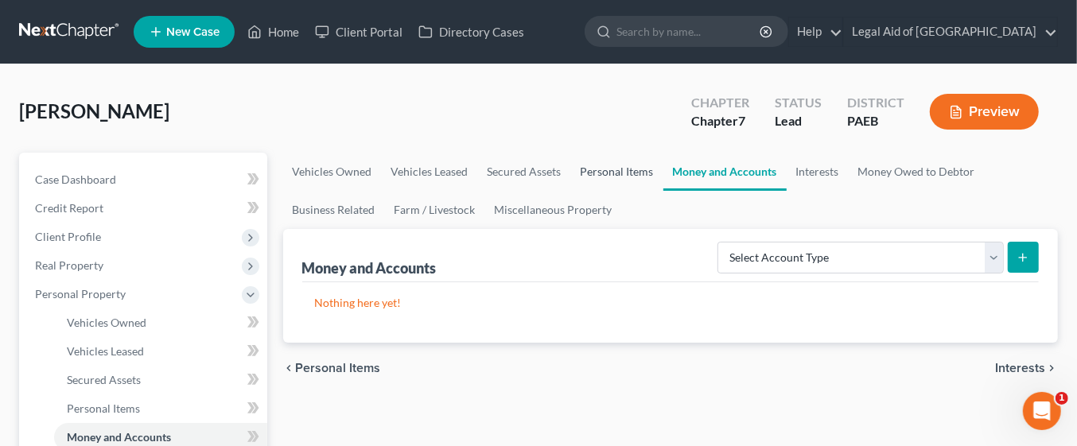
click at [620, 175] on link "Personal Items" at bounding box center [617, 172] width 92 height 38
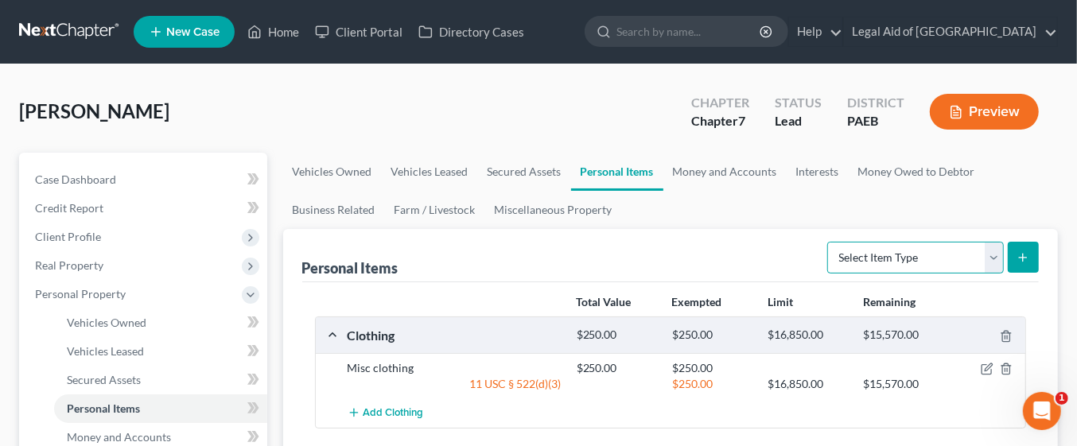
click at [989, 258] on select "Select Item Type Clothing Collectibles Of Value Electronics Firearms Household …" at bounding box center [915, 258] width 177 height 32
select select "jewelry"
click at [829, 242] on select "Select Item Type Clothing Collectibles Of Value Electronics Firearms Household …" at bounding box center [915, 258] width 177 height 32
click at [1029, 254] on icon "submit" at bounding box center [1022, 257] width 13 height 13
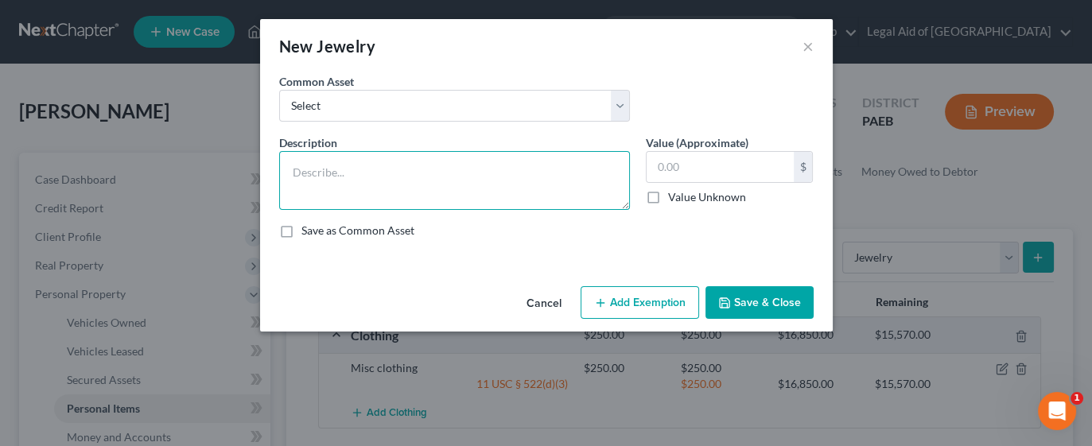
click at [500, 173] on textarea at bounding box center [454, 180] width 351 height 59
type textarea "Diamond earrings"
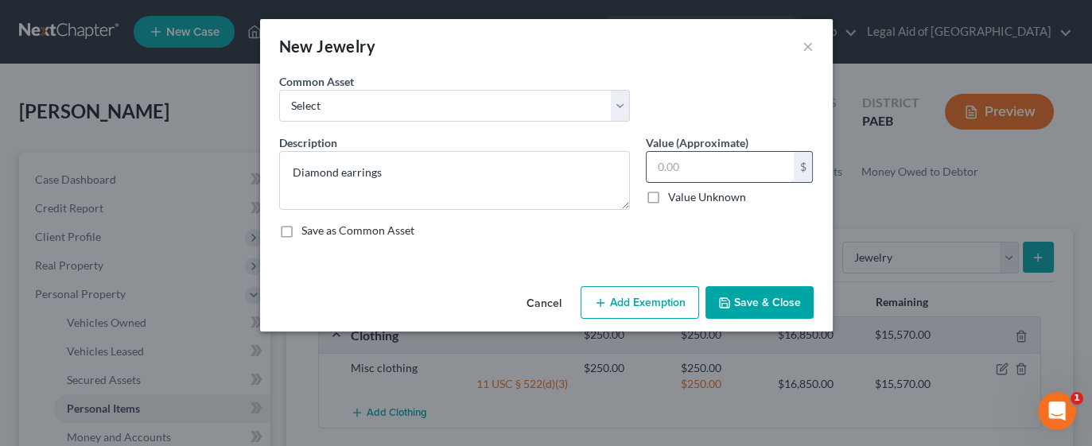
click at [737, 165] on input "text" at bounding box center [720, 167] width 147 height 30
type input "550"
click at [666, 308] on button "Add Exemption" at bounding box center [640, 302] width 118 height 33
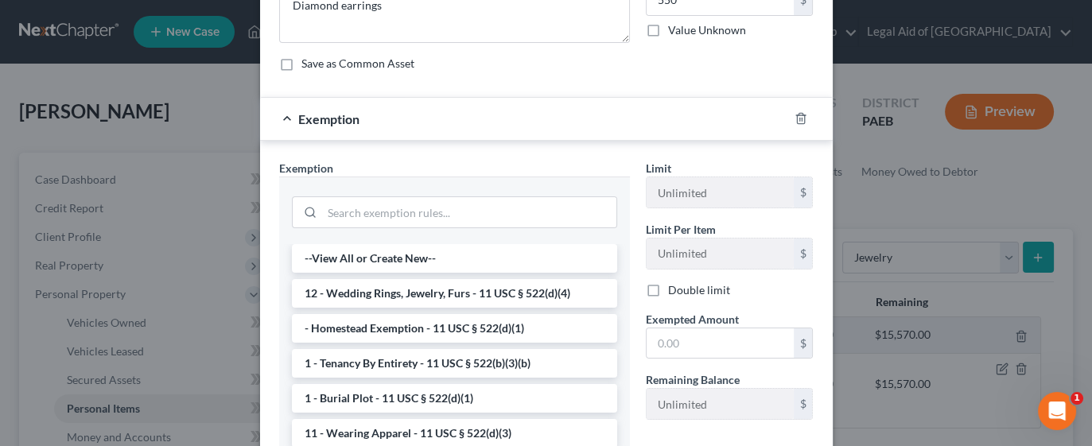
scroll to position [169, 0]
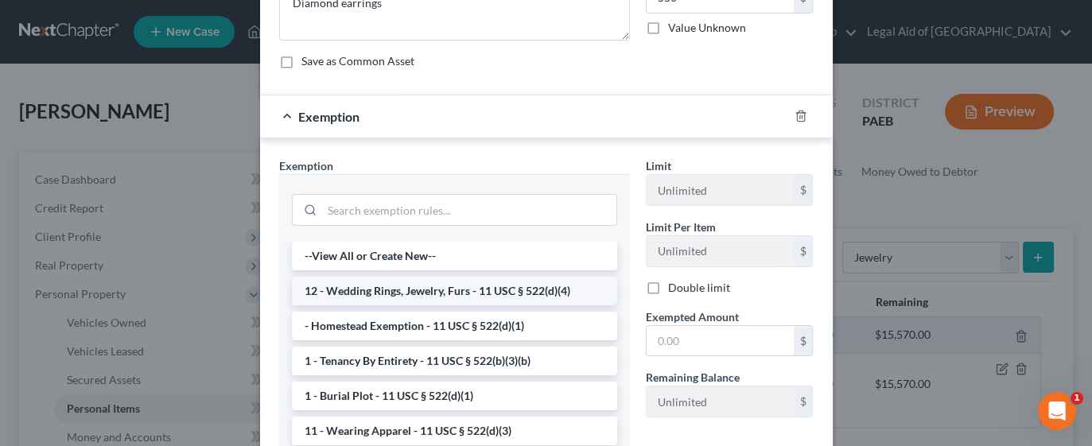
click at [468, 284] on li "12 - Wedding Rings, Jewelry, Furs - 11 USC § 522(d)(4)" at bounding box center [454, 291] width 325 height 29
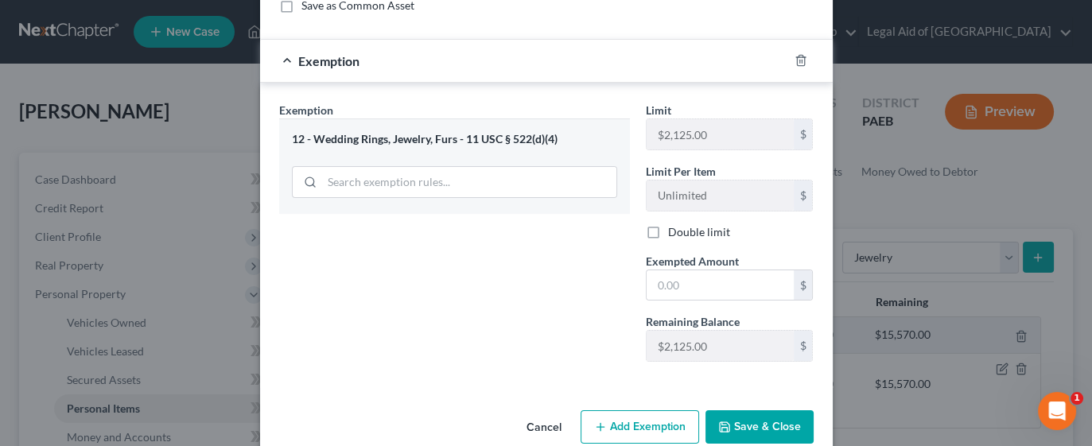
scroll to position [226, 0]
click at [721, 285] on input "text" at bounding box center [720, 285] width 147 height 30
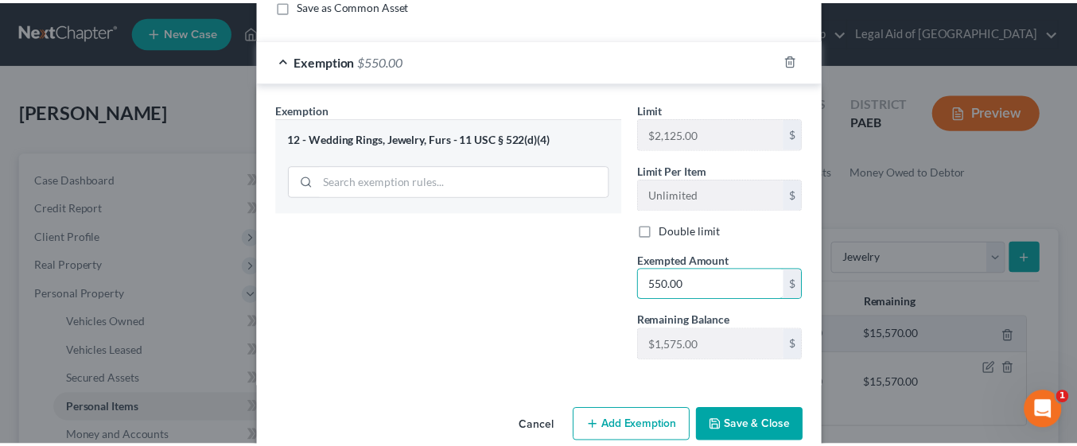
scroll to position [251, 0]
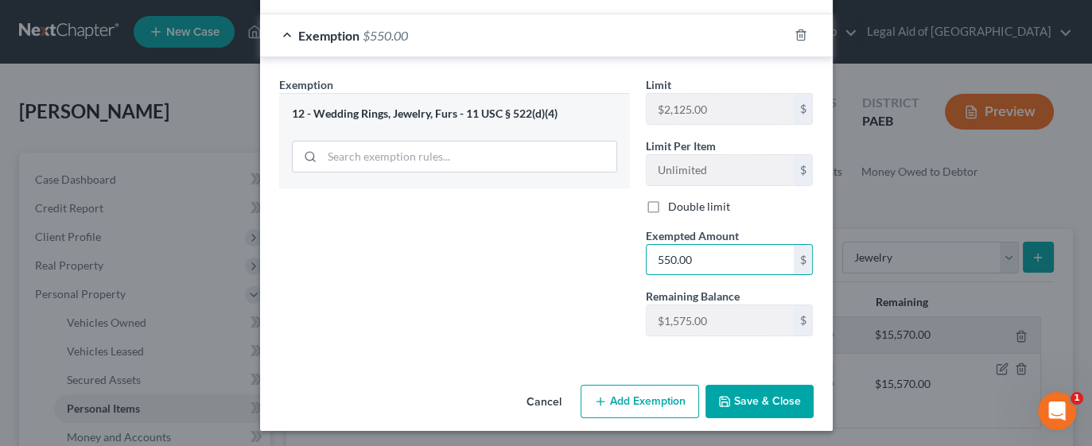
type input "550.00"
click at [735, 404] on button "Save & Close" at bounding box center [759, 401] width 108 height 33
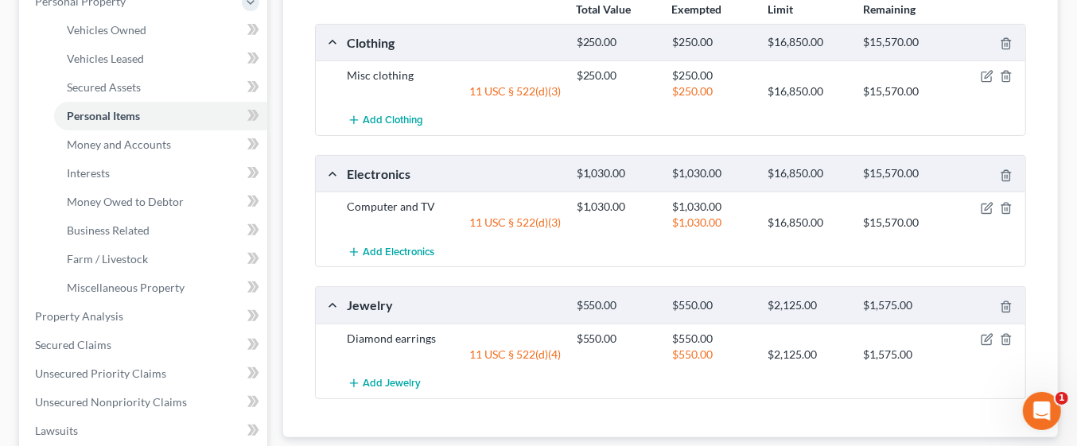
scroll to position [294, 0]
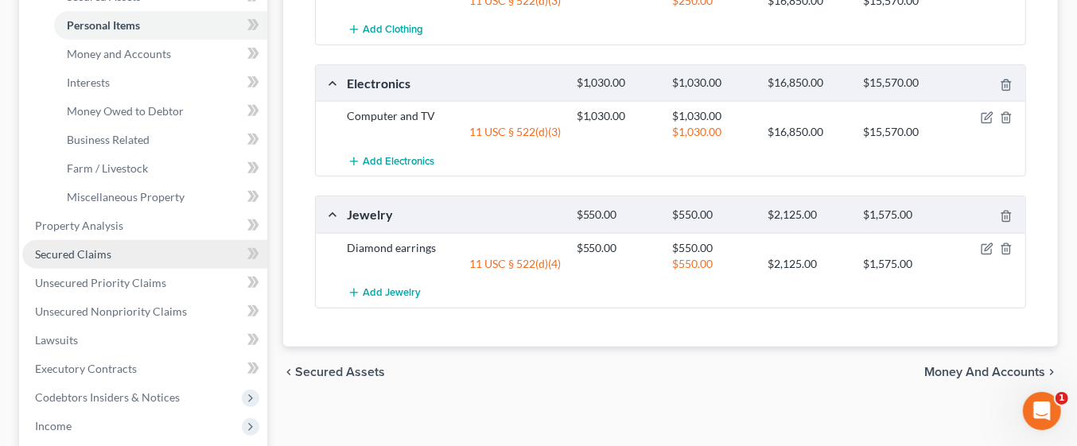
click at [125, 258] on link "Secured Claims" at bounding box center [144, 254] width 245 height 29
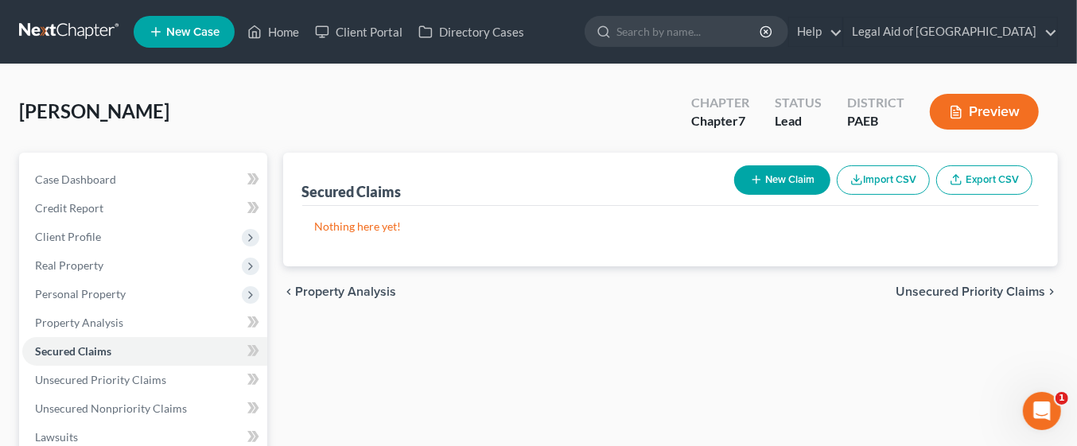
click at [771, 182] on button "New Claim" at bounding box center [782, 179] width 96 height 29
select select "0"
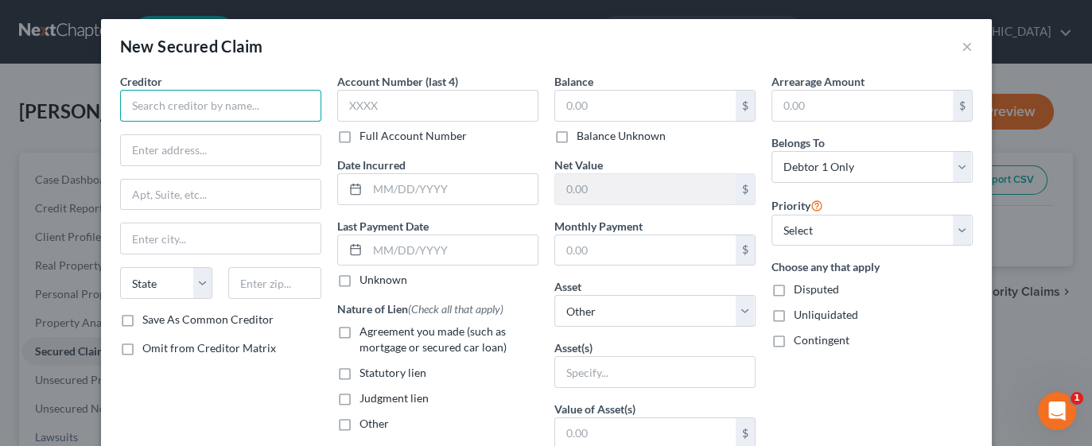
click at [220, 101] on input "text" at bounding box center [220, 106] width 201 height 32
type input "Audi Financial"
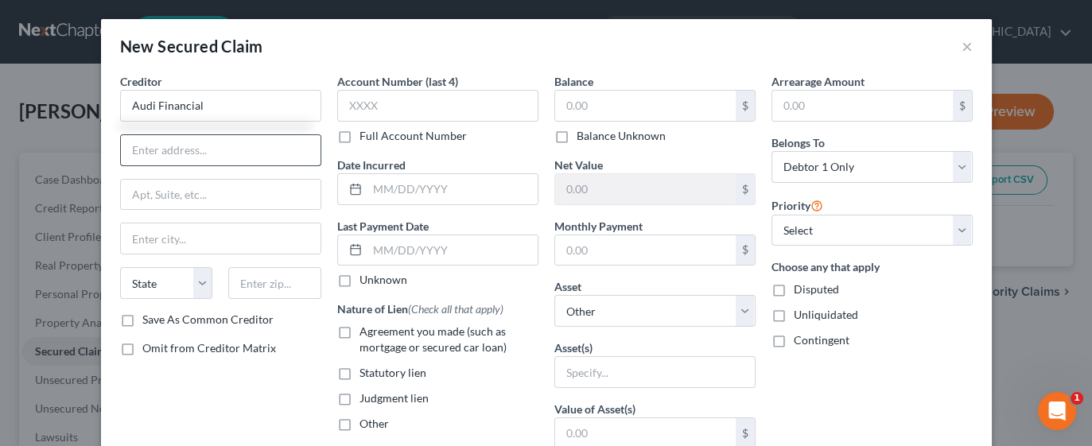
click at [243, 153] on input "text" at bounding box center [221, 150] width 200 height 30
click at [232, 147] on input "text" at bounding box center [221, 150] width 200 height 30
type input "1401 Franklinville Blvd"
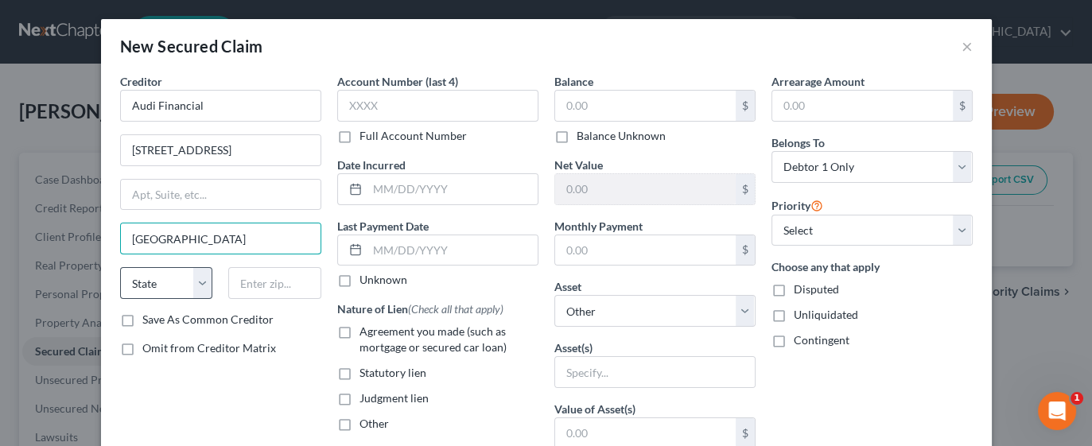
type input "Libertyville"
click at [191, 280] on select "State AL AK AR AZ CA CO CT DE DC FL GA GU HI ID IL IN IA KS KY LA ME MD MA MI M…" at bounding box center [166, 283] width 93 height 32
click at [159, 276] on select "State AL AK AR AZ CA CO CT DE DC FL GA GU HI ID IL IN IA KS KY LA ME MD MA MI M…" at bounding box center [166, 283] width 93 height 32
select select "14"
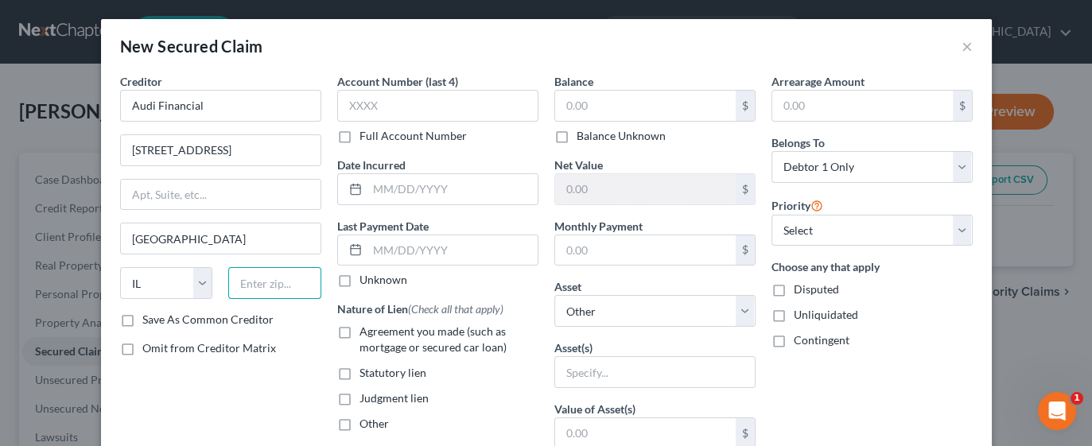
click at [270, 279] on input "text" at bounding box center [274, 283] width 93 height 32
type input "60048"
click at [666, 248] on input "text" at bounding box center [645, 250] width 181 height 30
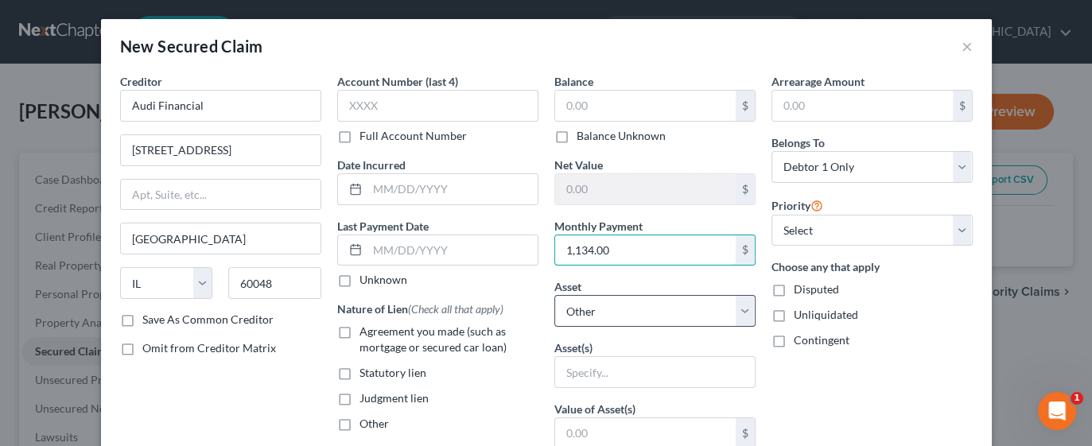
type input "1,134.00"
click at [716, 309] on select "Select Other Multiple Assets Jewelry - Diamond earrings - $550.0 2023 Audi Q5 -…" at bounding box center [654, 311] width 201 height 32
select select "3"
click at [554, 295] on select "Select Other Multiple Assets Jewelry - Diamond earrings - $550.0 2023 Audi Q5 -…" at bounding box center [654, 311] width 201 height 32
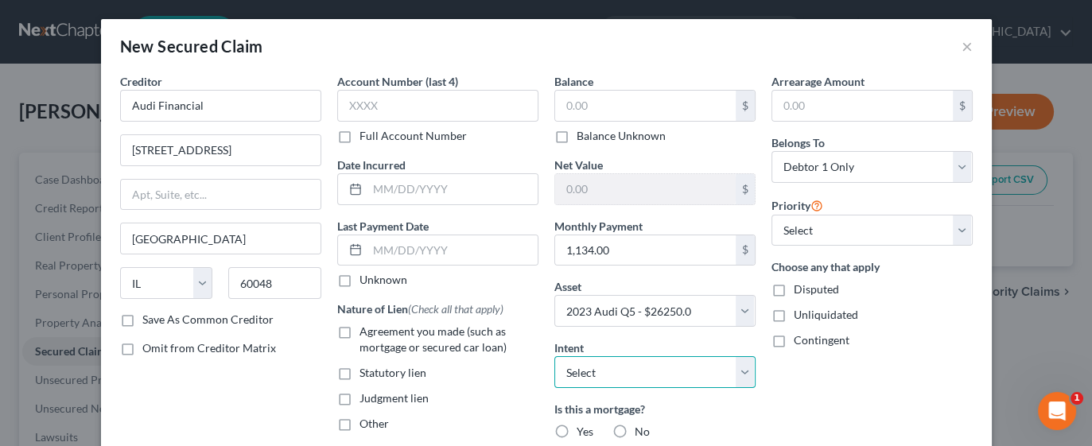
click at [704, 370] on select "Select Surrender Redeem Reaffirm Avoid Other" at bounding box center [654, 372] width 201 height 32
select select "0"
click at [554, 356] on select "Select Surrender Redeem Reaffirm Avoid Other" at bounding box center [654, 372] width 201 height 32
click at [635, 429] on span "No" at bounding box center [642, 432] width 15 height 14
click at [641, 429] on input "No" at bounding box center [646, 429] width 10 height 10
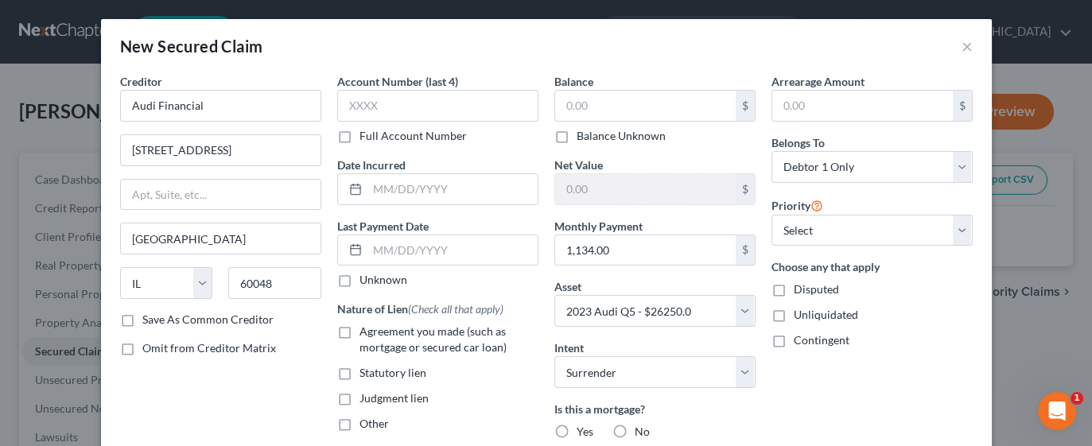
radio input "true"
click at [805, 106] on input "text" at bounding box center [862, 106] width 181 height 30
type input "3,550.57"
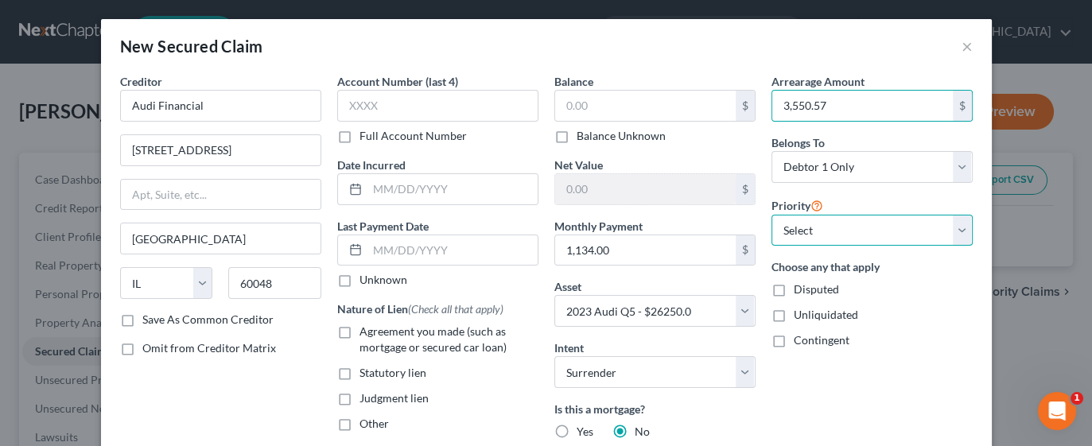
click at [950, 234] on select "Select 1st 2nd 3rd 4th 5th 6th 7th 8th 9th 10th 11th 12th 13th 14th 15th 16th 1…" at bounding box center [871, 231] width 201 height 32
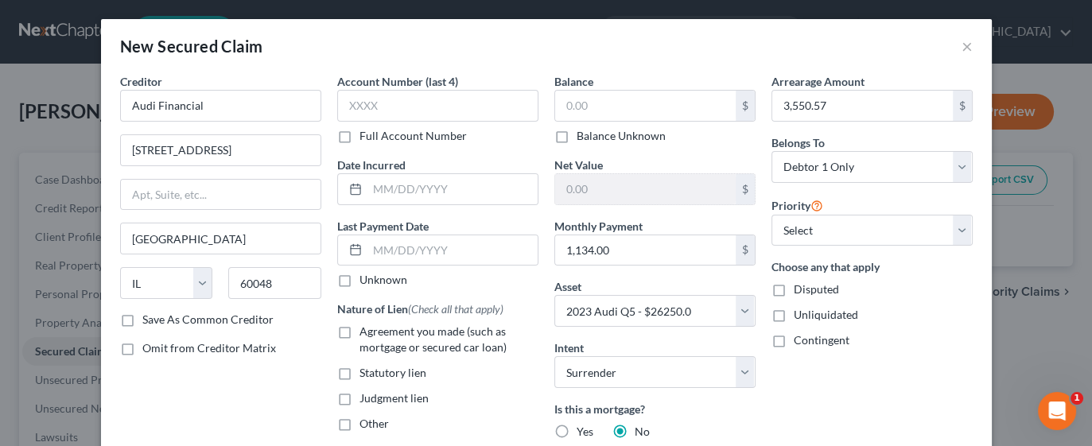
click at [994, 348] on div "New Secured Claim × Creditor * Audi Financial 1401 Franklinville Blvd Libertyvi…" at bounding box center [546, 223] width 1092 height 446
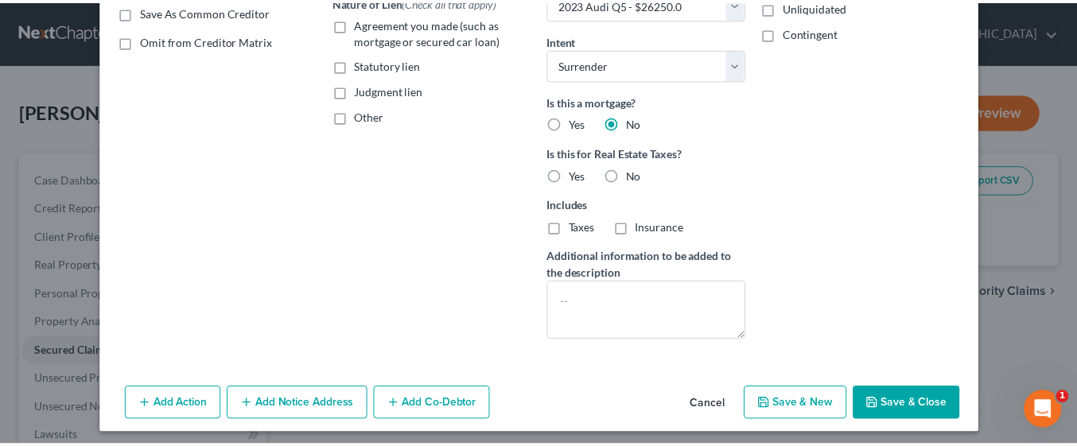
scroll to position [311, 0]
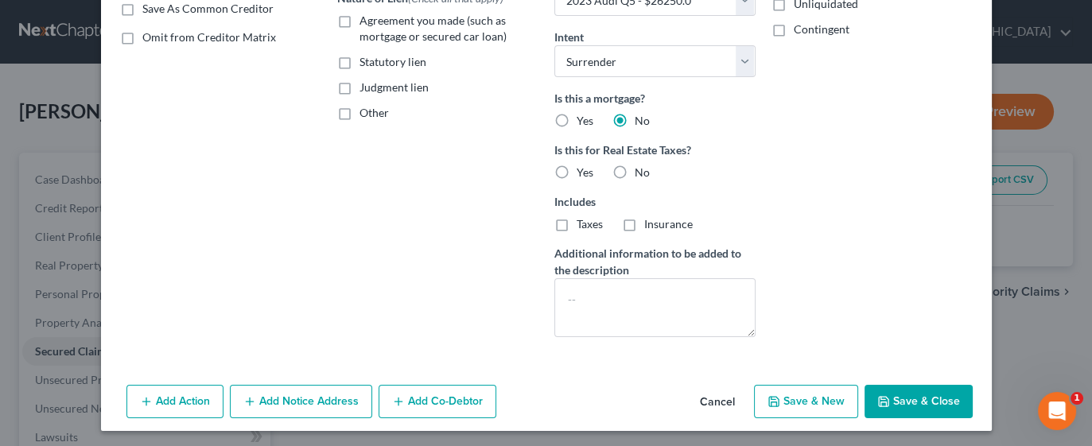
click at [904, 404] on button "Save & Close" at bounding box center [918, 401] width 108 height 33
select select
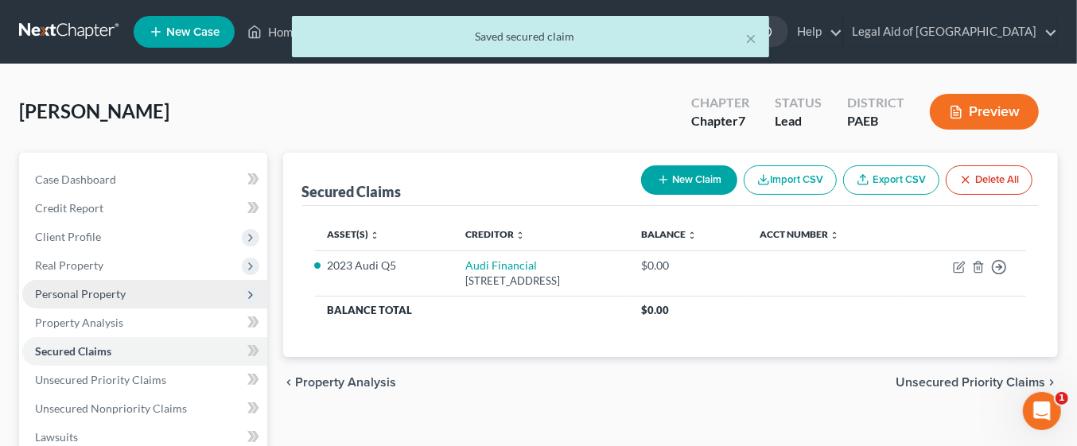
click at [126, 294] on span "Personal Property" at bounding box center [144, 294] width 245 height 29
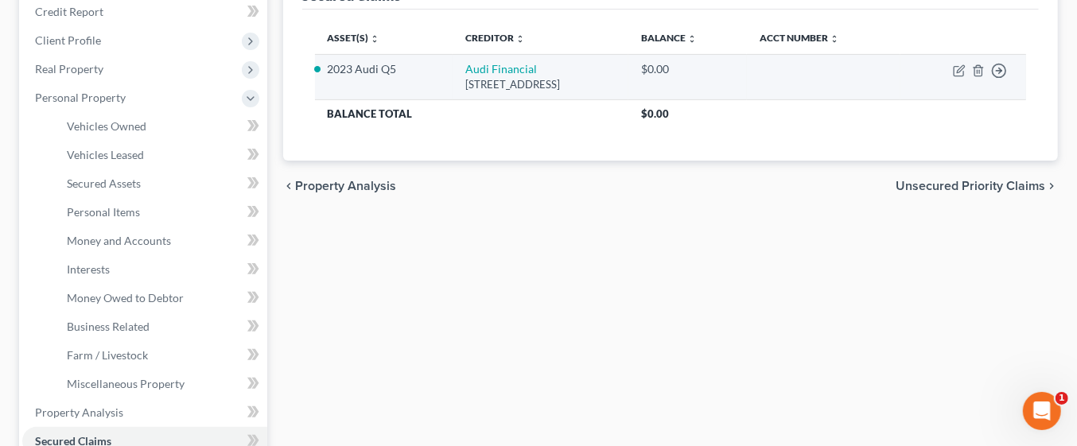
scroll to position [200, 0]
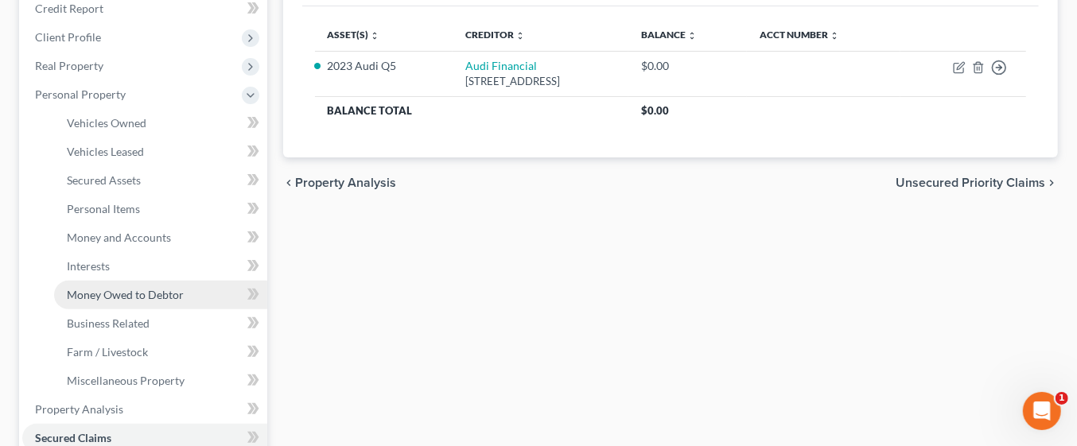
click at [167, 292] on span "Money Owed to Debtor" at bounding box center [125, 295] width 117 height 14
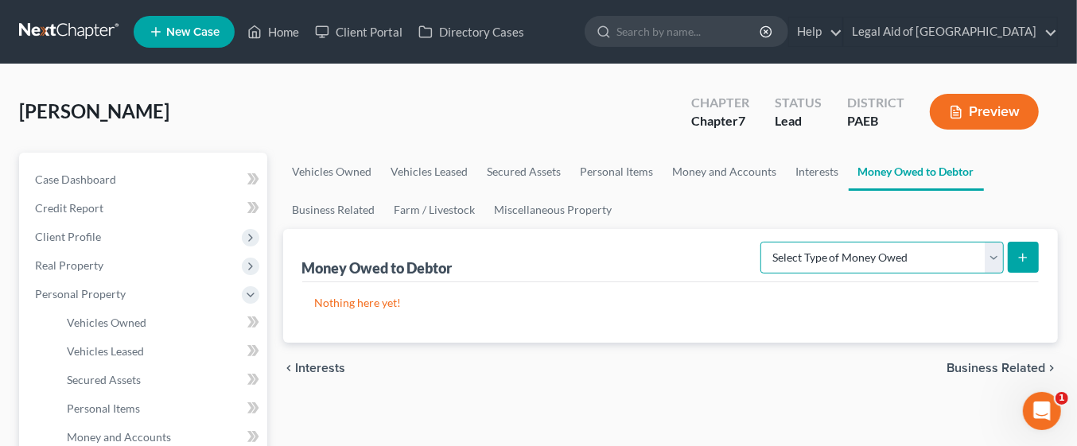
click at [996, 259] on select "Select Type of Money Owed Accounts Receivable Alimony Child Support Claims Agai…" at bounding box center [881, 258] width 243 height 32
select select "child_support"
click at [764, 242] on select "Select Type of Money Owed Accounts Receivable Alimony Child Support Claims Agai…" at bounding box center [881, 258] width 243 height 32
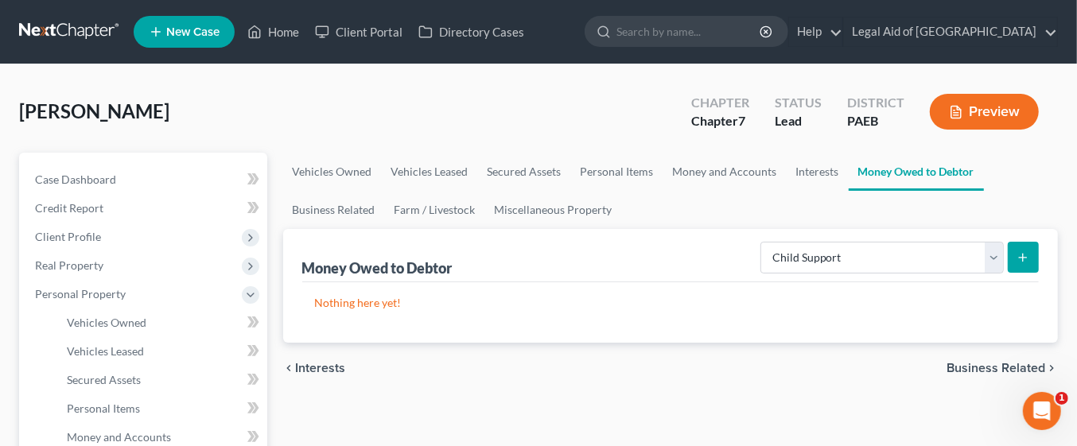
click at [1028, 255] on icon "submit" at bounding box center [1022, 257] width 13 height 13
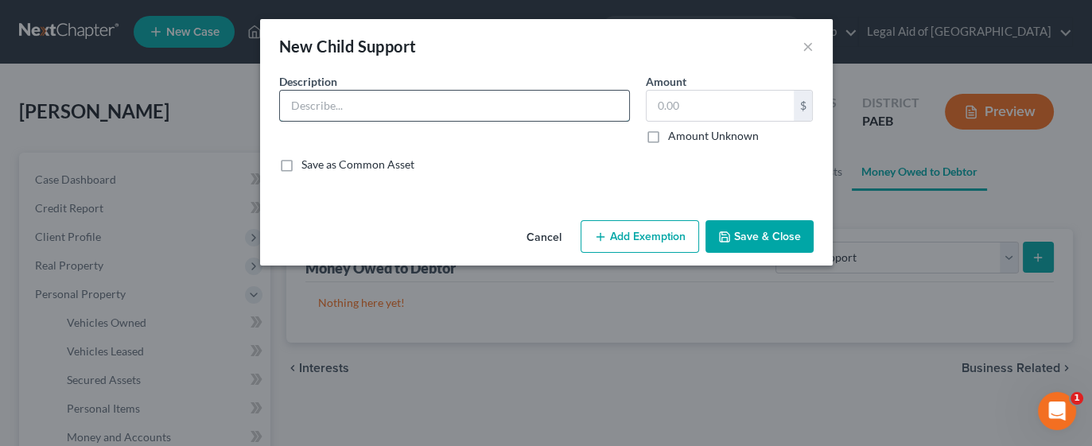
click at [351, 102] on input "text" at bounding box center [454, 106] width 349 height 30
type input "Child support arrears"
click at [713, 103] on input "text" at bounding box center [720, 106] width 147 height 30
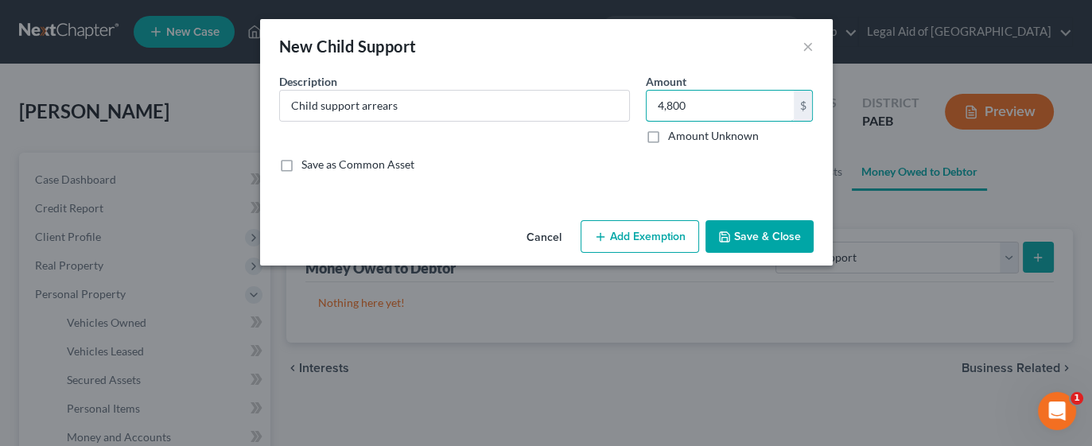
type input "4,800"
click at [667, 236] on button "Add Exemption" at bounding box center [640, 236] width 118 height 33
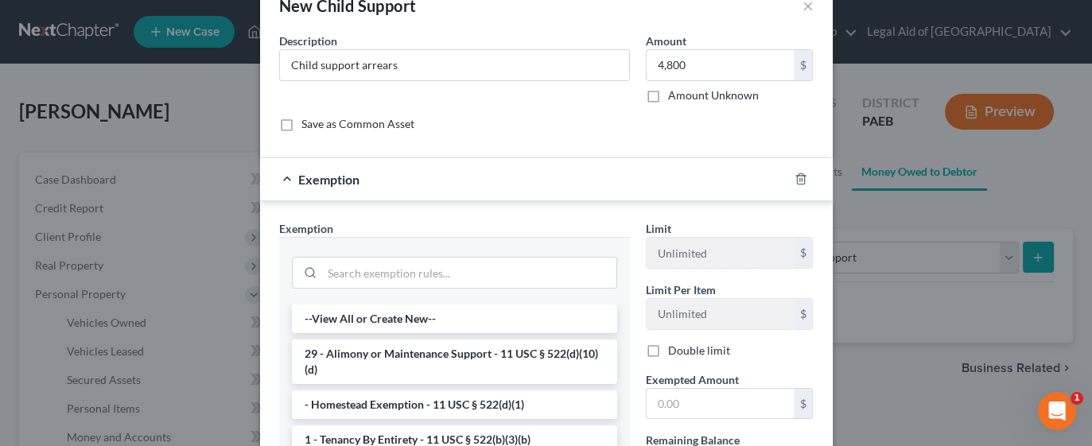
scroll to position [71, 0]
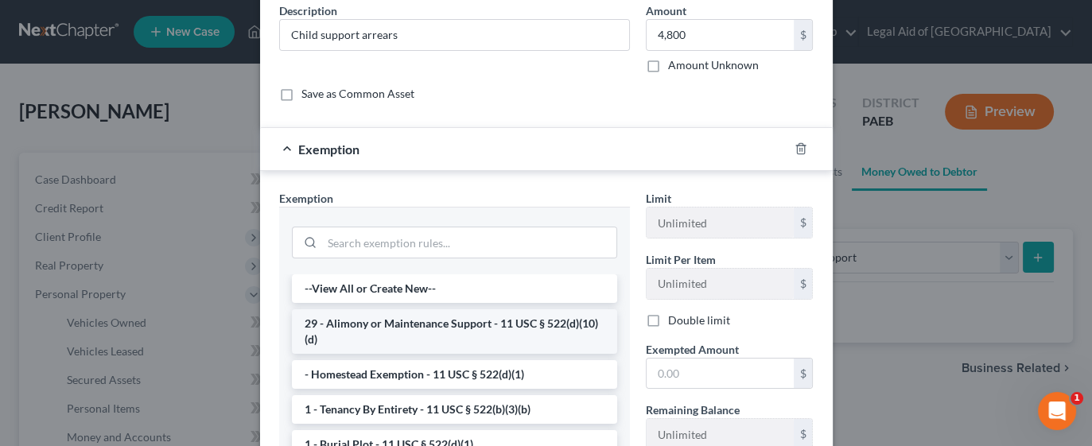
click at [561, 331] on li "29 - Alimony or Maintenance Support - 11 USC § 522(d)(10)(d)" at bounding box center [454, 331] width 325 height 45
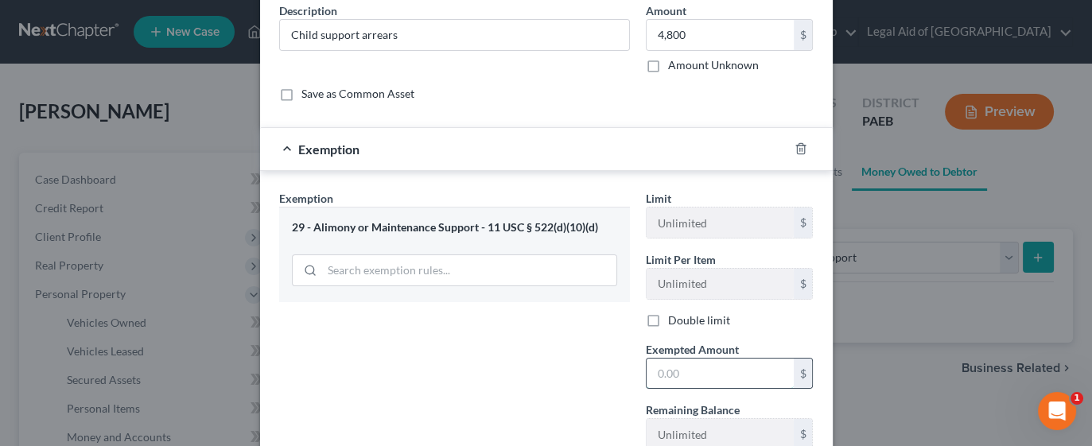
click at [689, 367] on input "text" at bounding box center [720, 374] width 147 height 30
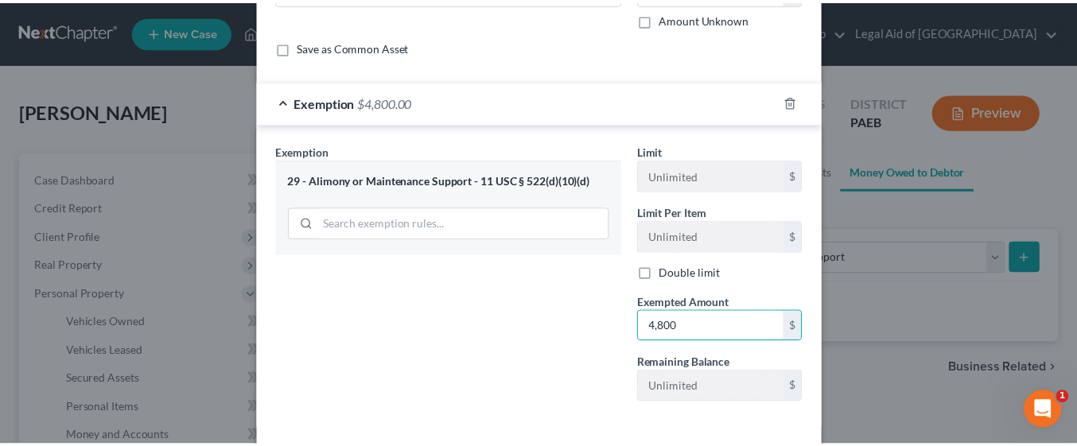
scroll to position [185, 0]
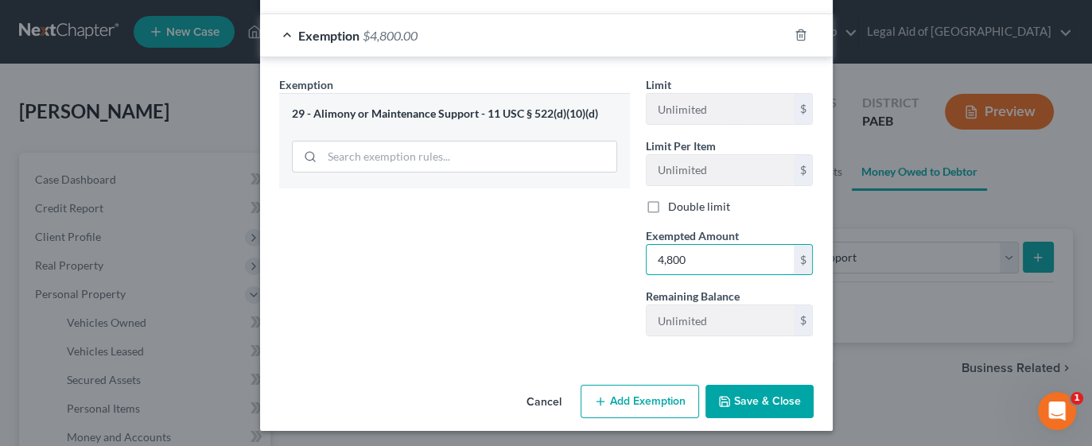
type input "4,800"
click at [736, 402] on button "Save & Close" at bounding box center [759, 401] width 108 height 33
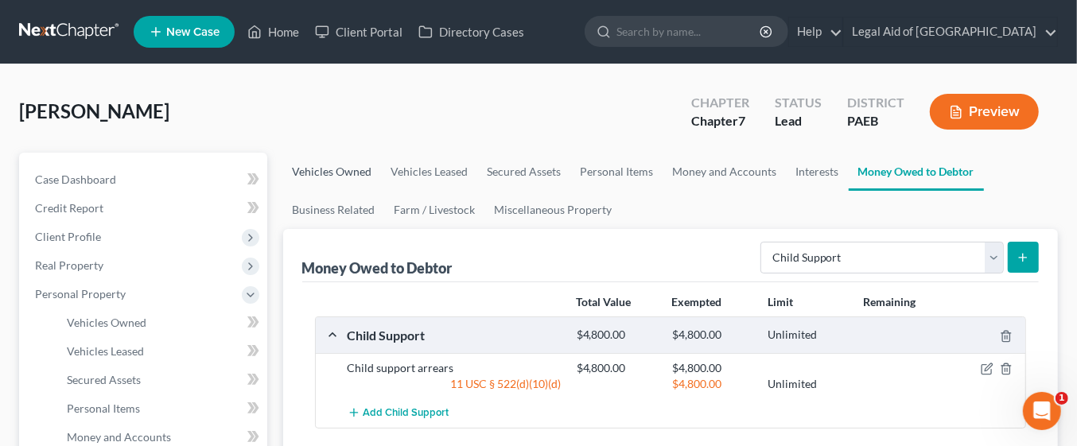
click at [358, 176] on link "Vehicles Owned" at bounding box center [332, 172] width 99 height 38
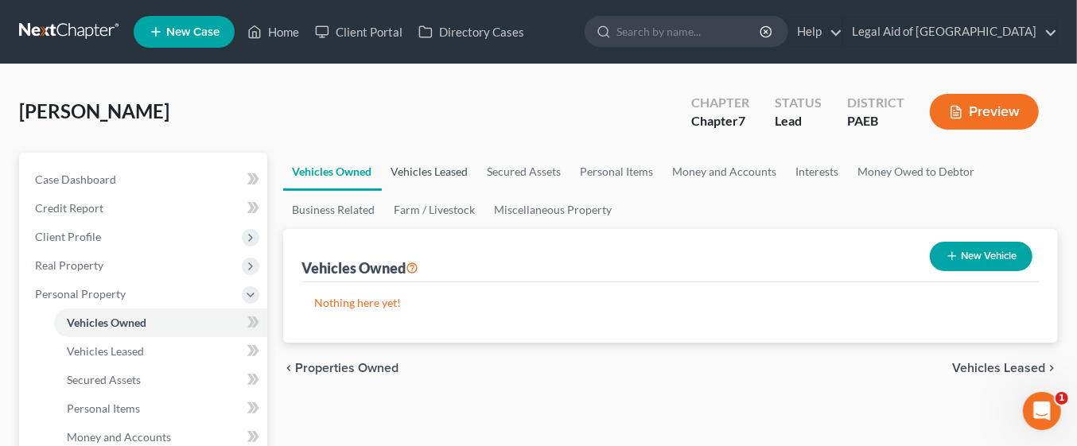
click at [447, 175] on link "Vehicles Leased" at bounding box center [430, 172] width 96 height 38
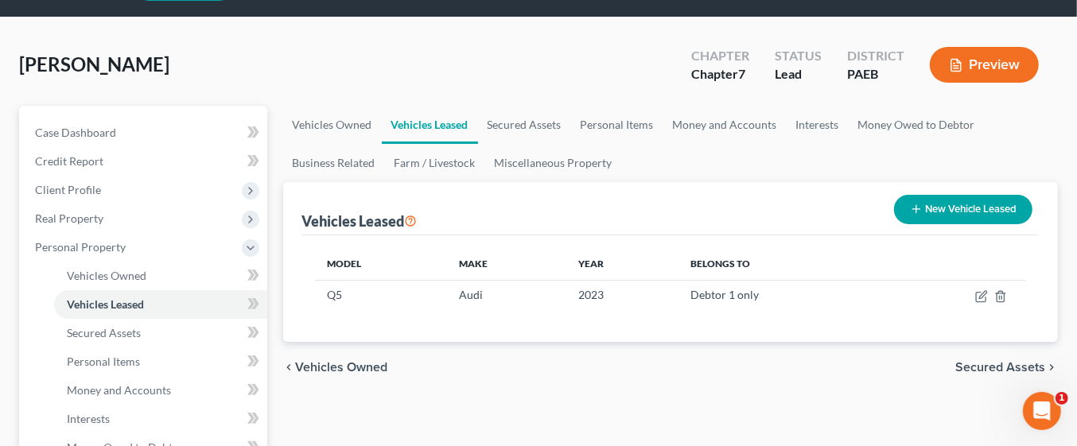
scroll to position [48, 0]
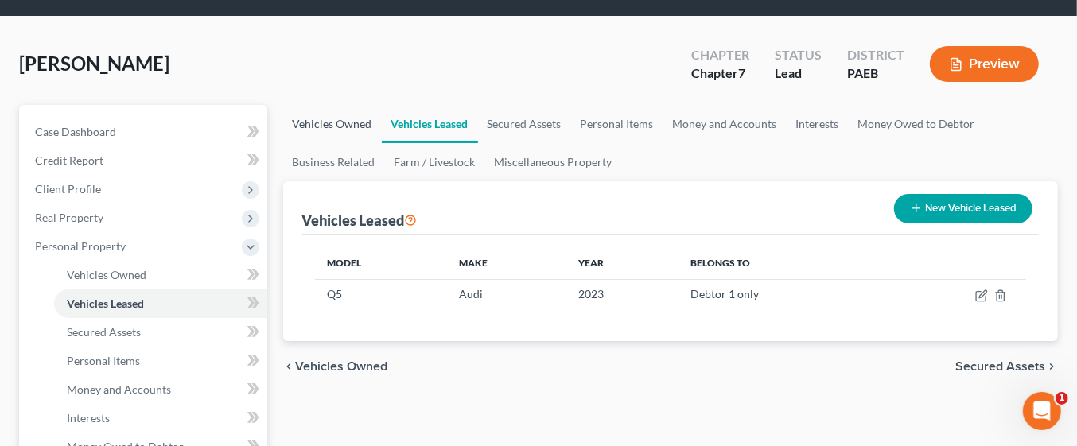
click at [338, 128] on link "Vehicles Owned" at bounding box center [332, 124] width 99 height 38
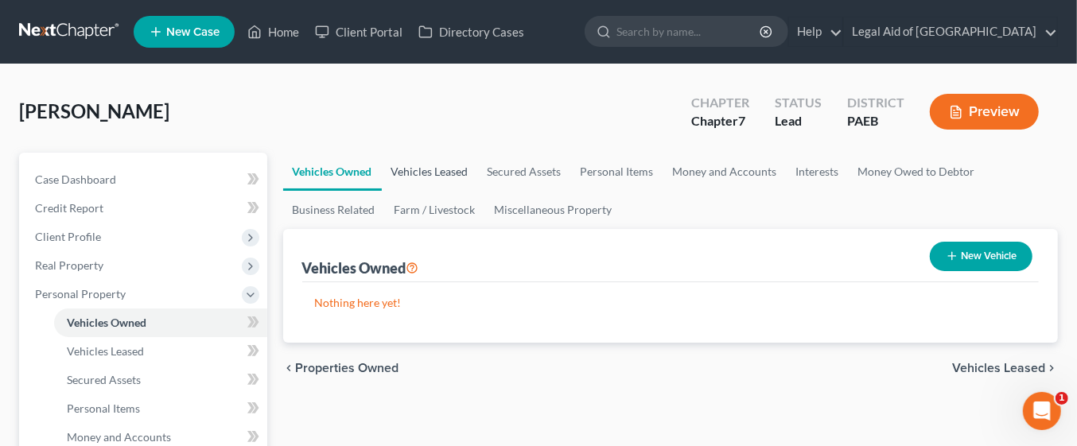
click at [437, 165] on link "Vehicles Leased" at bounding box center [430, 172] width 96 height 38
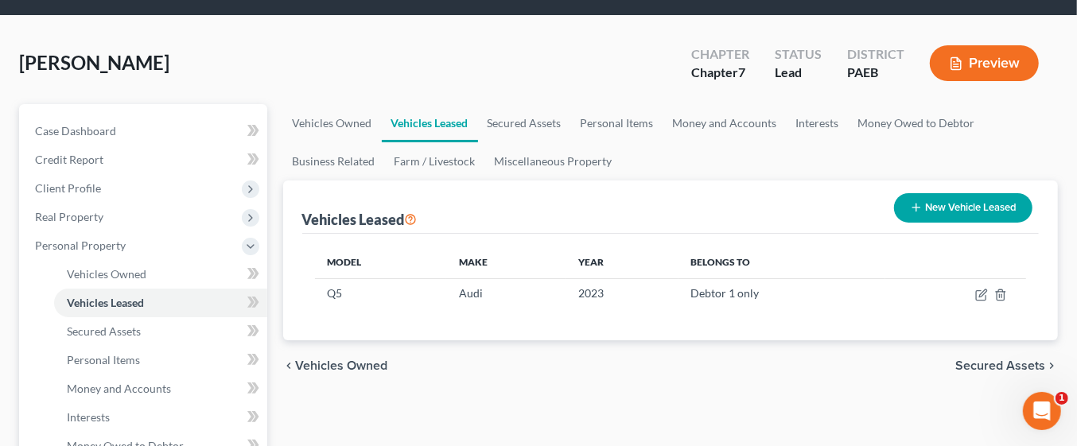
scroll to position [29, 0]
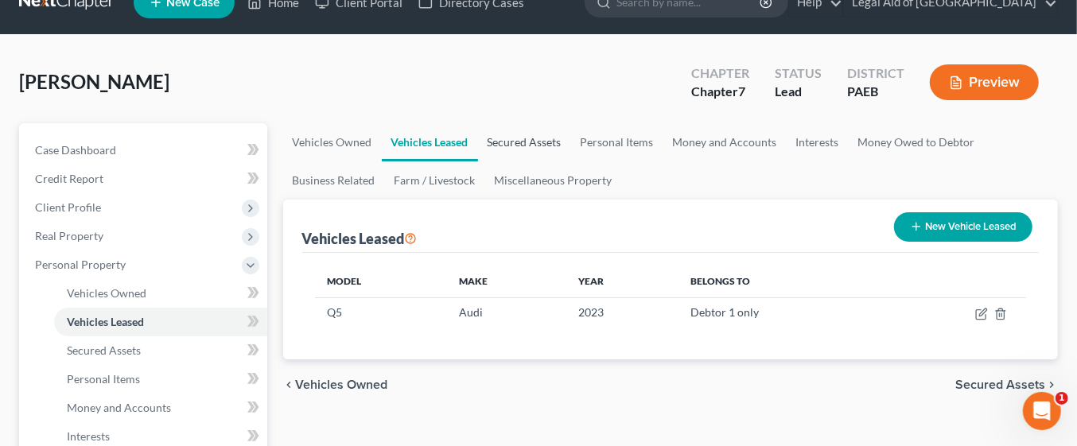
click at [529, 141] on link "Secured Assets" at bounding box center [524, 142] width 93 height 38
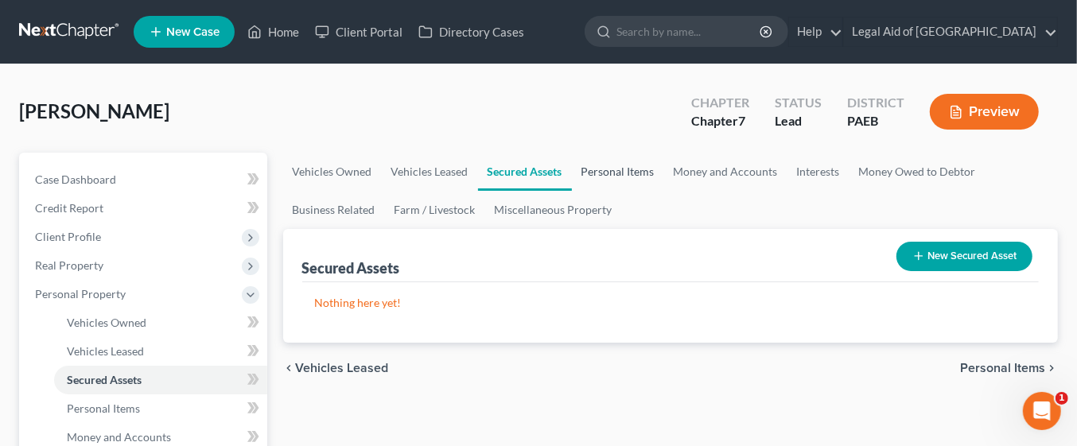
click at [634, 169] on link "Personal Items" at bounding box center [618, 172] width 92 height 38
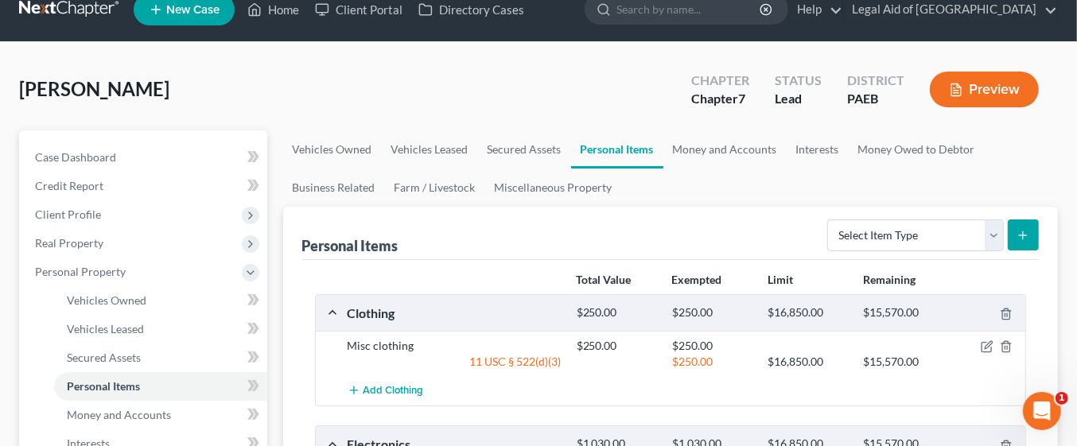
scroll to position [6, 0]
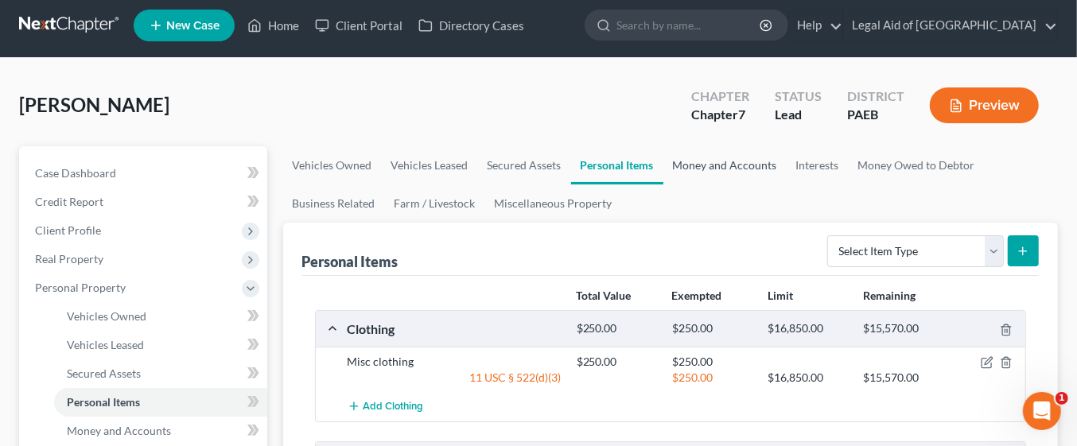
click at [732, 161] on link "Money and Accounts" at bounding box center [724, 165] width 123 height 38
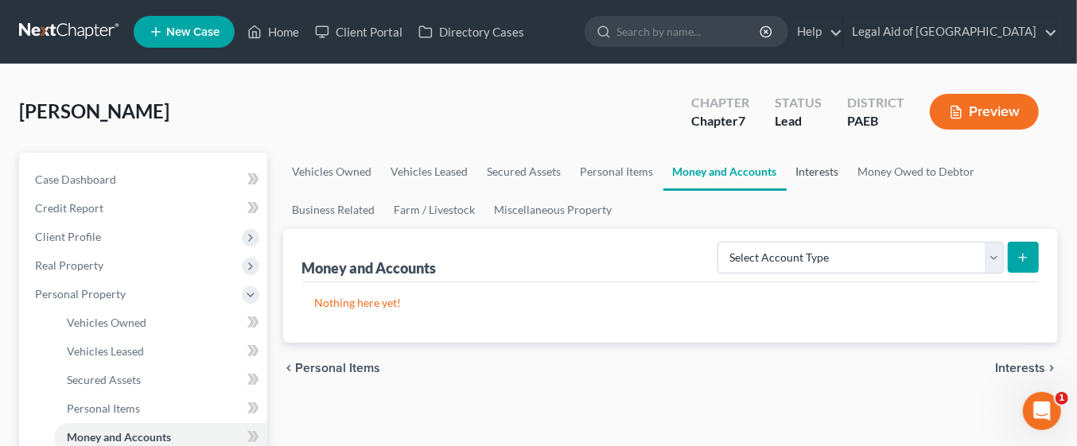
click at [819, 170] on link "Interests" at bounding box center [818, 172] width 62 height 38
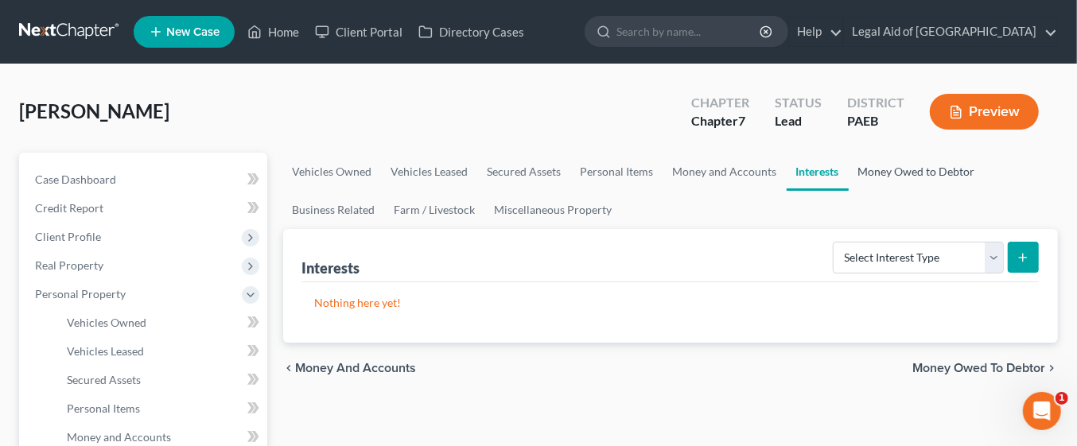
click at [920, 169] on link "Money Owed to Debtor" at bounding box center [917, 172] width 136 height 38
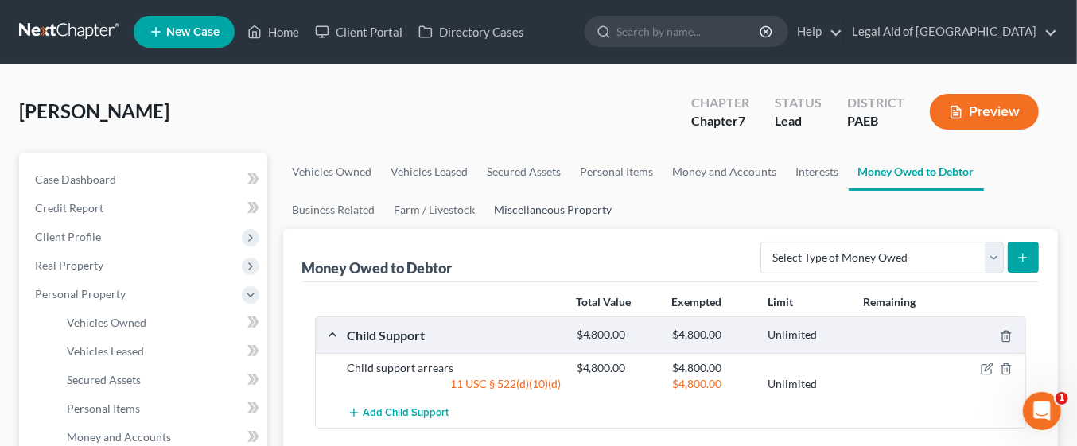
click at [557, 211] on link "Miscellaneous Property" at bounding box center [553, 210] width 137 height 38
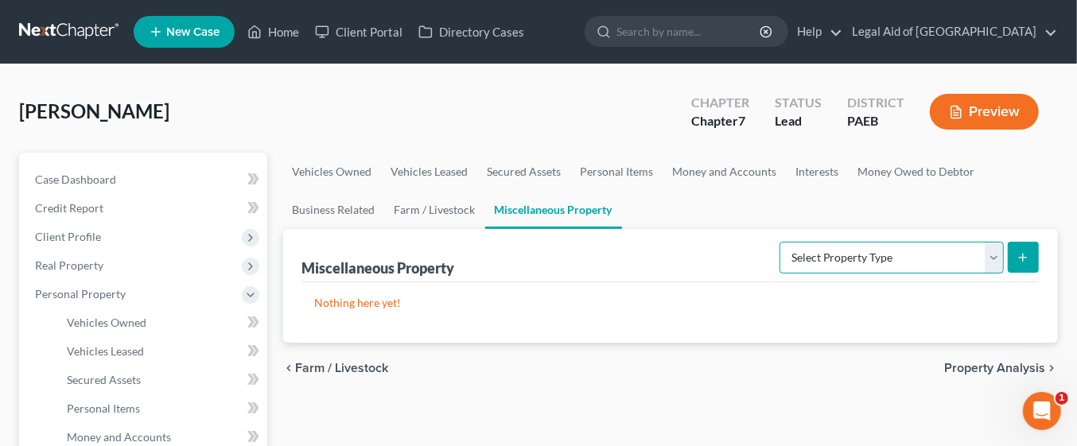
click at [992, 255] on select "Select Property Type Assigned for Creditor Benefit Within 1 Year Holding for An…" at bounding box center [891, 258] width 224 height 32
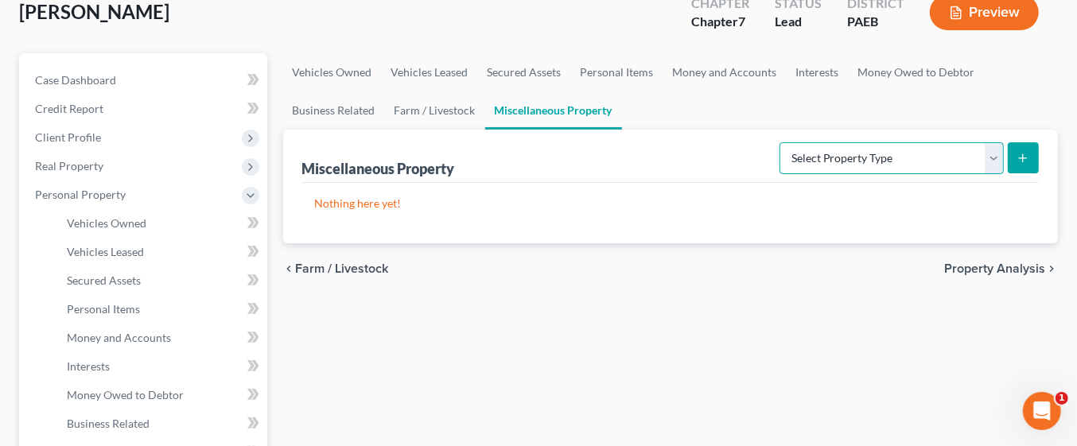
scroll to position [105, 0]
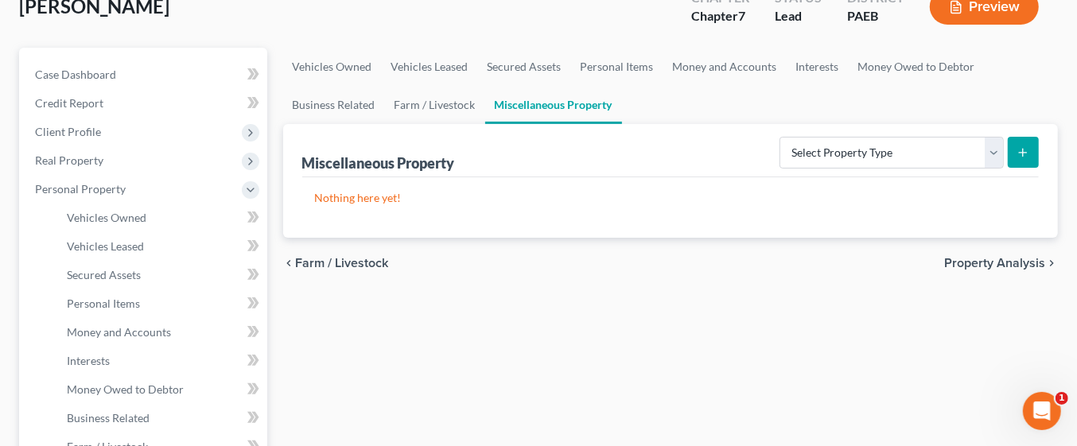
click at [1003, 264] on span "Property Analysis" at bounding box center [994, 263] width 101 height 13
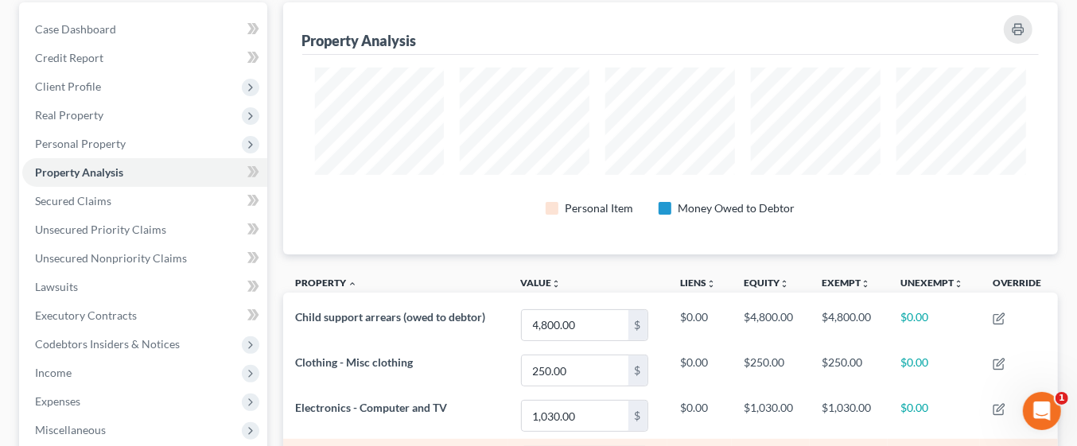
scroll to position [150, 0]
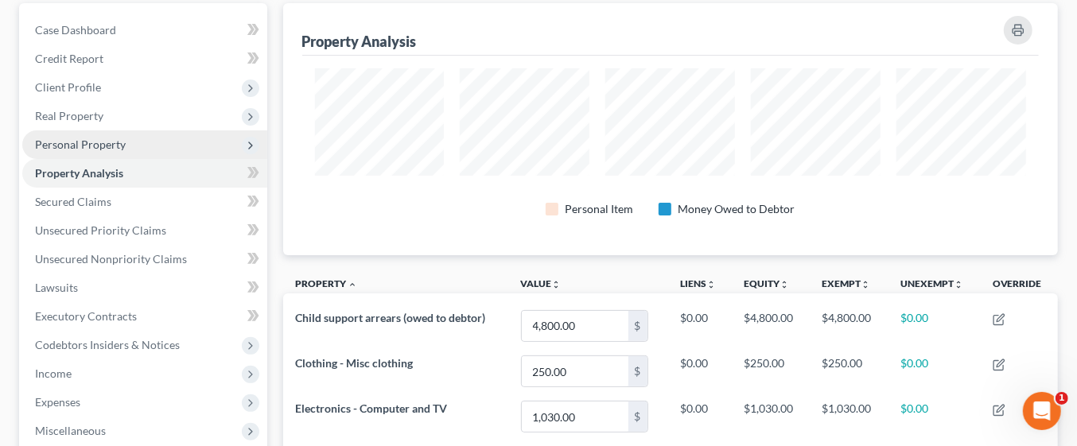
click at [118, 145] on span "Personal Property" at bounding box center [80, 145] width 91 height 14
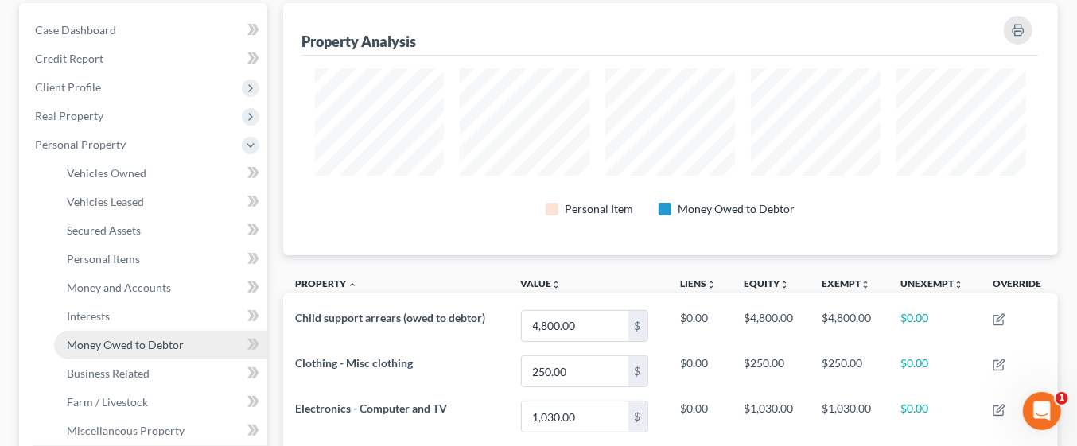
click at [163, 342] on span "Money Owed to Debtor" at bounding box center [125, 345] width 117 height 14
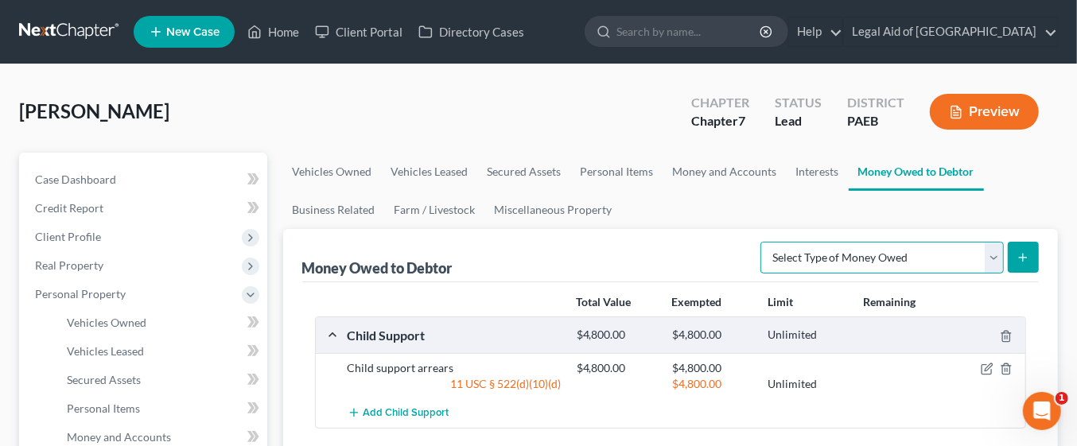
click at [1000, 254] on select "Select Type of Money Owed Accounts Receivable Alimony Child Support Claims Agai…" at bounding box center [881, 258] width 243 height 32
select select "expected_tax_refund"
click at [764, 242] on select "Select Type of Money Owed Accounts Receivable Alimony Child Support Claims Agai…" at bounding box center [881, 258] width 243 height 32
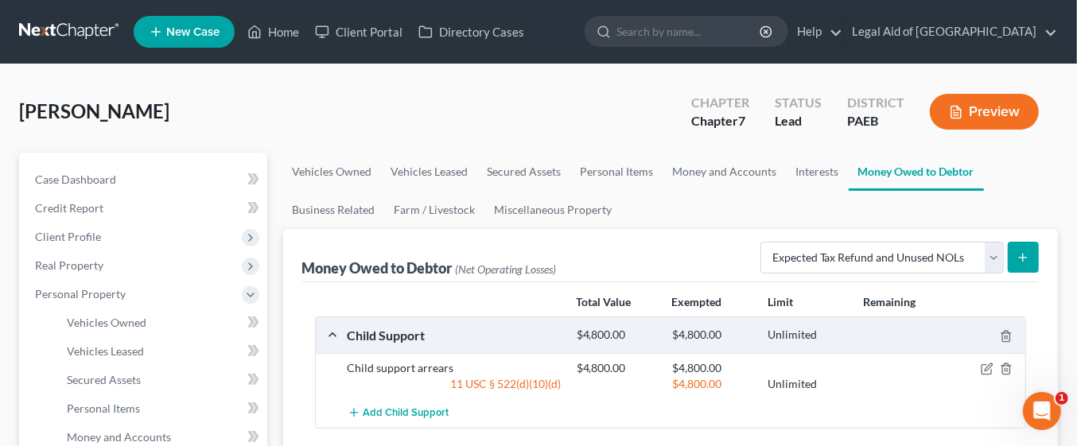
click at [1028, 256] on icon "submit" at bounding box center [1022, 257] width 13 height 13
select select "0"
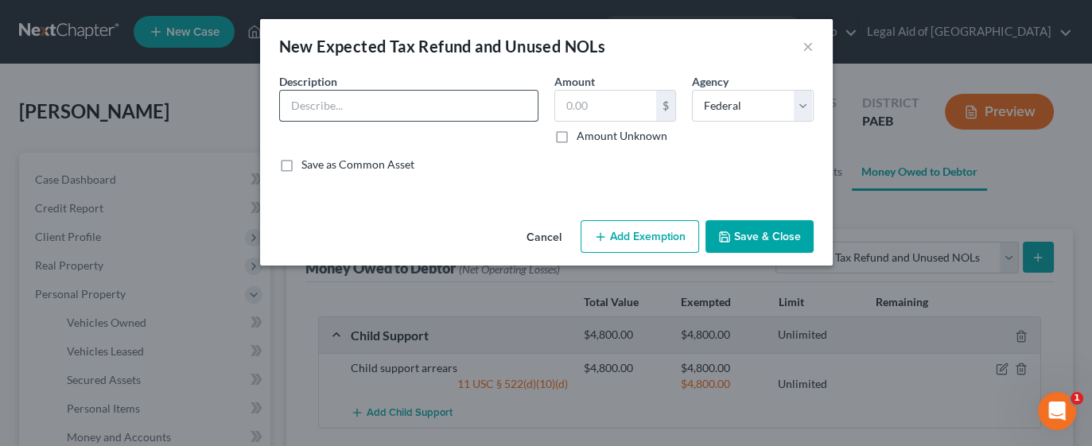
click at [495, 102] on input "text" at bounding box center [409, 106] width 258 height 30
type input "Federal Govt-Tax refund"
click at [595, 107] on input "text" at bounding box center [605, 106] width 101 height 30
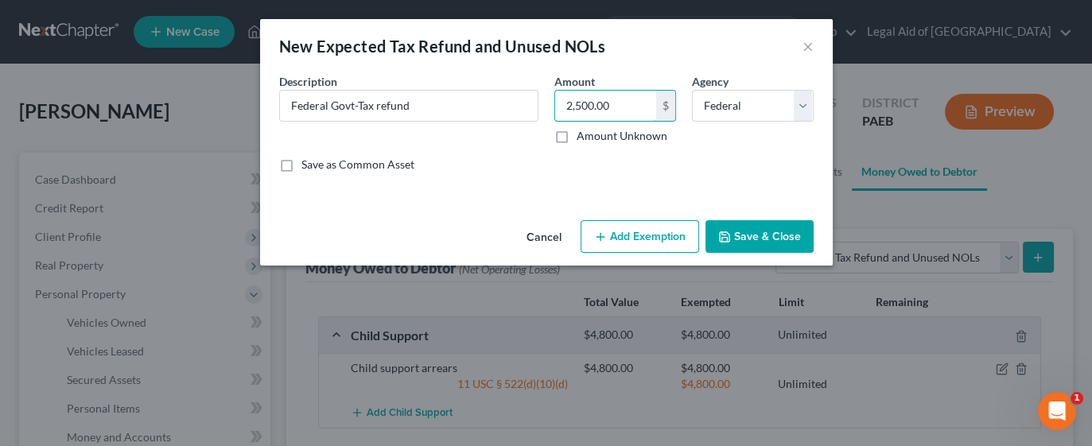
type input "2,500.00"
click at [658, 236] on button "Add Exemption" at bounding box center [640, 236] width 118 height 33
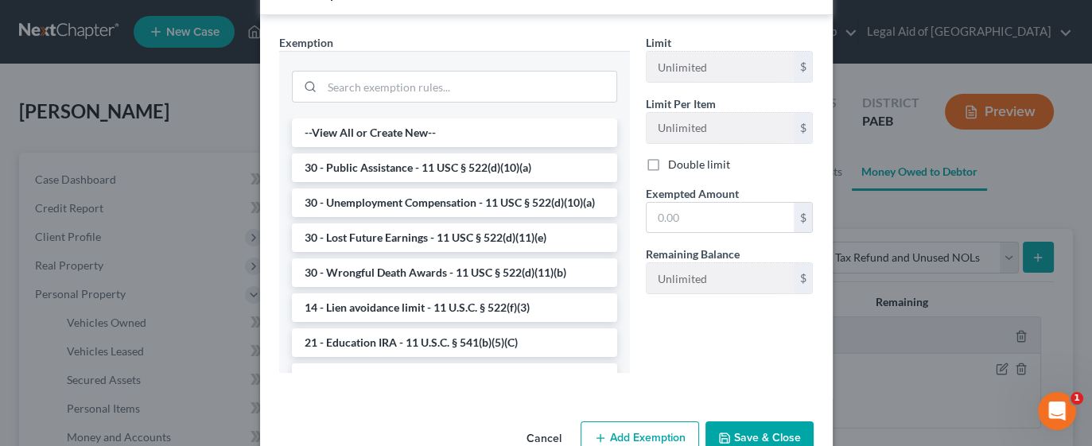
scroll to position [232, 0]
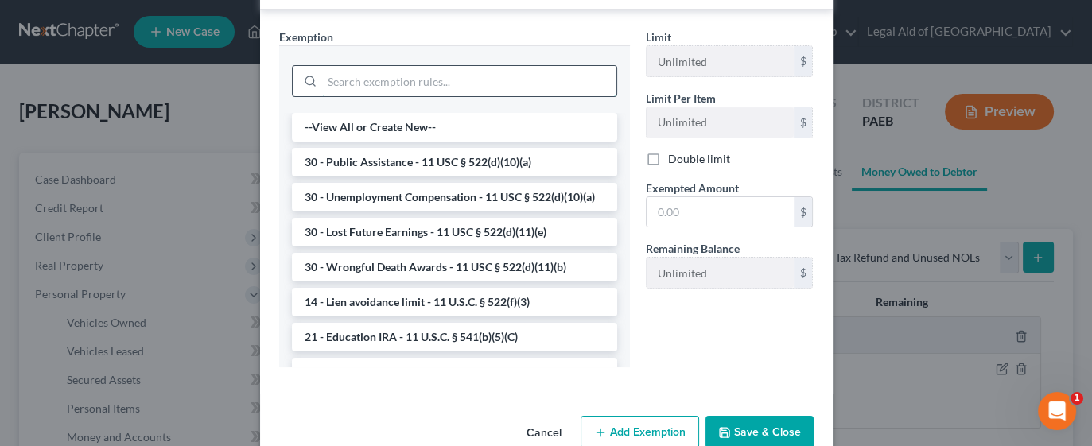
click at [502, 79] on input "search" at bounding box center [469, 81] width 294 height 30
click at [868, 375] on div "New Expected Tax Refund and Unused NOLs × An exemption set must first be select…" at bounding box center [546, 223] width 1092 height 446
click at [654, 425] on button "Add Exemption" at bounding box center [640, 432] width 118 height 33
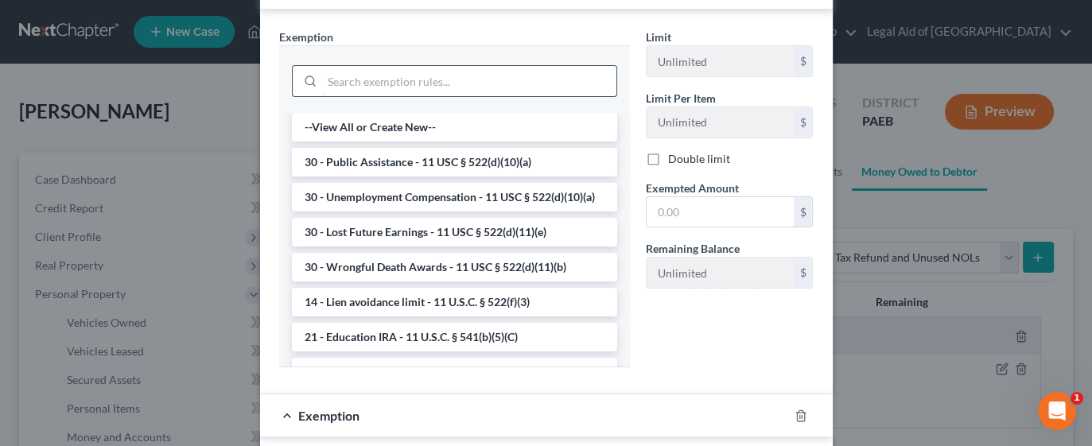
click at [375, 80] on input "search" at bounding box center [469, 81] width 294 height 30
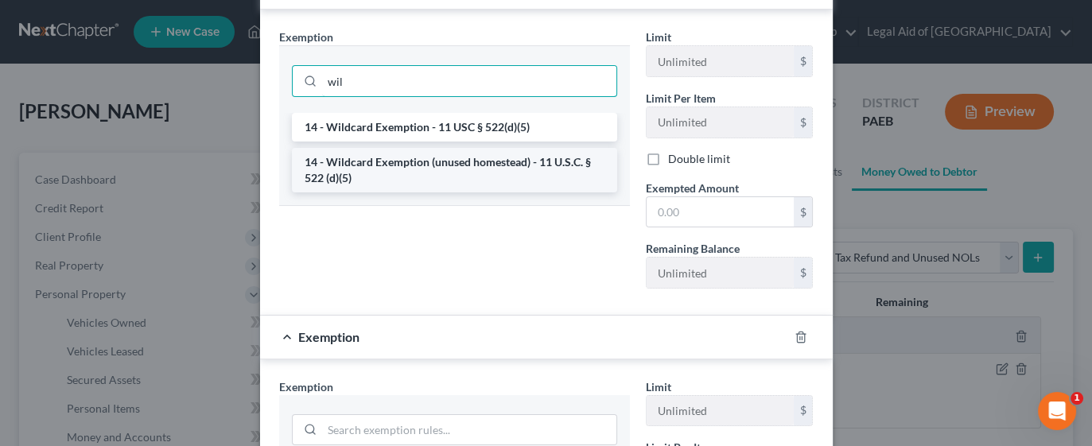
type input "wil"
click at [472, 163] on li "14 - Wildcard Exemption (unused homestead) - 11 U.S.C. § 522 (d)(5)" at bounding box center [454, 170] width 325 height 45
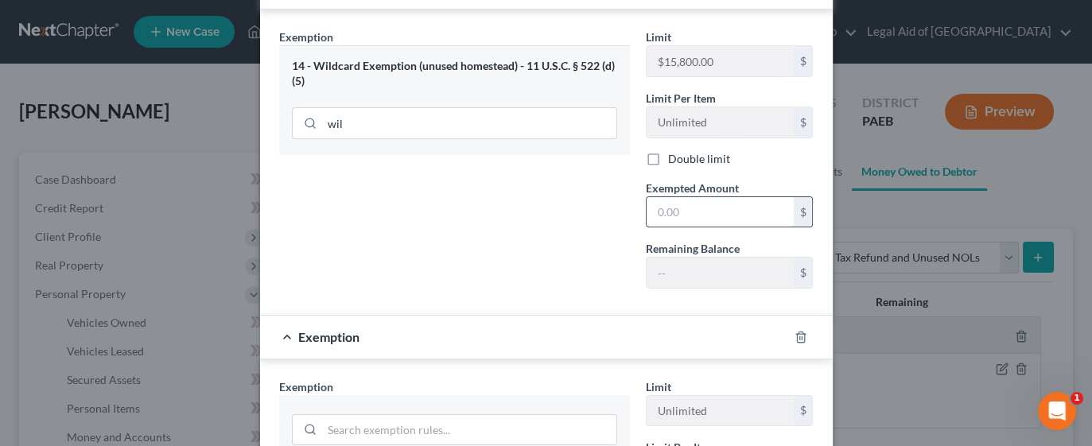
click at [716, 212] on input "text" at bounding box center [720, 212] width 147 height 30
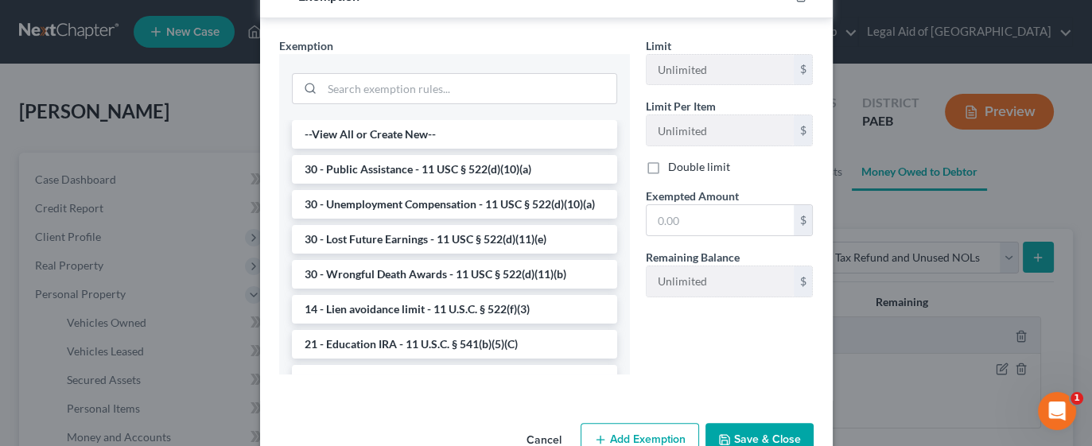
scroll to position [611, 0]
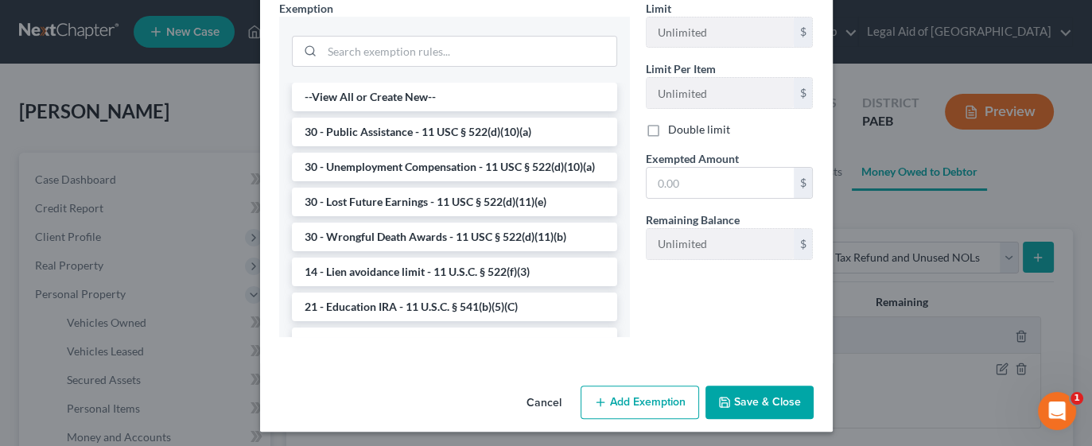
type input "2,500"
click at [760, 402] on button "Save & Close" at bounding box center [759, 402] width 108 height 33
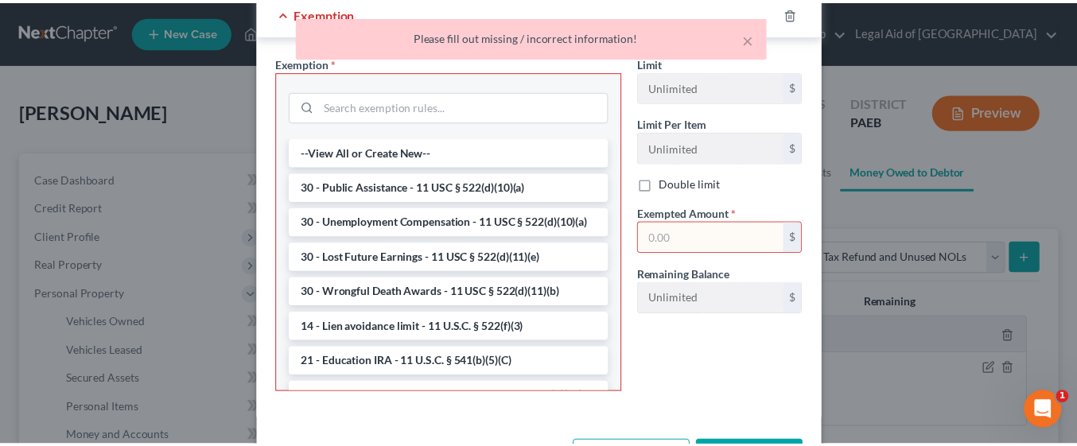
scroll to position [612, 0]
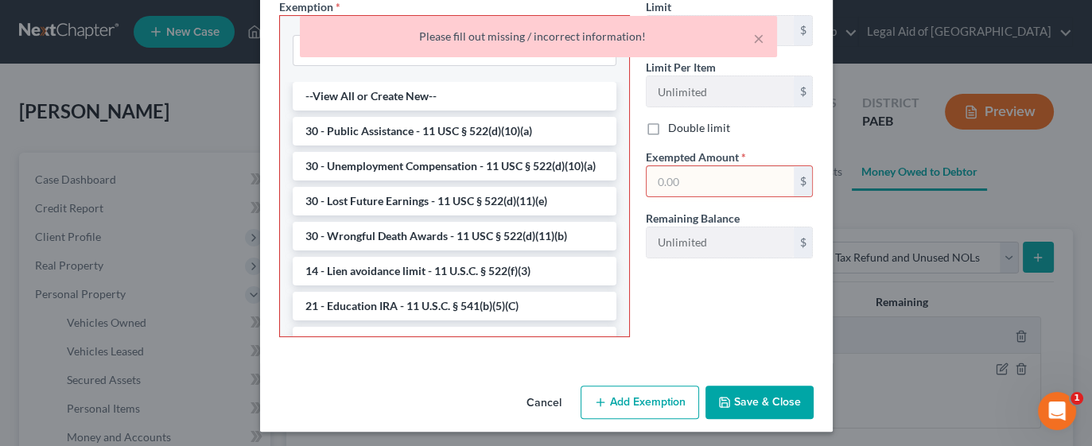
click at [549, 399] on button "Cancel" at bounding box center [544, 403] width 60 height 32
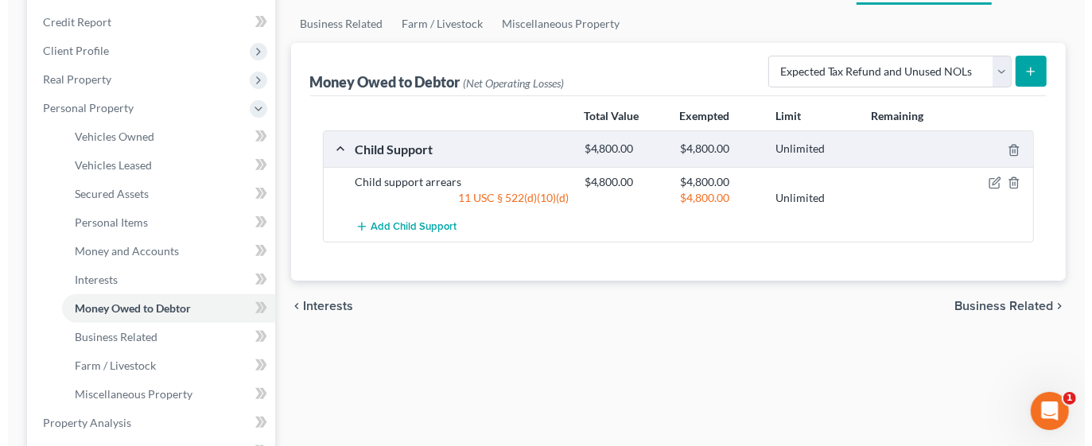
scroll to position [137, 0]
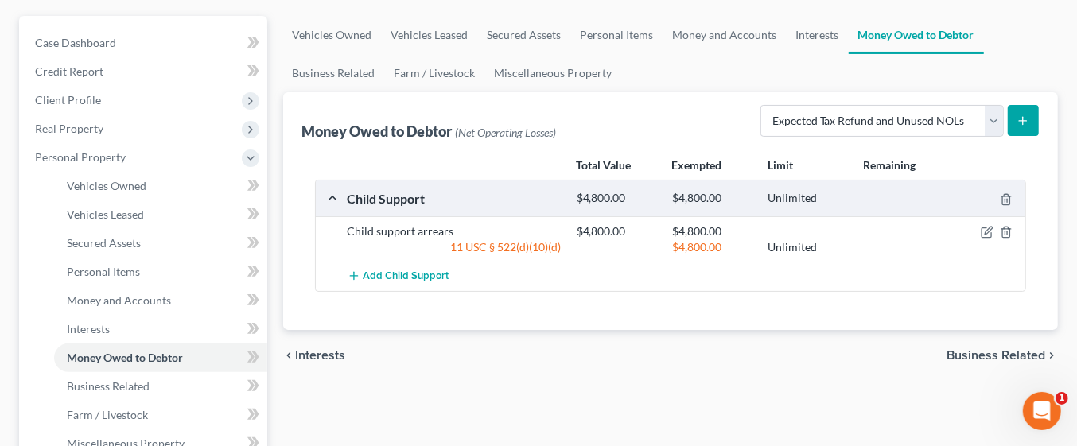
click at [1023, 121] on line "submit" at bounding box center [1023, 121] width 7 height 0
select select "0"
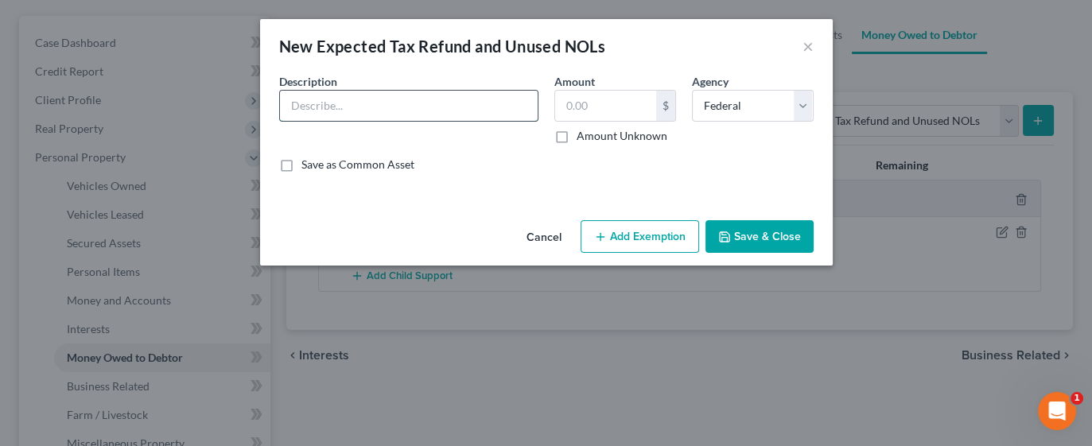
click at [499, 101] on input "text" at bounding box center [409, 106] width 258 height 30
type input "Federal Govt-Tax refund"
click at [599, 105] on input "text" at bounding box center [605, 106] width 101 height 30
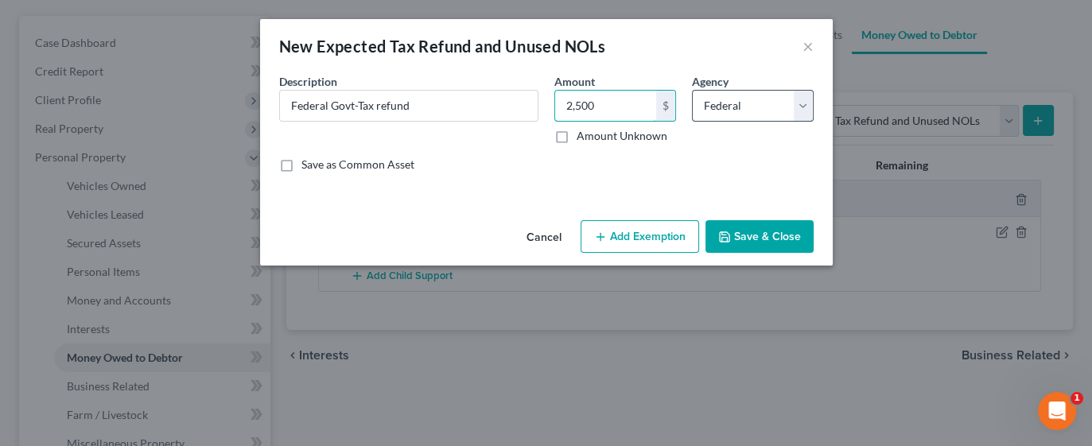
type input "2,500"
click at [799, 107] on select "Select Federal State Local" at bounding box center [753, 106] width 122 height 32
click at [803, 111] on select "Select Federal State Local" at bounding box center [753, 106] width 122 height 32
click at [654, 231] on button "Add Exemption" at bounding box center [640, 236] width 118 height 33
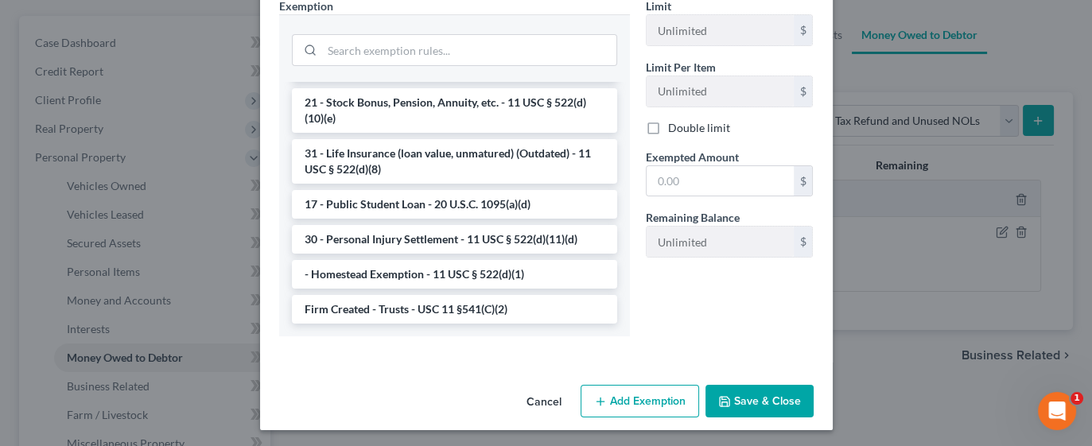
scroll to position [1344, 0]
click at [327, 53] on input "search" at bounding box center [469, 50] width 294 height 30
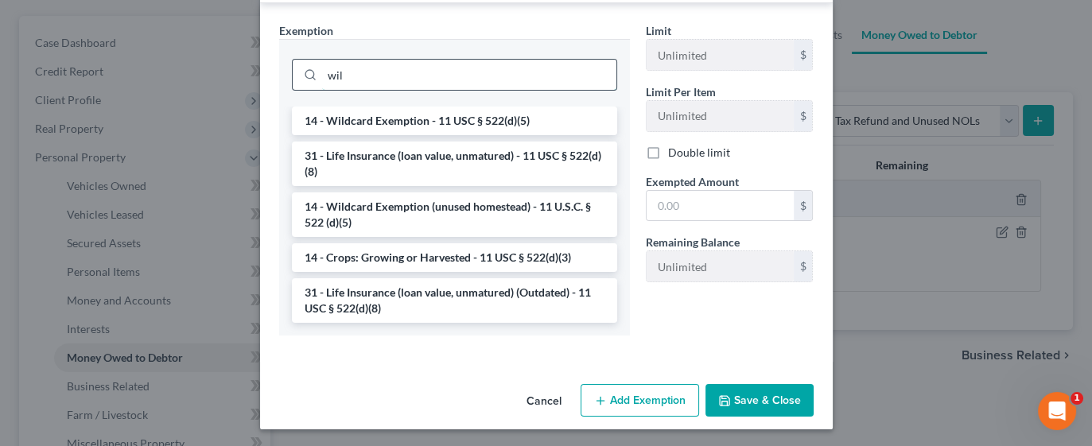
scroll to position [185, 0]
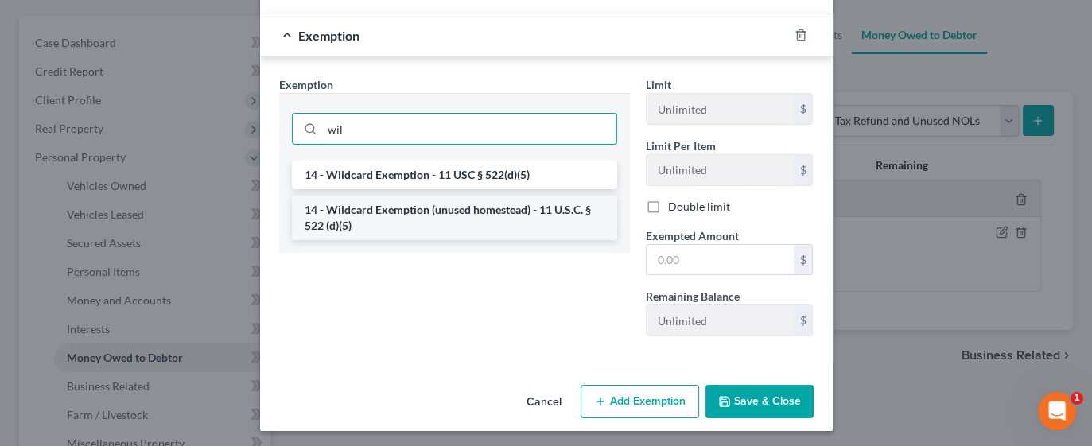
type input "wil"
click at [391, 208] on li "14 - Wildcard Exemption (unused homestead) - 11 U.S.C. § 522 (d)(5)" at bounding box center [454, 218] width 325 height 45
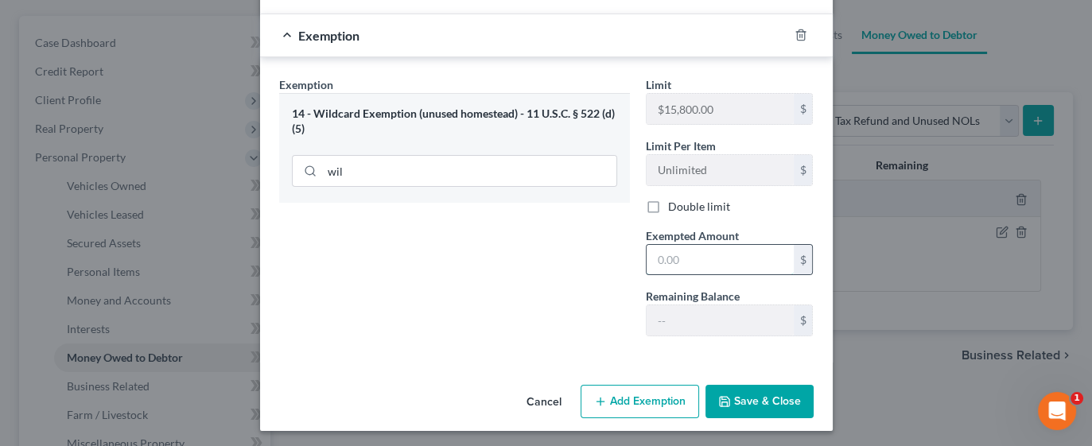
click at [659, 258] on input "text" at bounding box center [720, 260] width 147 height 30
type input "2,500"
click at [586, 334] on div "Exemption Set must be selected for CA. Exemption * 14 - Wildcard Exemption (unu…" at bounding box center [454, 212] width 367 height 273
click at [721, 402] on polyline "button" at bounding box center [724, 404] width 6 height 4
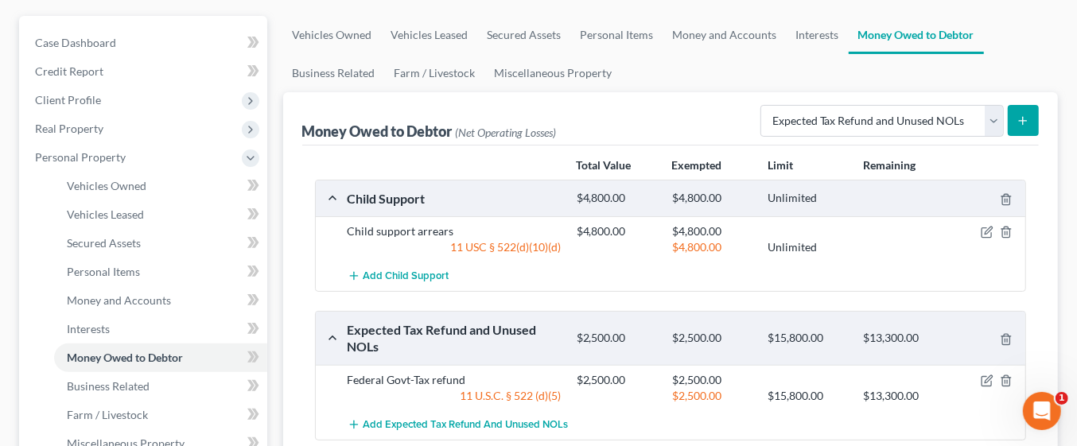
click at [1027, 121] on icon "submit" at bounding box center [1022, 121] width 13 height 13
select select "0"
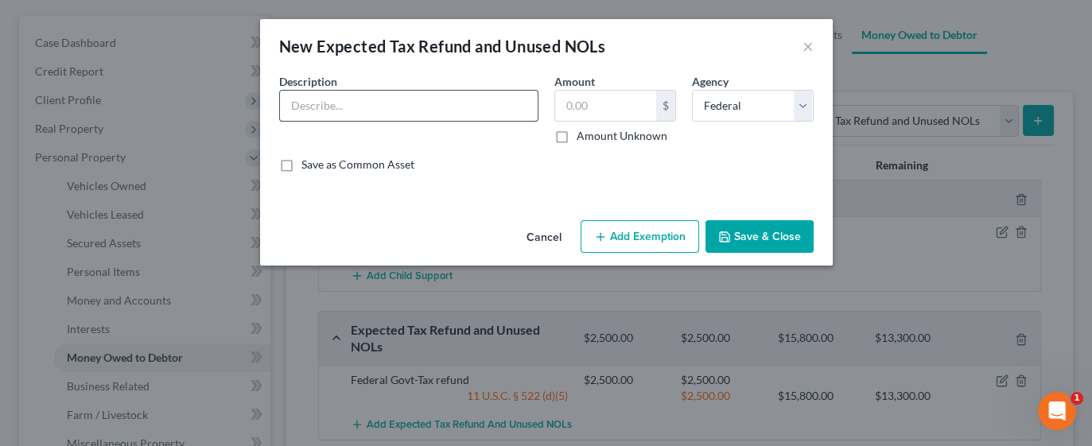
click at [491, 100] on input "text" at bounding box center [409, 106] width 258 height 30
click at [352, 104] on input "Federal Govt-Tax refund" at bounding box center [409, 106] width 258 height 30
type input "Commonwealth of Pennsylvania-Tax refund"
click at [622, 111] on input "text" at bounding box center [605, 106] width 101 height 30
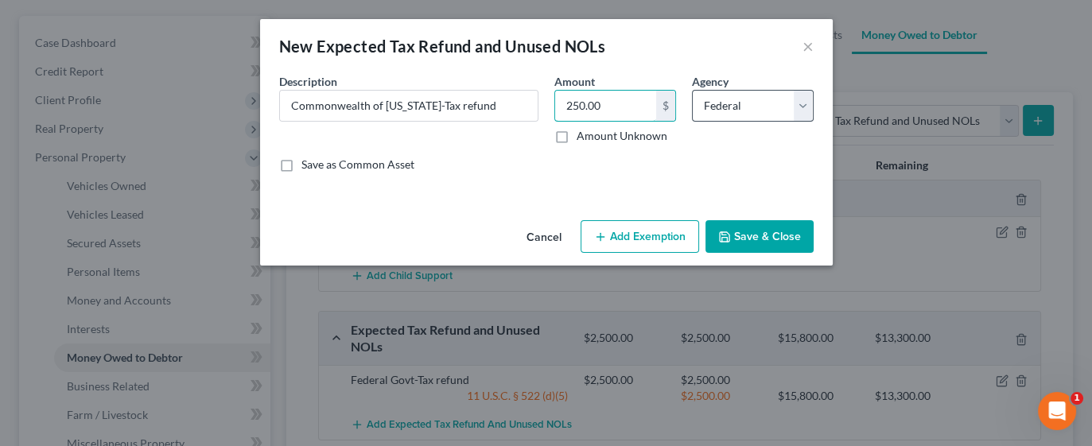
type input "250.00"
click at [808, 95] on select "Select Federal State Local" at bounding box center [753, 106] width 122 height 32
select select "1"
click at [692, 90] on select "Select Federal State Local" at bounding box center [753, 106] width 122 height 32
click at [659, 236] on button "Add Exemption" at bounding box center [640, 236] width 118 height 33
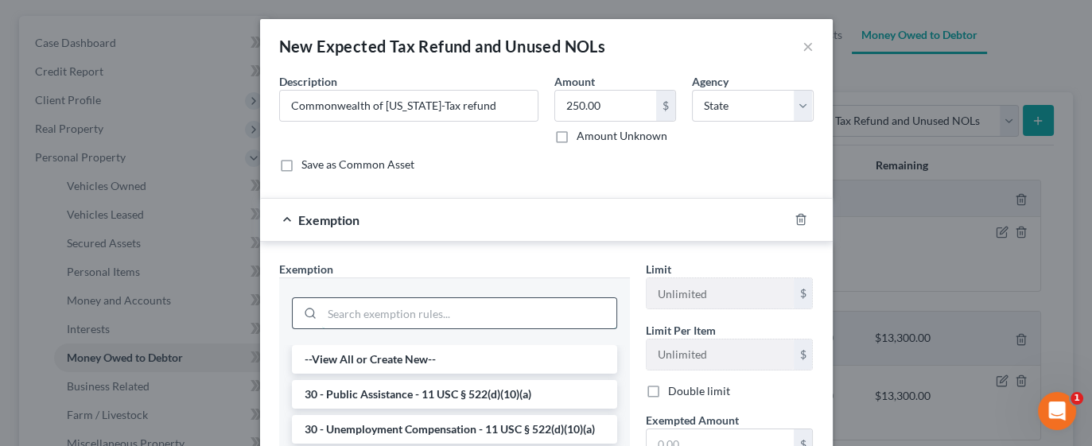
click at [429, 313] on input "search" at bounding box center [469, 313] width 294 height 30
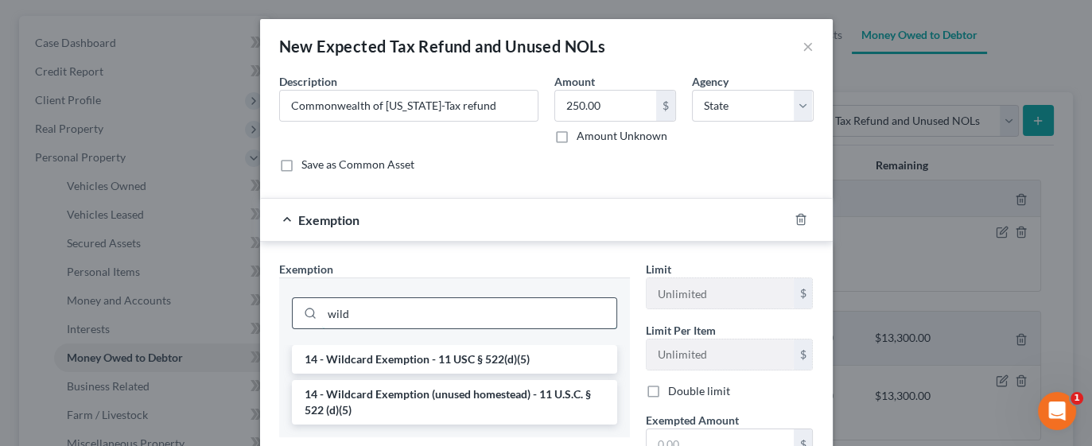
type input "wild"
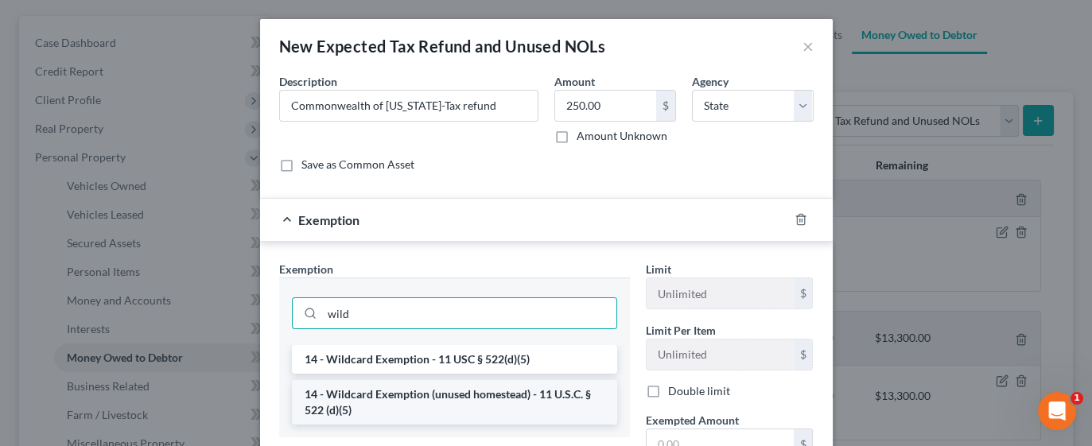
click at [475, 398] on li "14 - Wildcard Exemption (unused homestead) - 11 U.S.C. § 522 (d)(5)" at bounding box center [454, 402] width 325 height 45
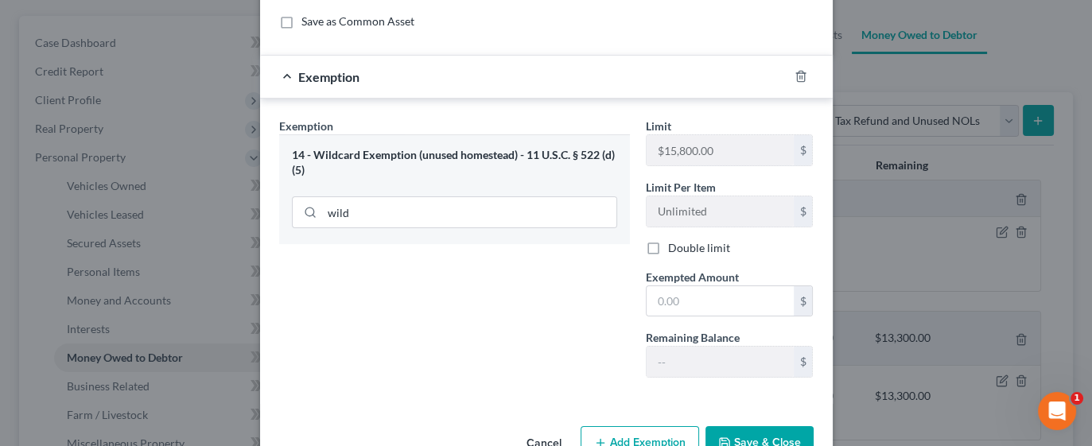
scroll to position [149, 0]
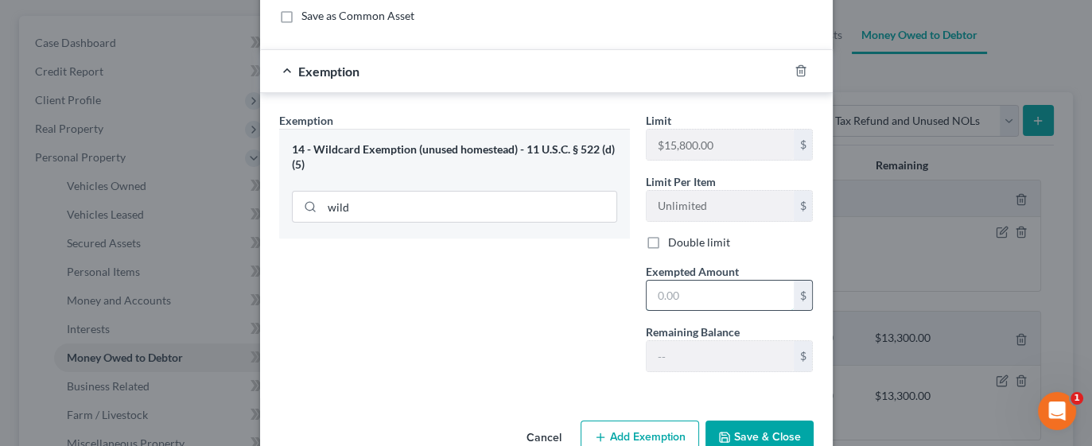
click at [705, 294] on input "text" at bounding box center [720, 296] width 147 height 30
type input "250.00"
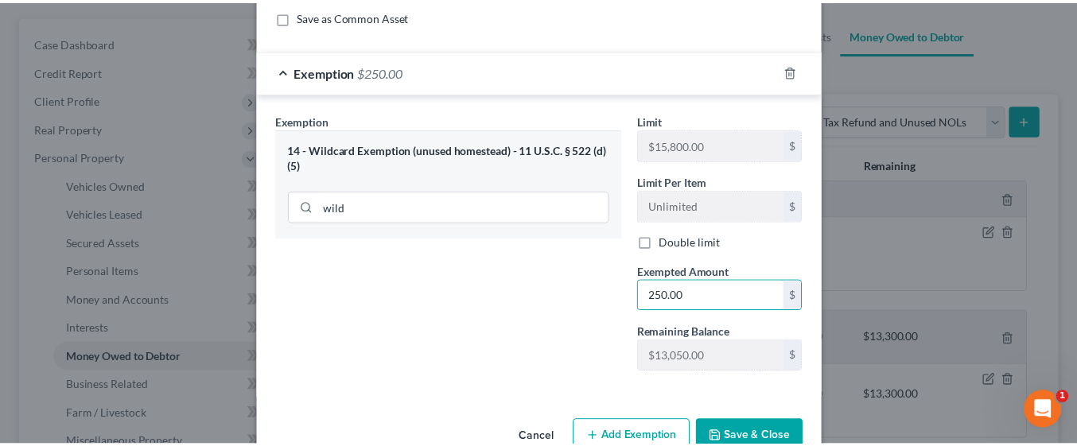
scroll to position [185, 0]
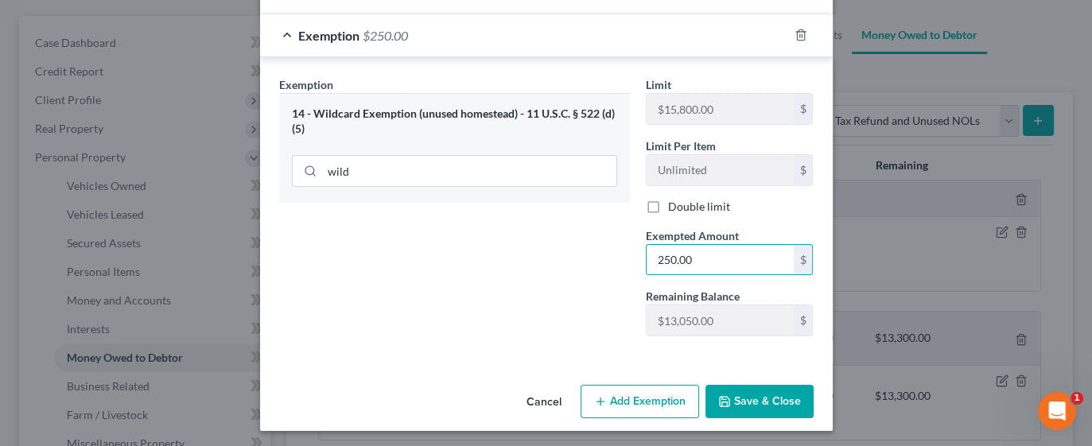
click at [777, 402] on button "Save & Close" at bounding box center [759, 401] width 108 height 33
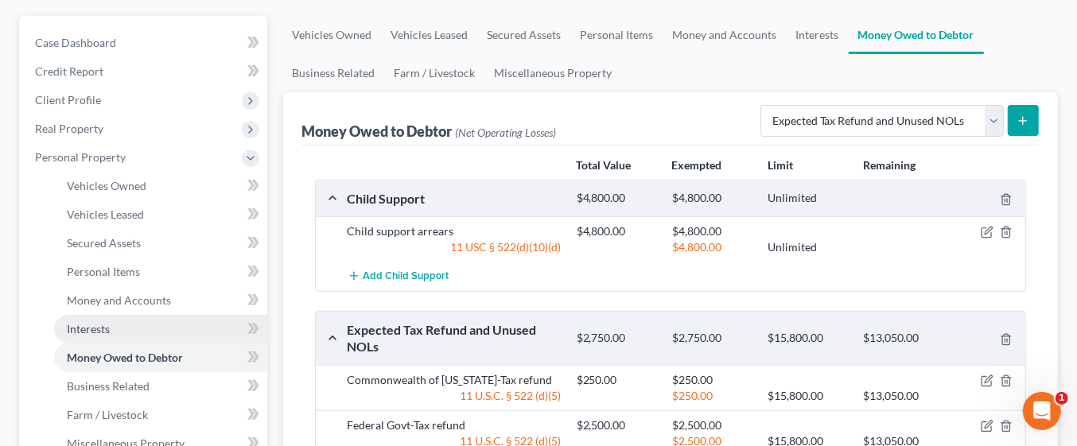
click at [122, 324] on link "Interests" at bounding box center [160, 329] width 213 height 29
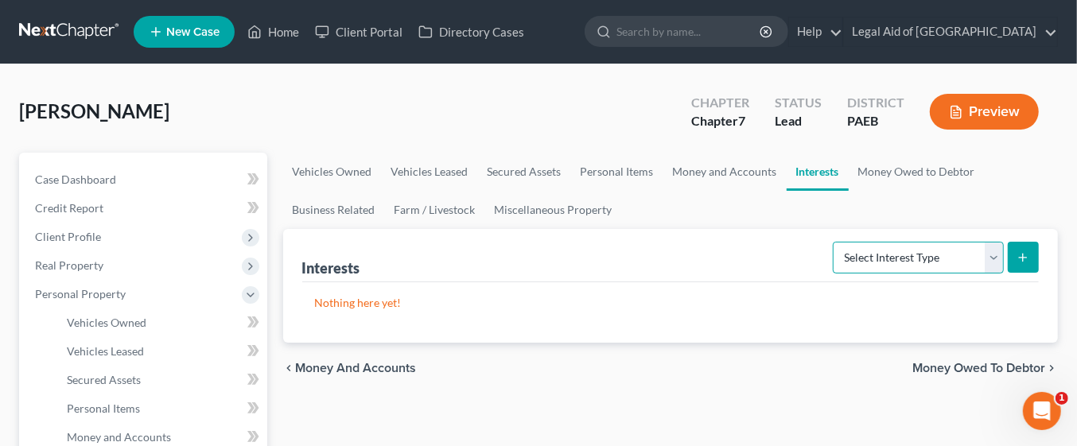
click at [993, 255] on select "Select Interest Type 401K Annuity Bond Education IRA Government Bond Government…" at bounding box center [918, 258] width 171 height 32
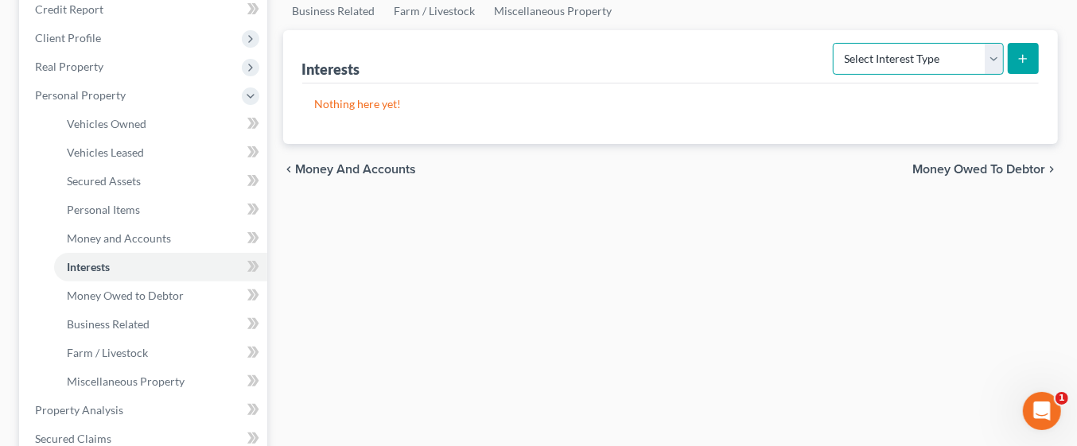
scroll to position [211, 0]
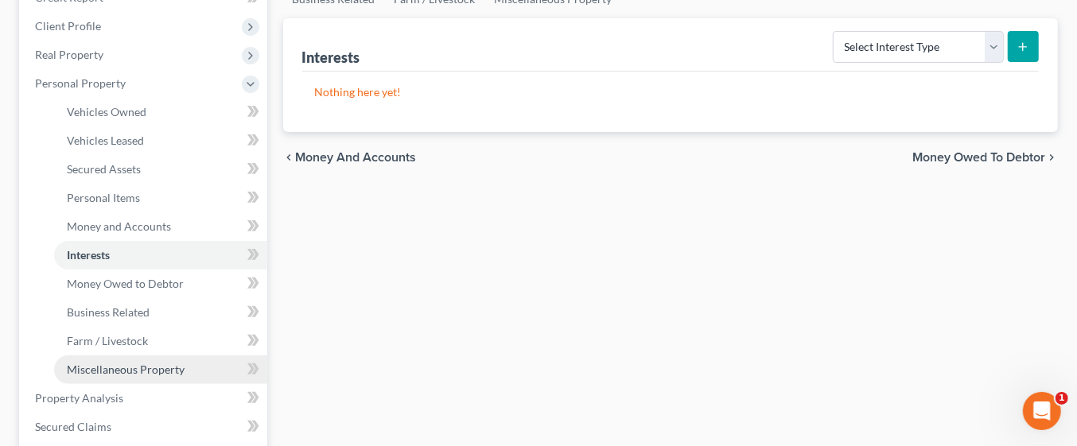
click at [191, 372] on link "Miscellaneous Property" at bounding box center [160, 369] width 213 height 29
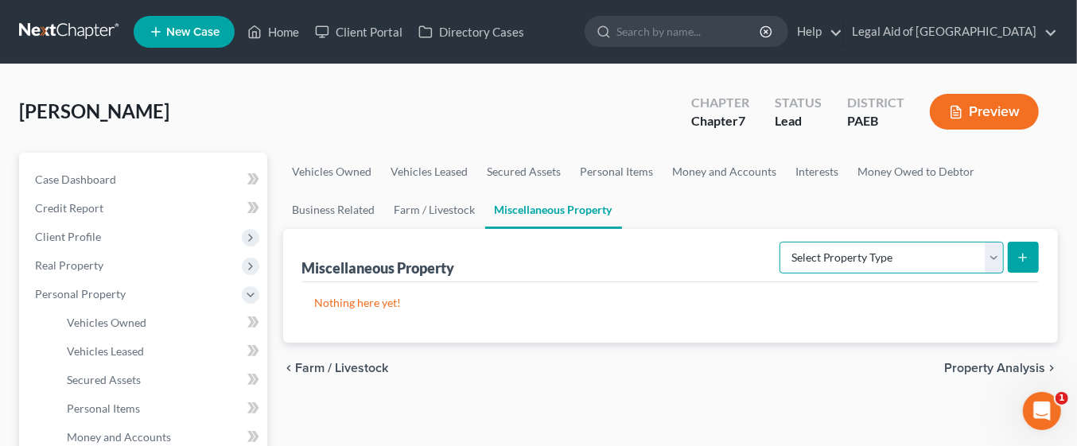
click at [985, 262] on select "Select Property Type Assigned for Creditor Benefit Within 1 Year Holding for An…" at bounding box center [891, 258] width 224 height 32
click at [815, 188] on link "Interests" at bounding box center [818, 172] width 62 height 38
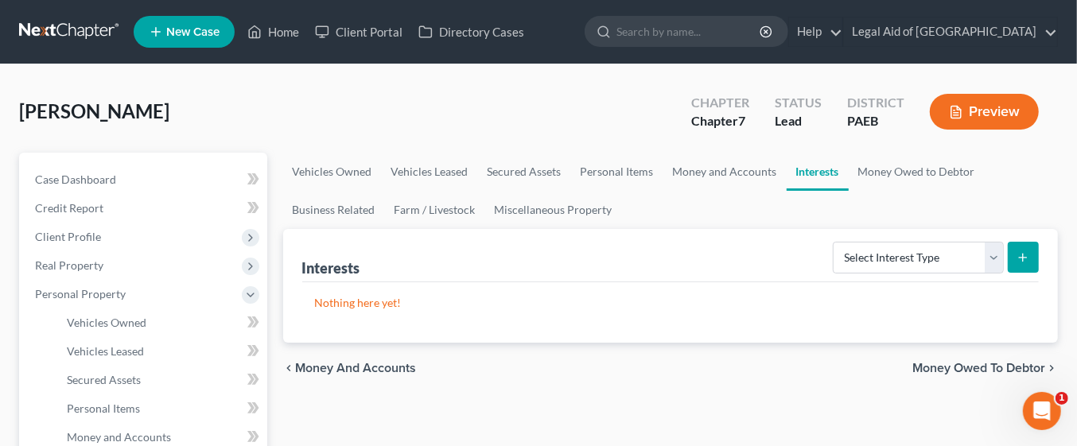
click at [693, 256] on div "Interests Select Interest Type 401K Annuity Bond Education IRA Government Bond …" at bounding box center [670, 255] width 737 height 53
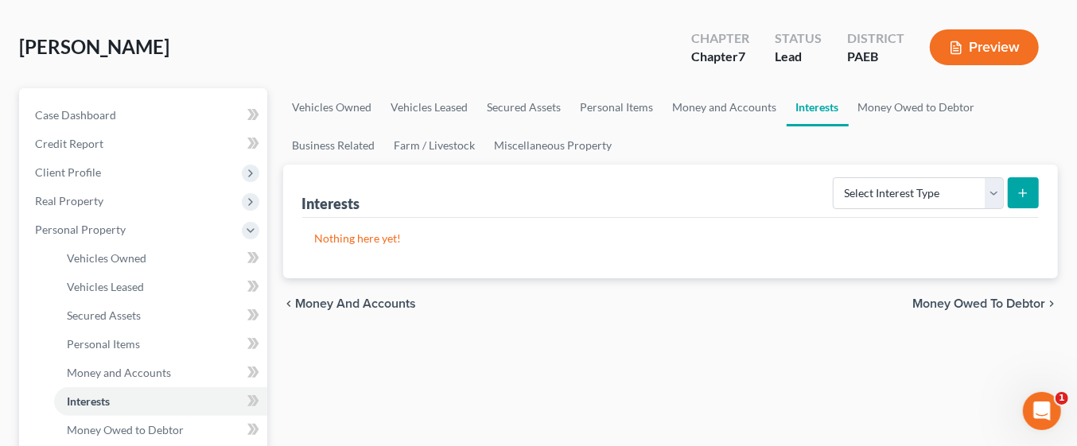
scroll to position [177, 0]
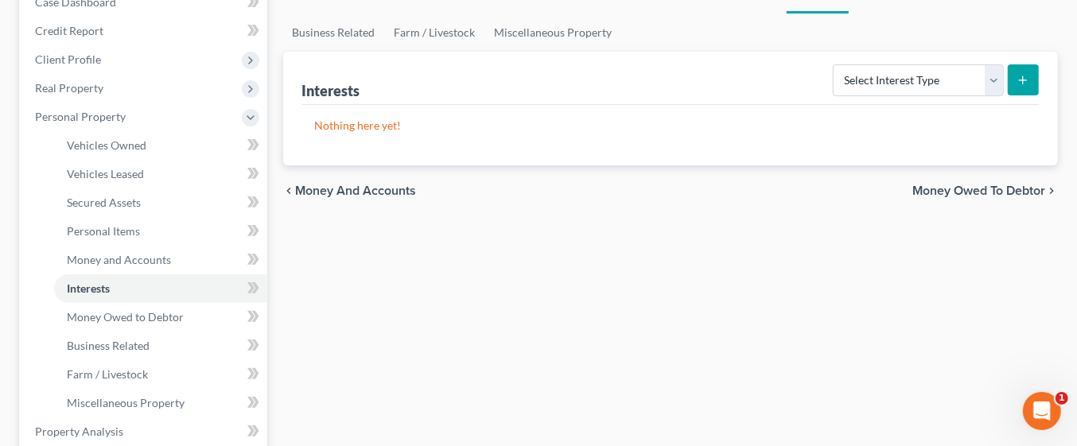
click at [956, 190] on span "Money Owed to Debtor" at bounding box center [978, 191] width 133 height 13
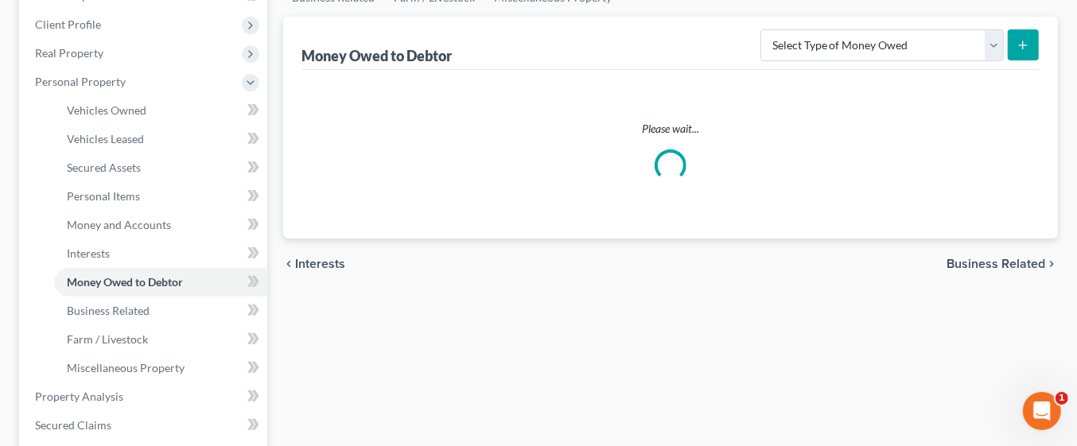
scroll to position [241, 0]
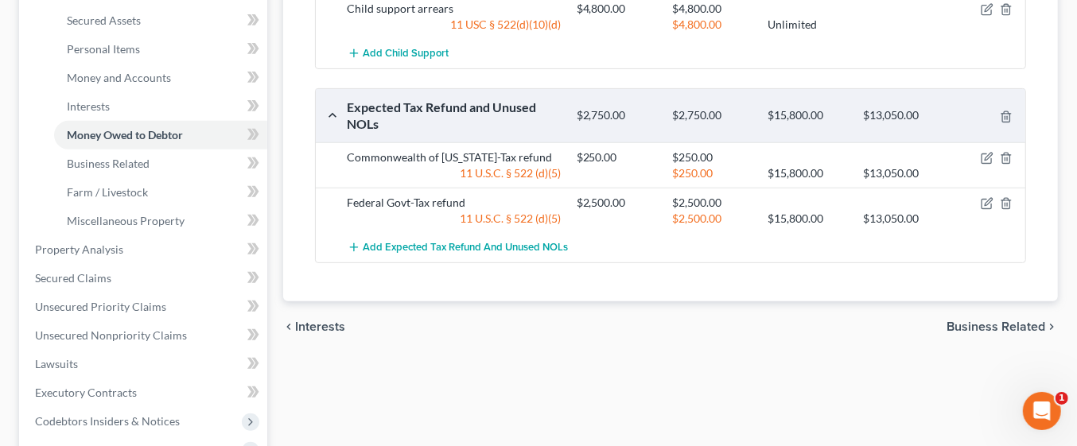
scroll to position [349, 0]
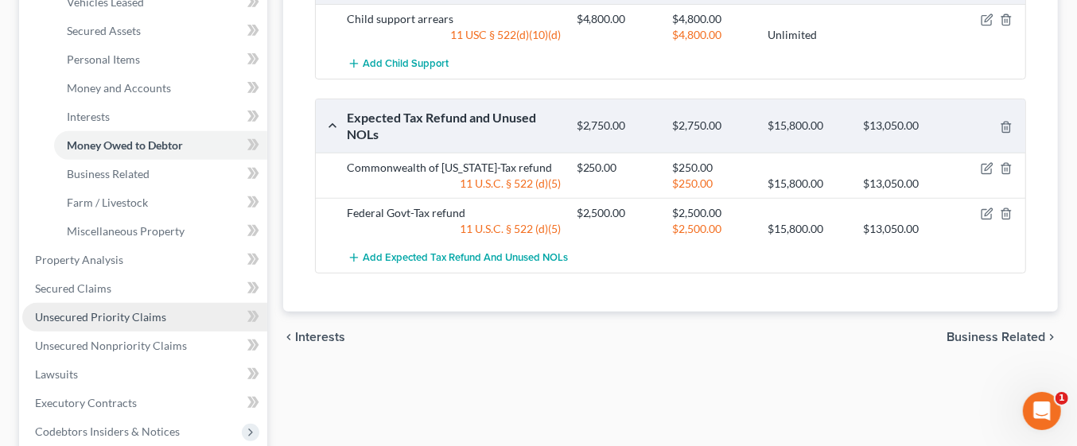
click at [57, 320] on span "Unsecured Priority Claims" at bounding box center [100, 317] width 131 height 14
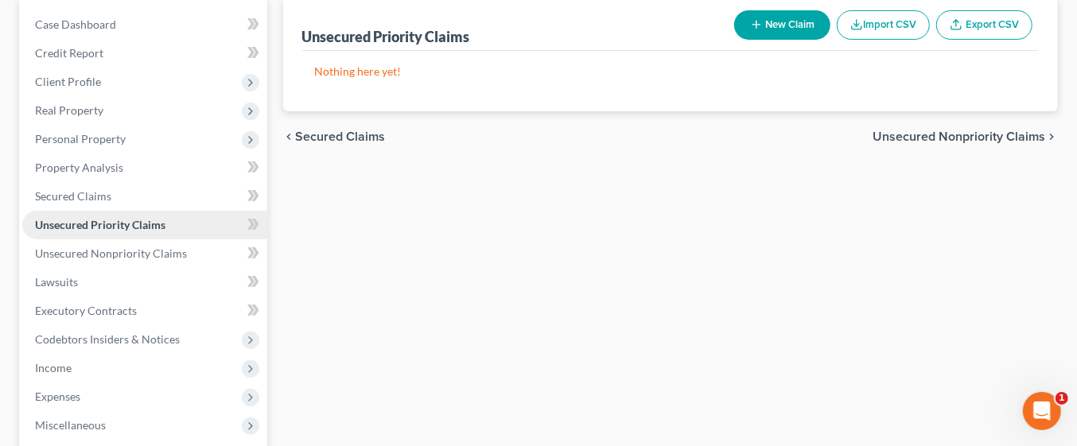
scroll to position [156, 0]
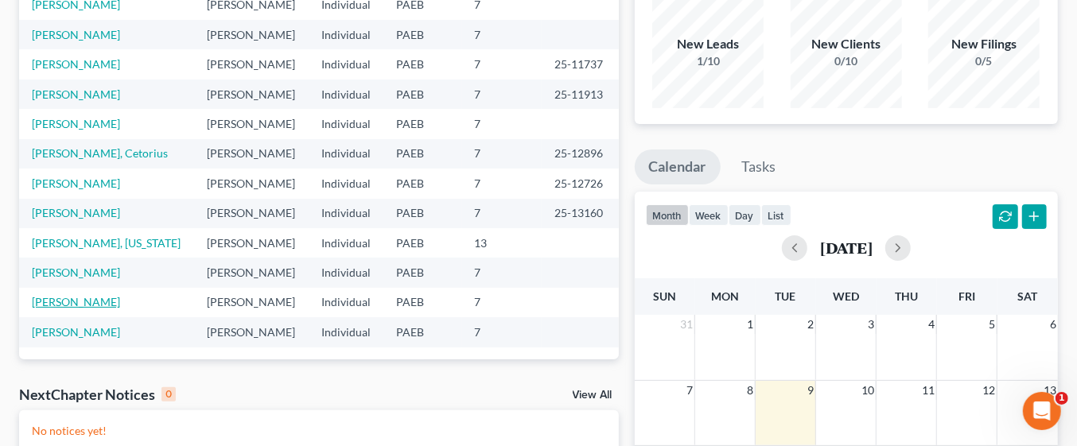
click at [89, 304] on link "[PERSON_NAME]" at bounding box center [76, 302] width 88 height 14
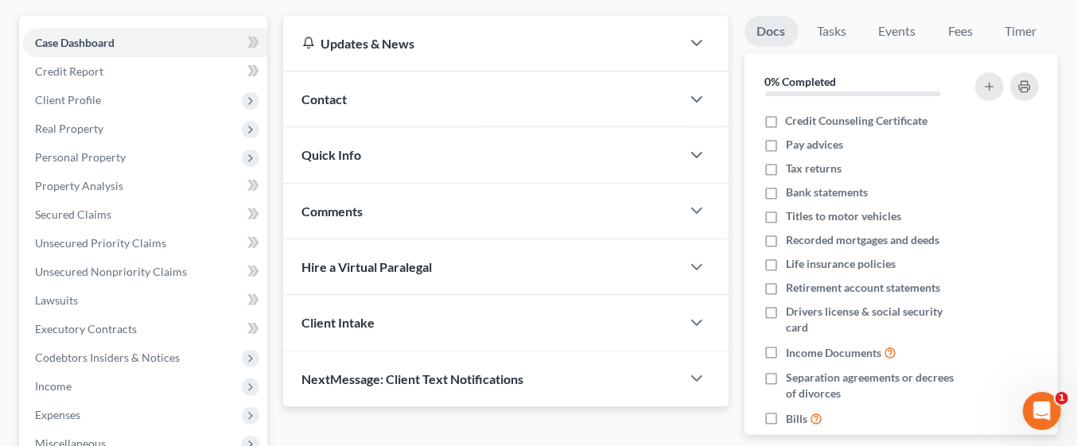
scroll to position [139, 0]
